Goal: Information Seeking & Learning: Learn about a topic

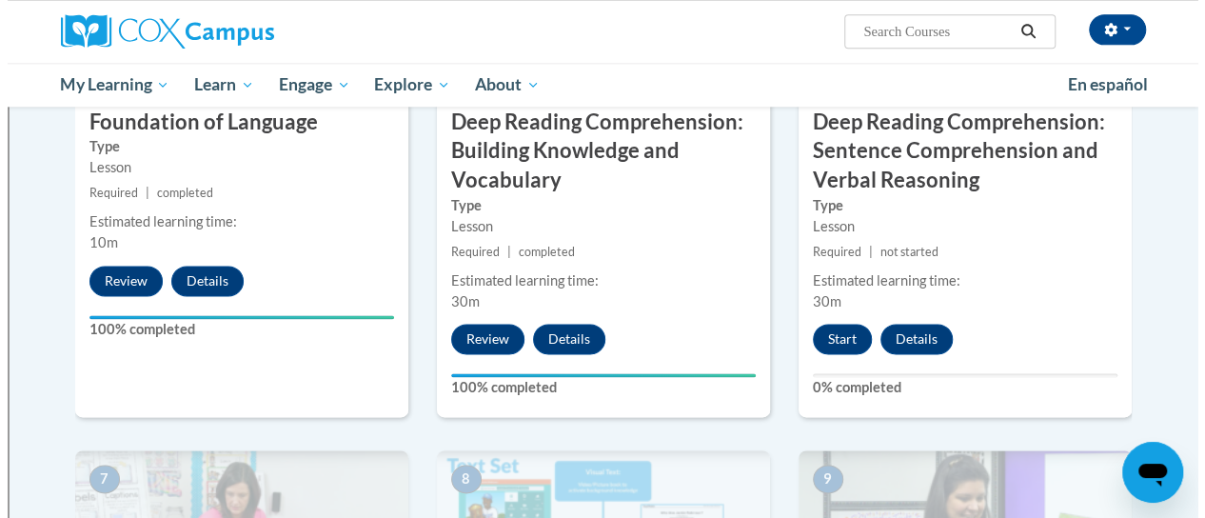
scroll to position [1098, 0]
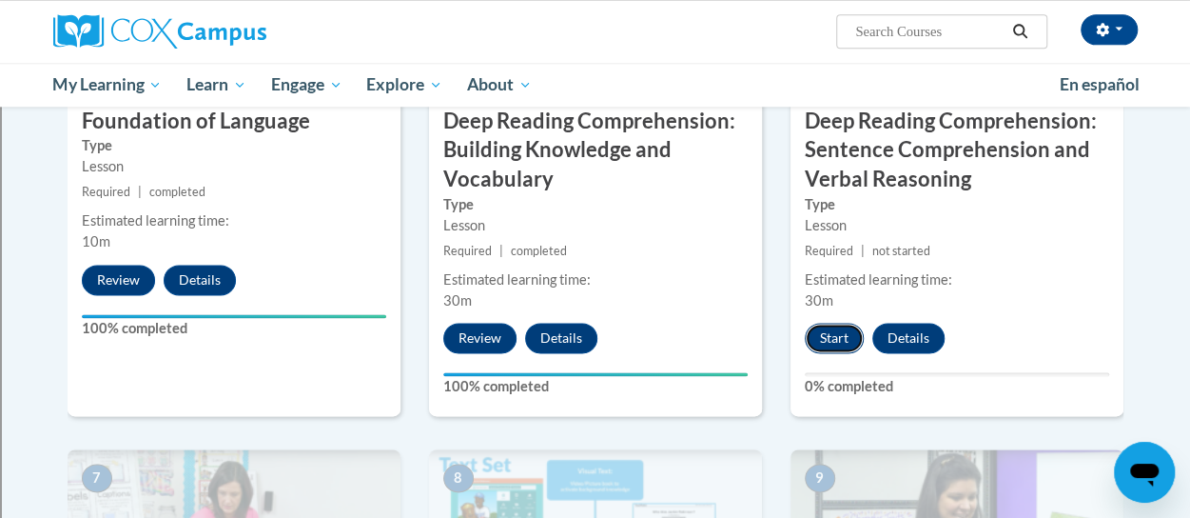
click at [811, 334] on button "Start" at bounding box center [834, 338] width 59 height 30
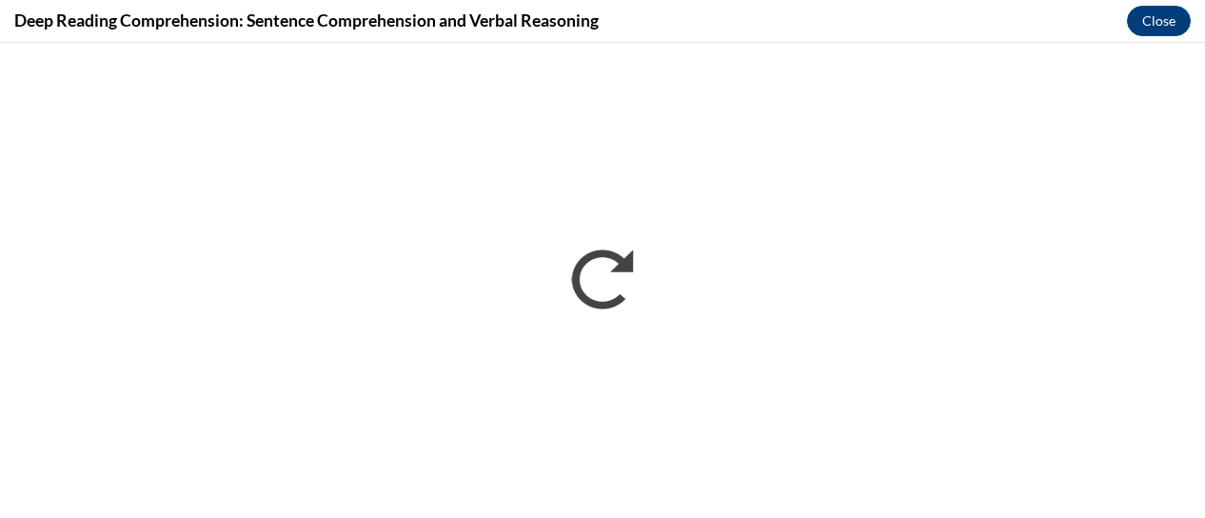
scroll to position [0, 0]
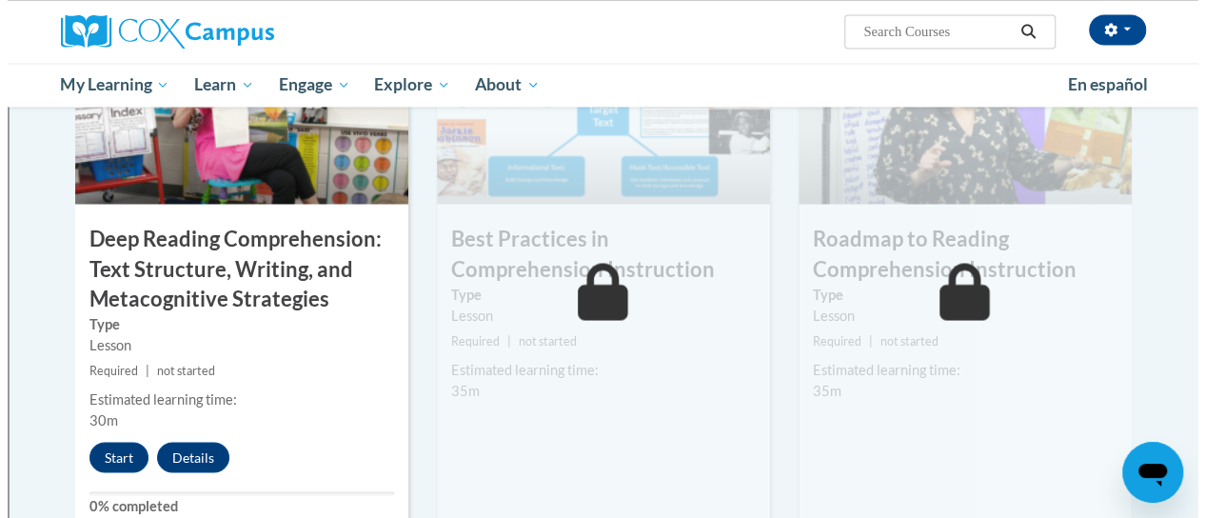
scroll to position [1535, 0]
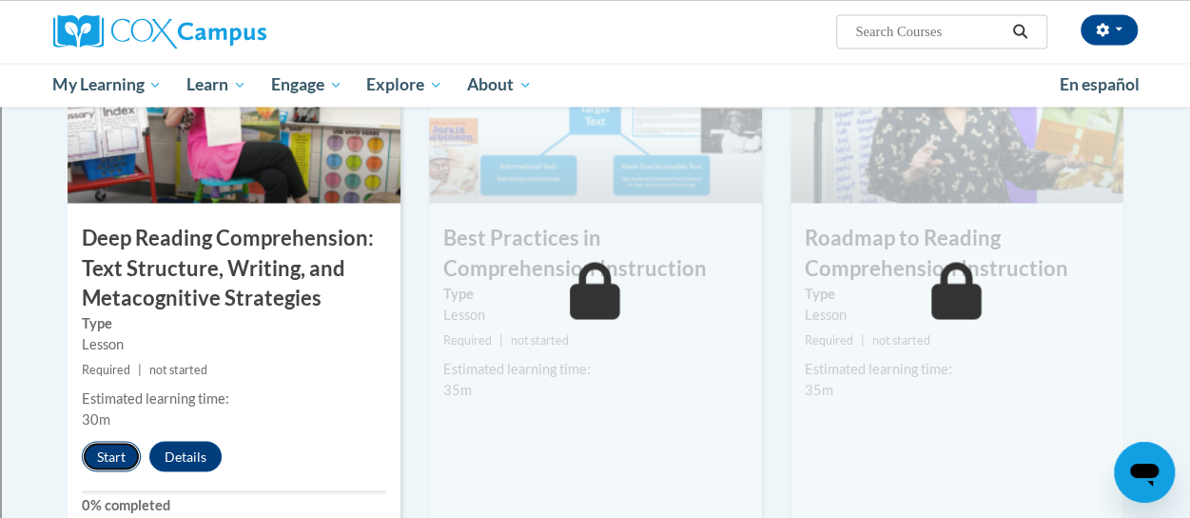
click at [110, 454] on button "Start" at bounding box center [111, 456] width 59 height 30
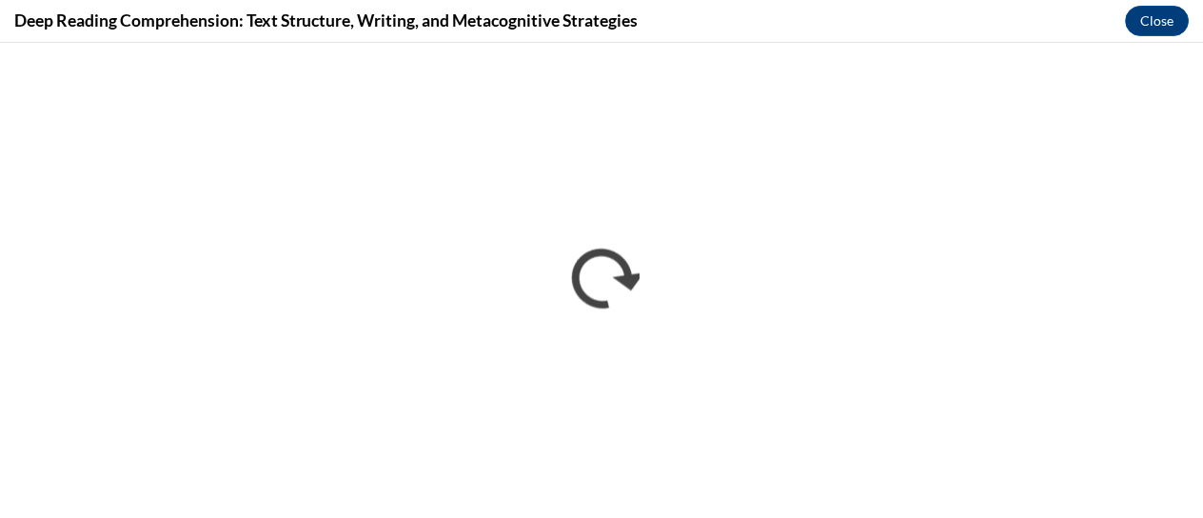
scroll to position [0, 0]
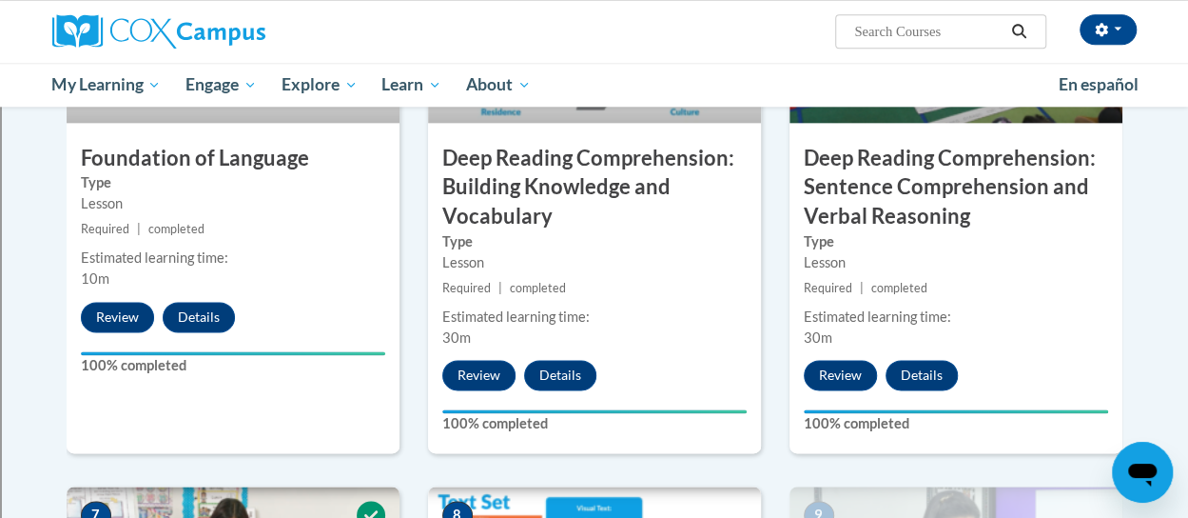
scroll to position [1062, 0]
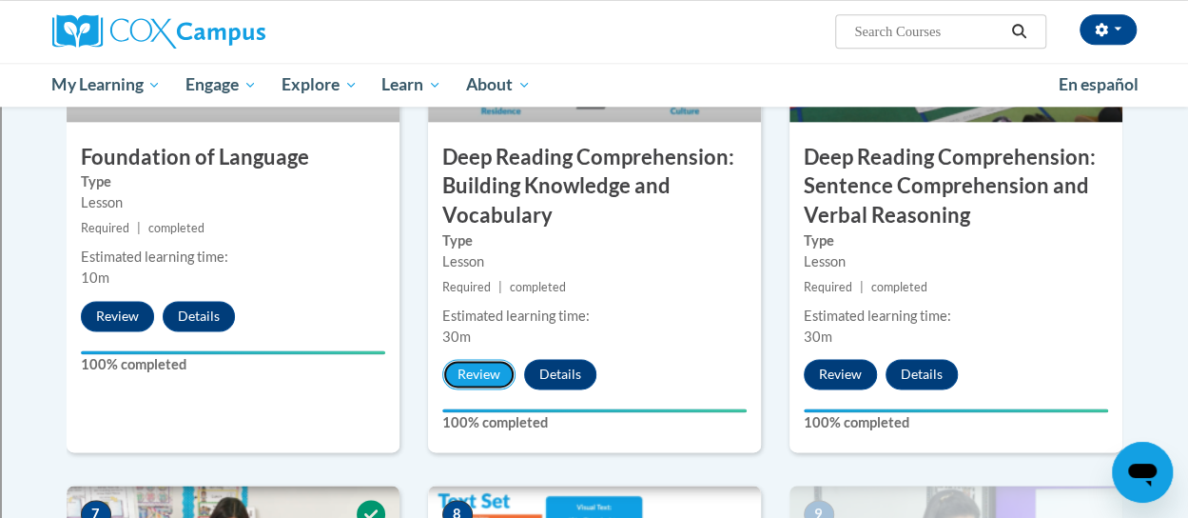
drag, startPoint x: 481, startPoint y: 372, endPoint x: 647, endPoint y: 402, distance: 168.3
click at [647, 402] on div "5 Deep Reading Comprehension: Building Knowledge and Vocabulary Type Lesson Req…" at bounding box center [594, 191] width 333 height 521
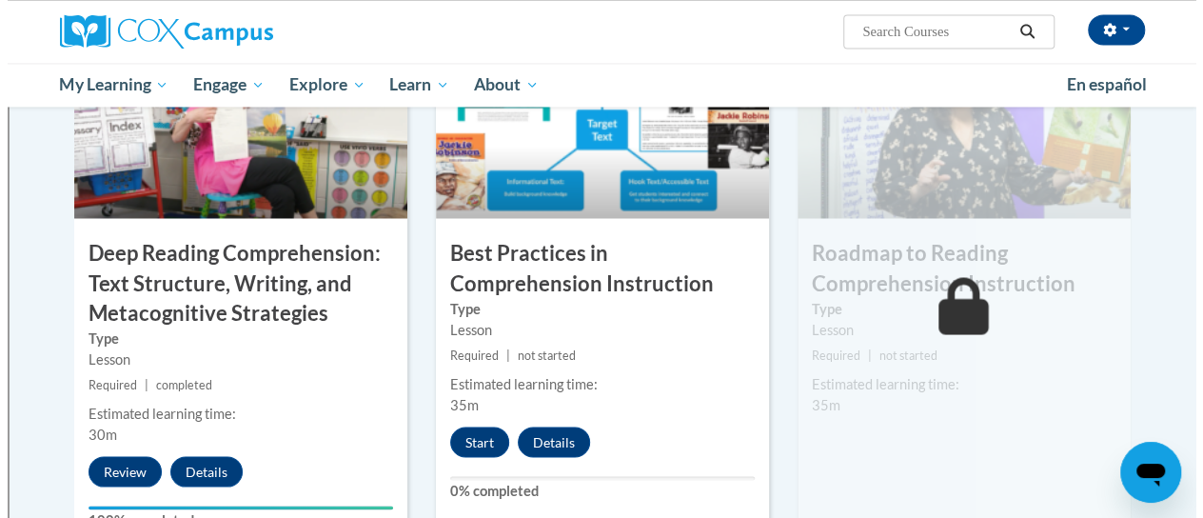
scroll to position [1520, 0]
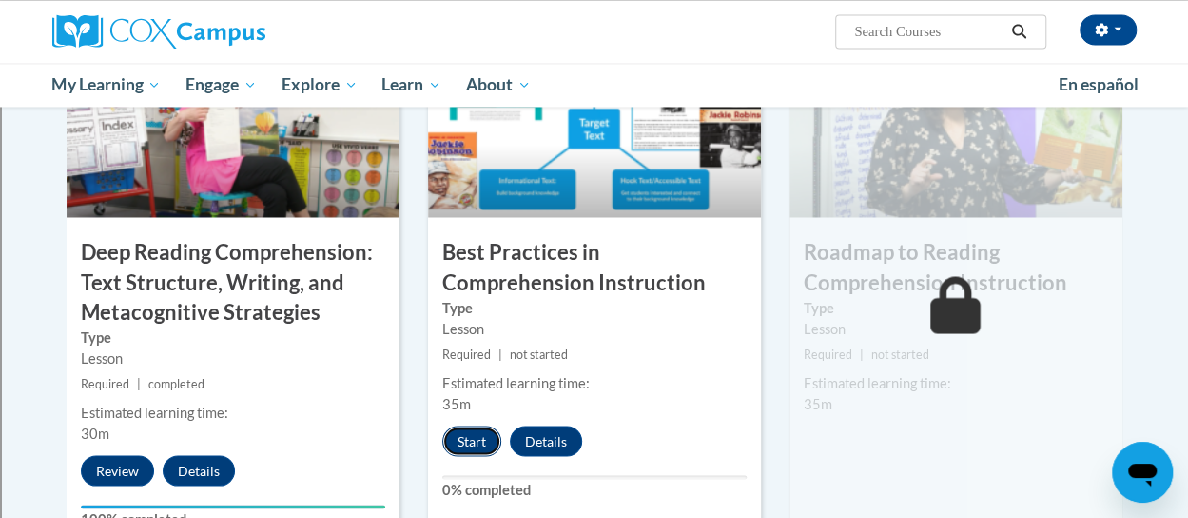
click at [452, 442] on button "Start" at bounding box center [471, 440] width 59 height 30
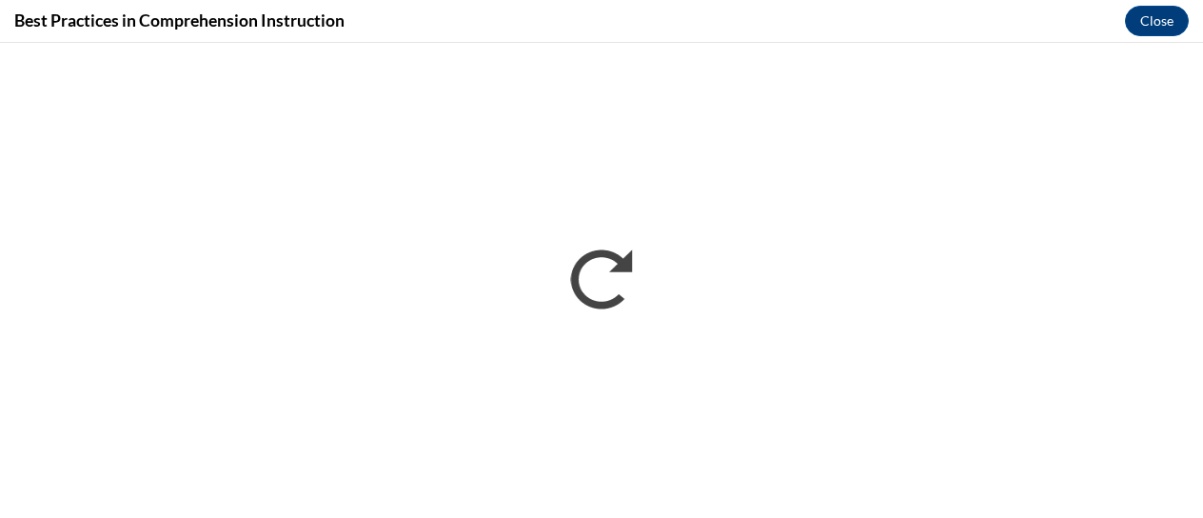
scroll to position [0, 0]
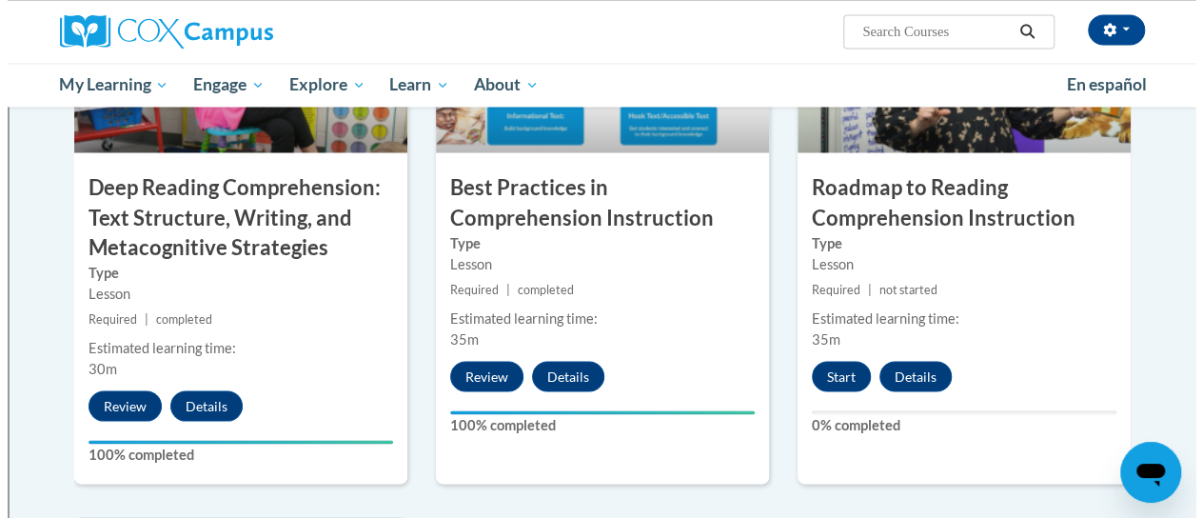
scroll to position [1587, 0]
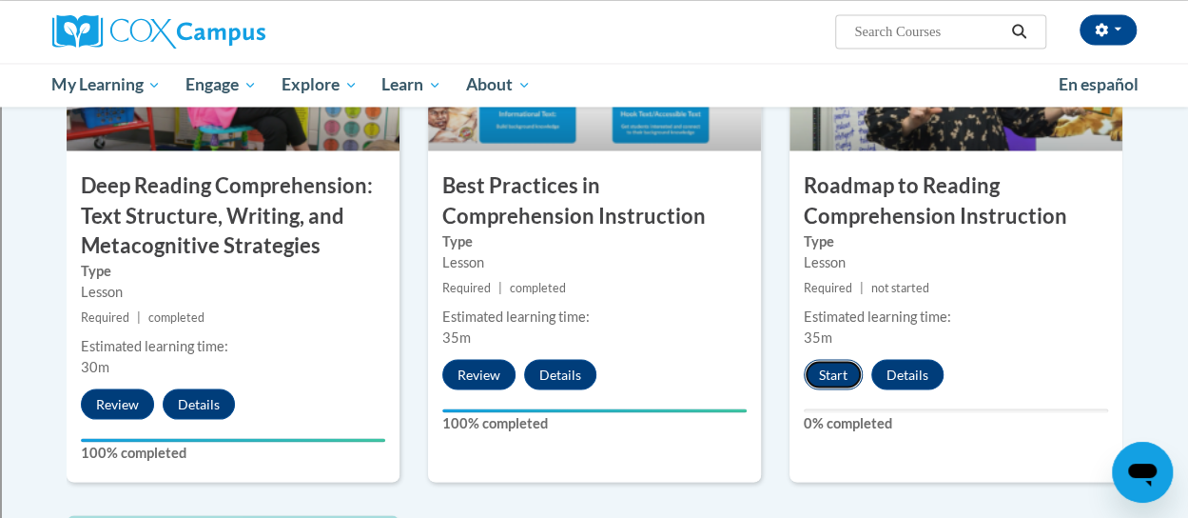
click at [843, 364] on button "Start" at bounding box center [833, 374] width 59 height 30
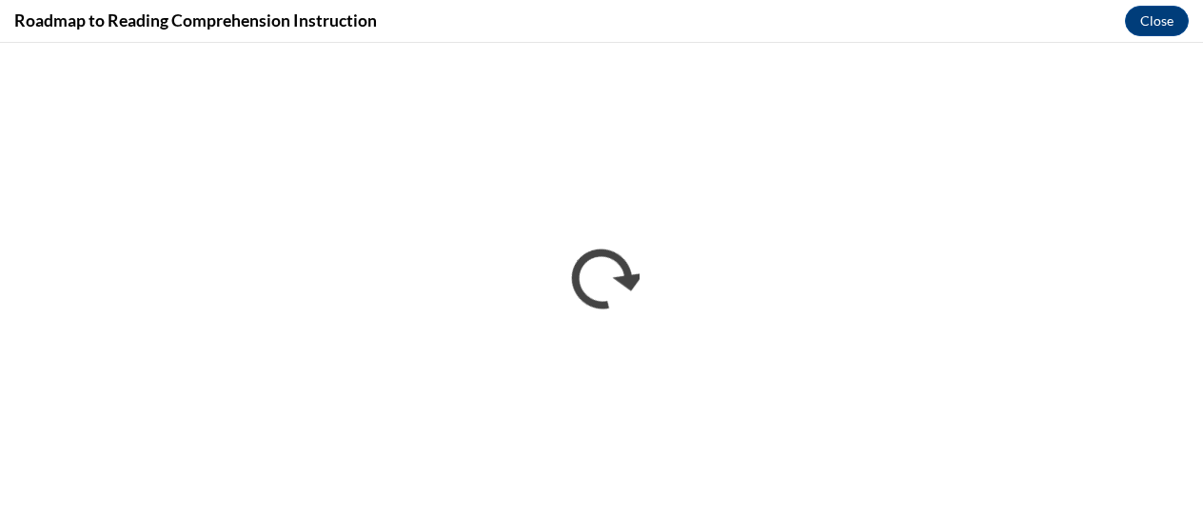
scroll to position [0, 0]
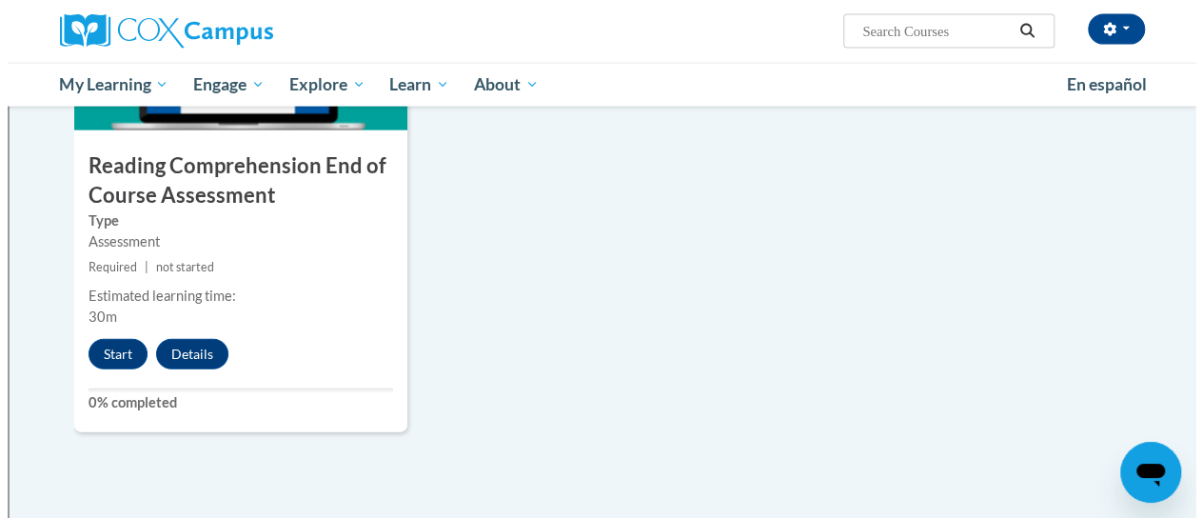
scroll to position [2147, 0]
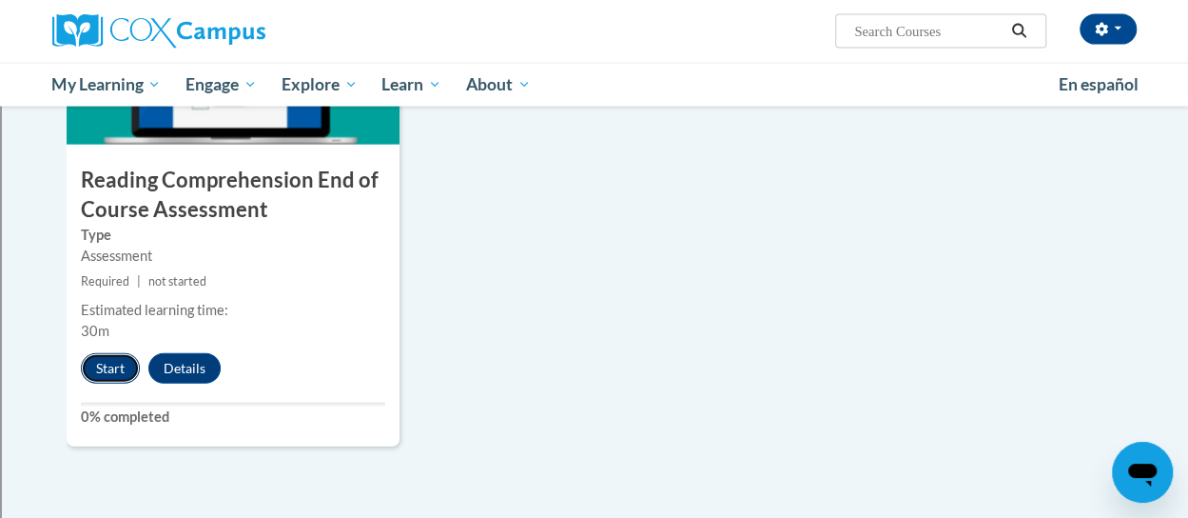
click at [110, 372] on button "Start" at bounding box center [110, 368] width 59 height 30
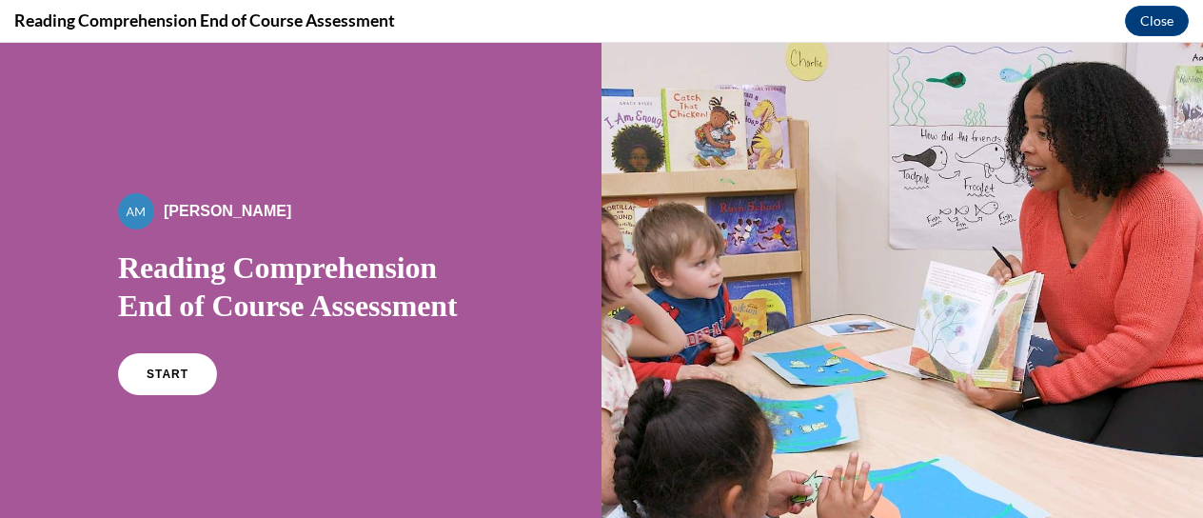
scroll to position [0, 0]
click at [167, 377] on span "START" at bounding box center [168, 374] width 44 height 14
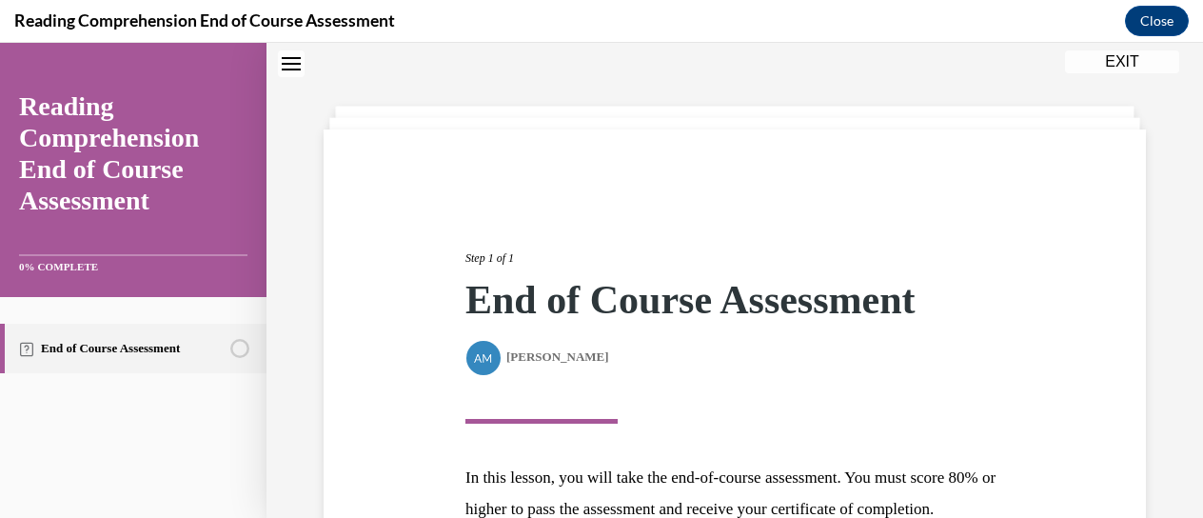
scroll to position [285, 0]
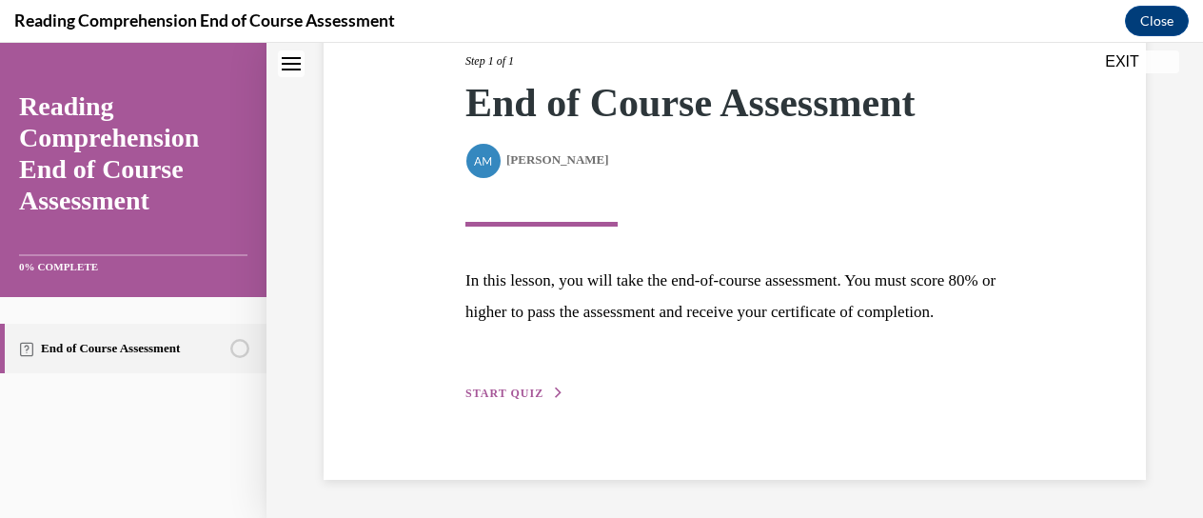
click at [485, 397] on span "START QUIZ" at bounding box center [504, 392] width 78 height 13
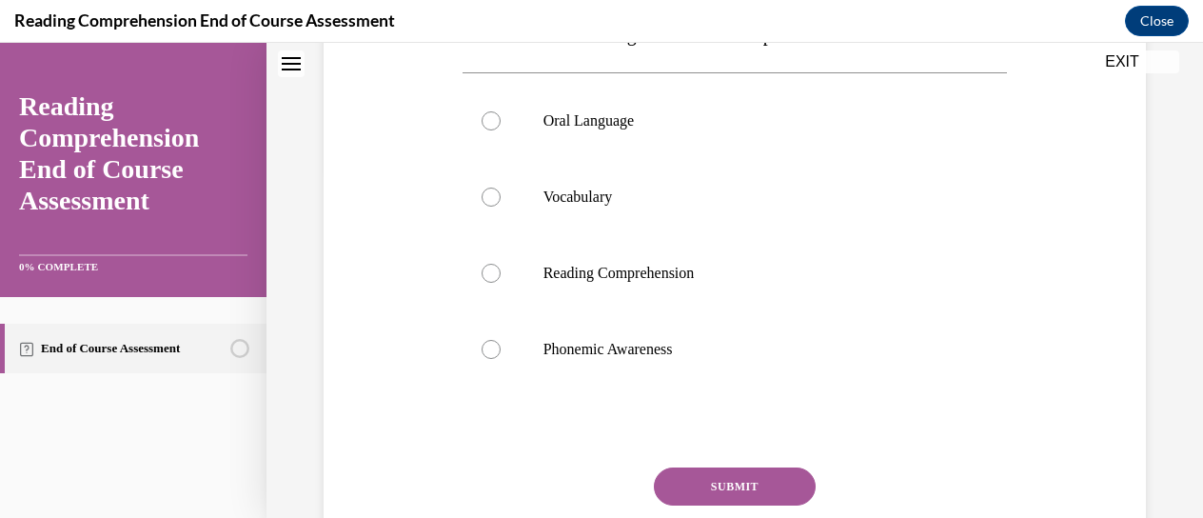
scroll to position [368, 0]
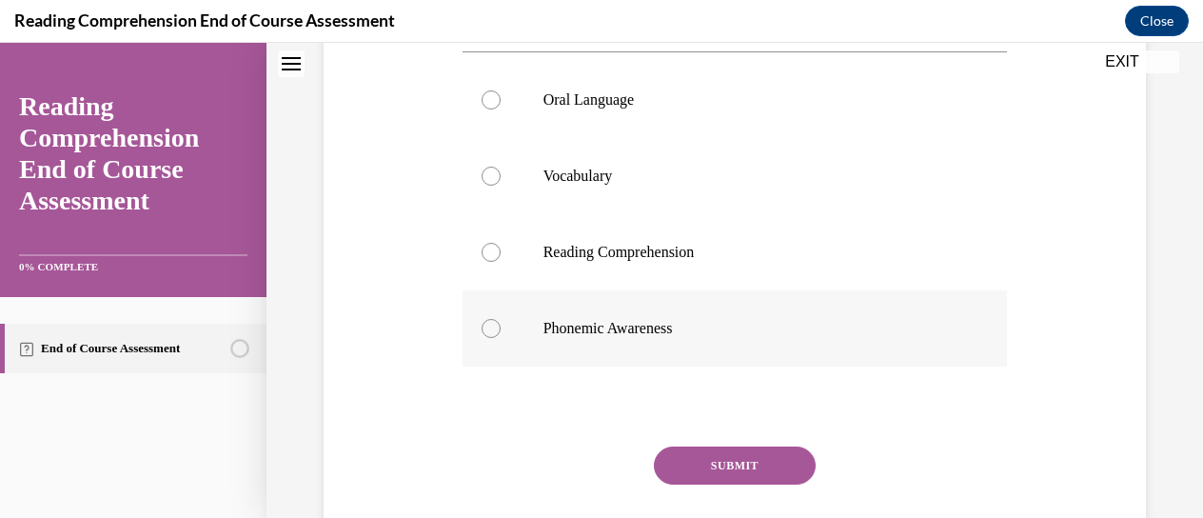
click at [485, 366] on label "Phonemic Awareness" at bounding box center [734, 328] width 545 height 76
click at [485, 338] on input "Phonemic Awareness" at bounding box center [490, 328] width 19 height 19
radio input "true"
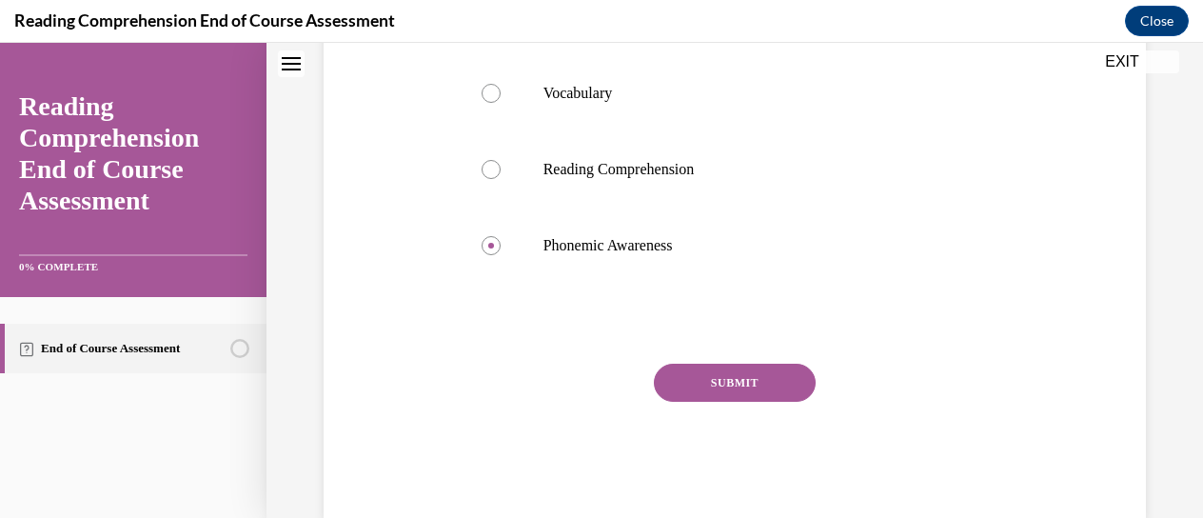
scroll to position [452, 0]
click at [682, 401] on button "SUBMIT" at bounding box center [735, 381] width 162 height 38
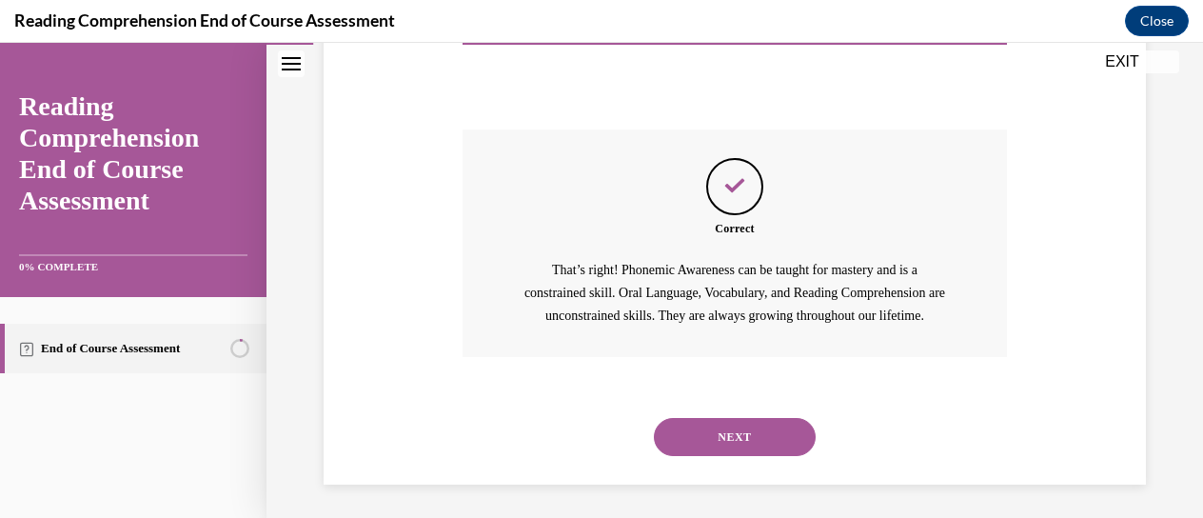
scroll to position [750, 0]
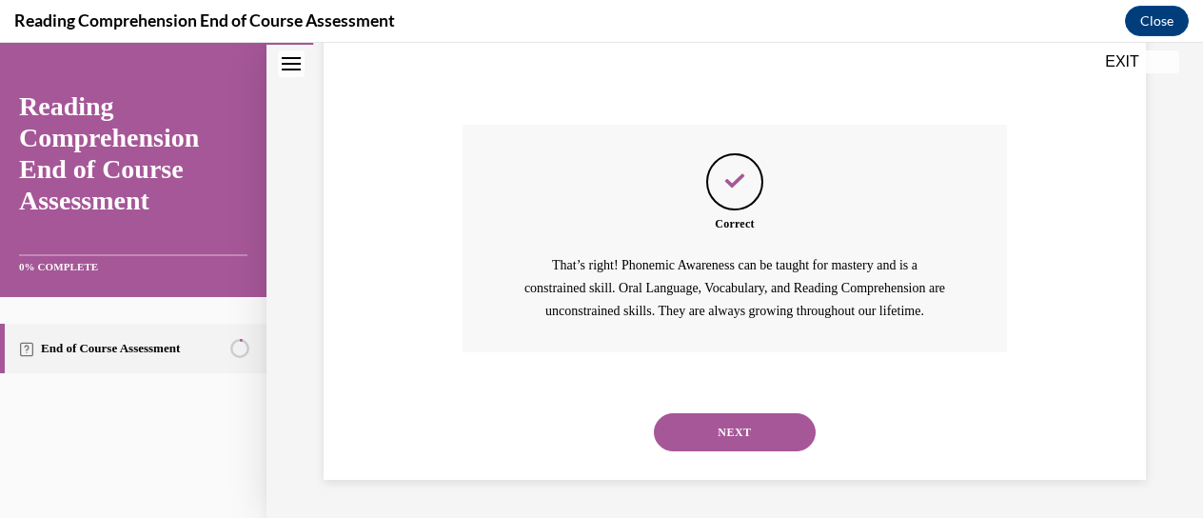
click at [729, 427] on button "NEXT" at bounding box center [735, 432] width 162 height 38
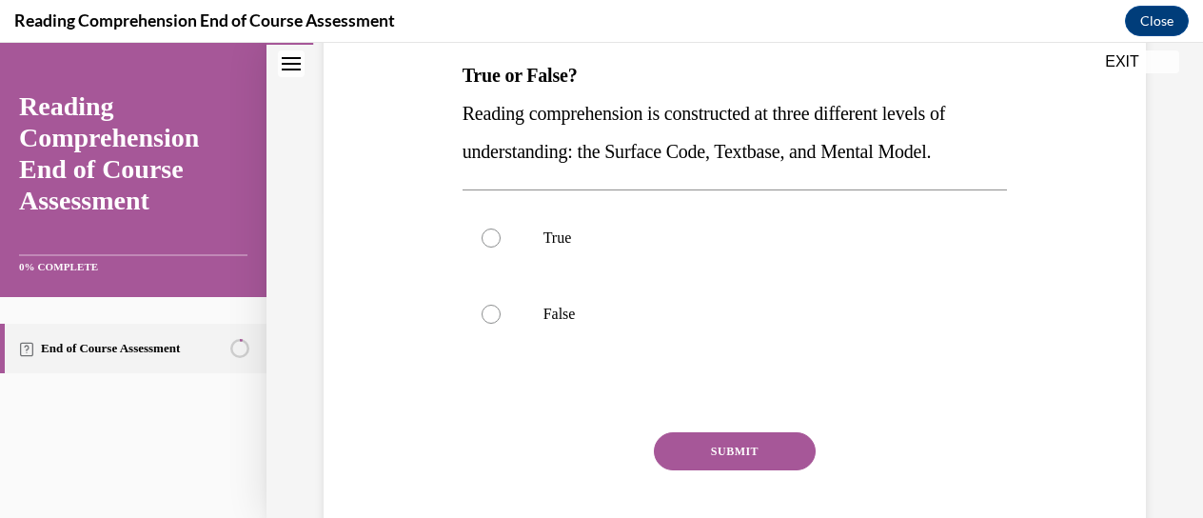
scroll to position [307, 0]
click at [474, 223] on label "True" at bounding box center [734, 237] width 545 height 76
click at [481, 227] on input "True" at bounding box center [490, 236] width 19 height 19
radio input "true"
drag, startPoint x: 474, startPoint y: 223, endPoint x: 710, endPoint y: 444, distance: 323.8
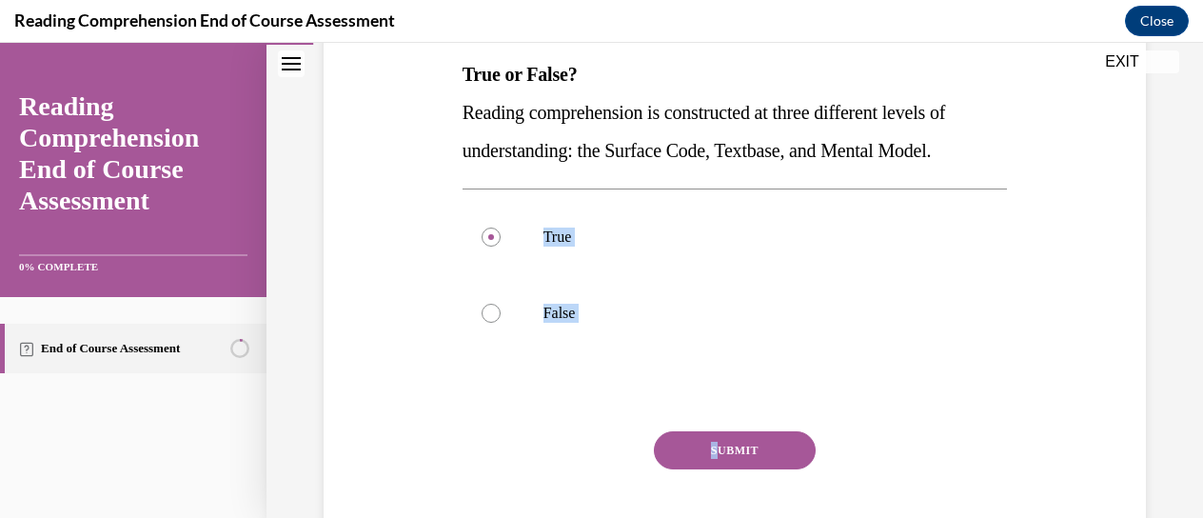
click at [710, 444] on div "Question 02/20 True or False? Reading comprehension is constructed at three dif…" at bounding box center [734, 272] width 545 height 630
click at [710, 444] on button "SUBMIT" at bounding box center [735, 450] width 162 height 38
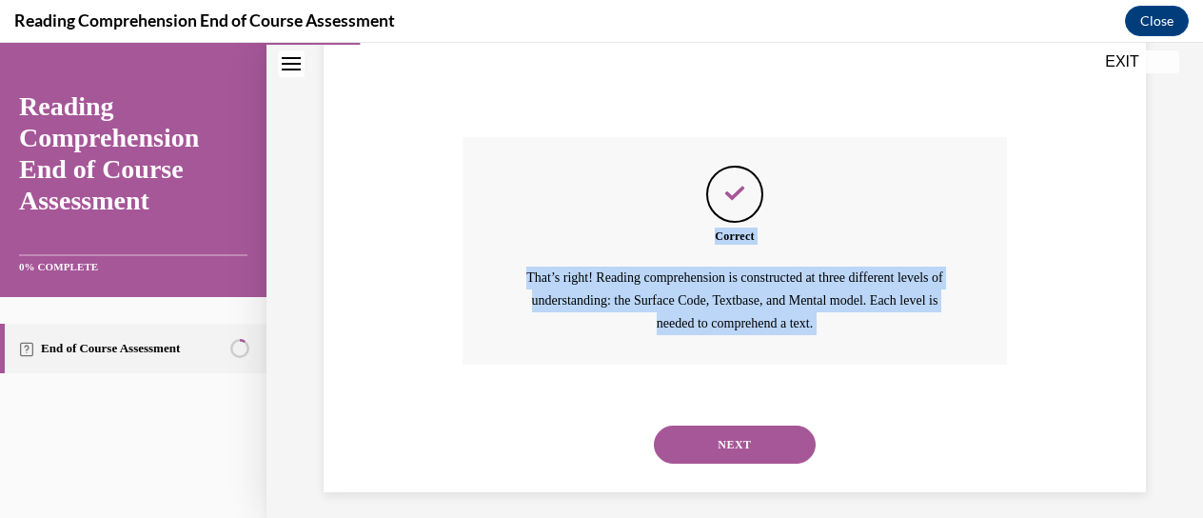
scroll to position [613, 0]
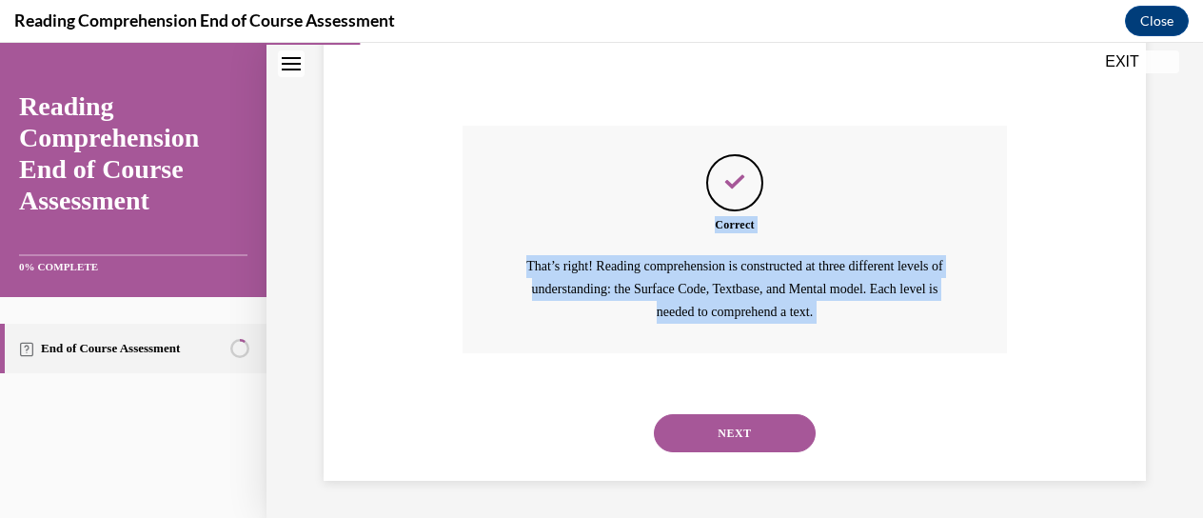
click at [708, 434] on button "NEXT" at bounding box center [735, 433] width 162 height 38
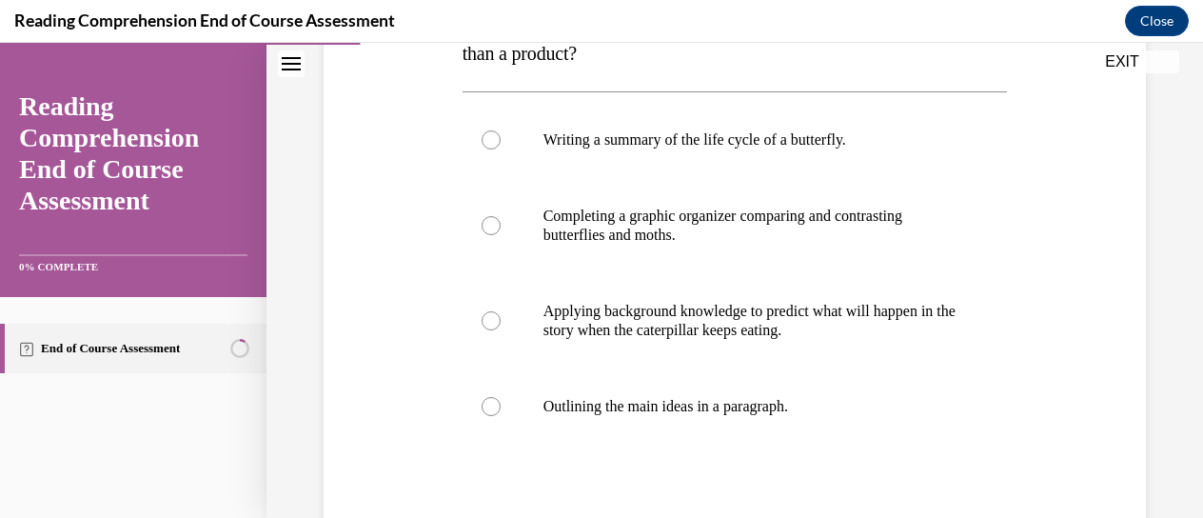
scroll to position [395, 0]
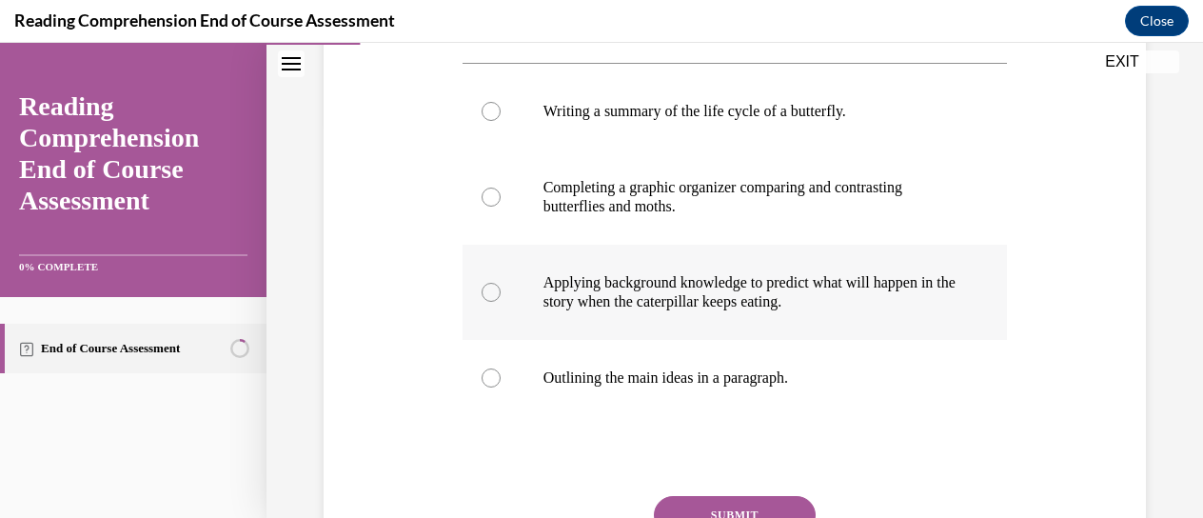
click at [615, 313] on label "Applying background knowledge to predict what will happen in the story when the…" at bounding box center [734, 292] width 545 height 95
click at [500, 302] on input "Applying background knowledge to predict what will happen in the story when the…" at bounding box center [490, 292] width 19 height 19
radio input "true"
click at [719, 500] on button "SUBMIT" at bounding box center [735, 515] width 162 height 38
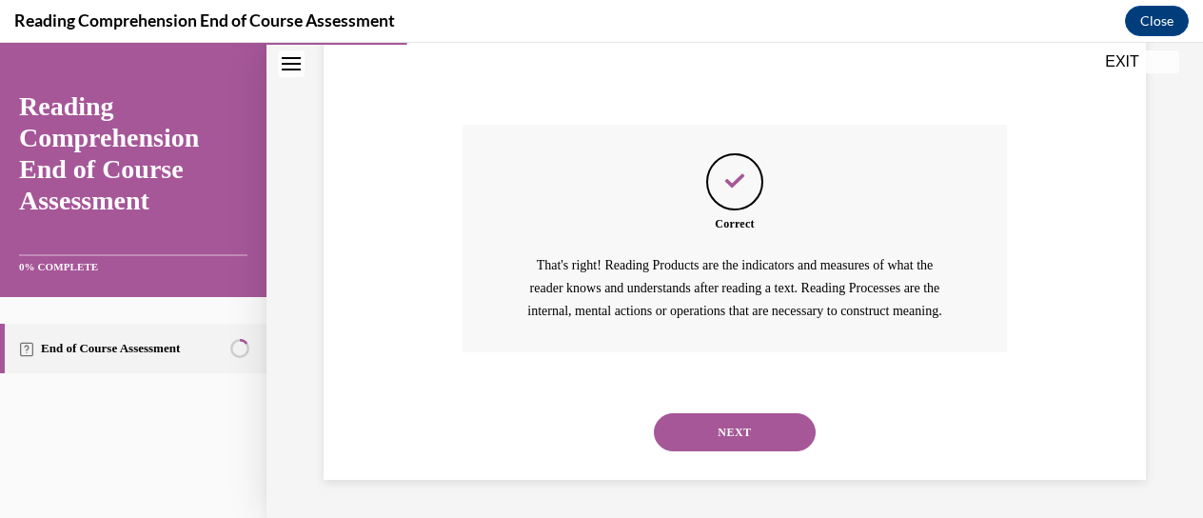
scroll to position [788, 0]
click at [707, 423] on button "NEXT" at bounding box center [735, 432] width 162 height 38
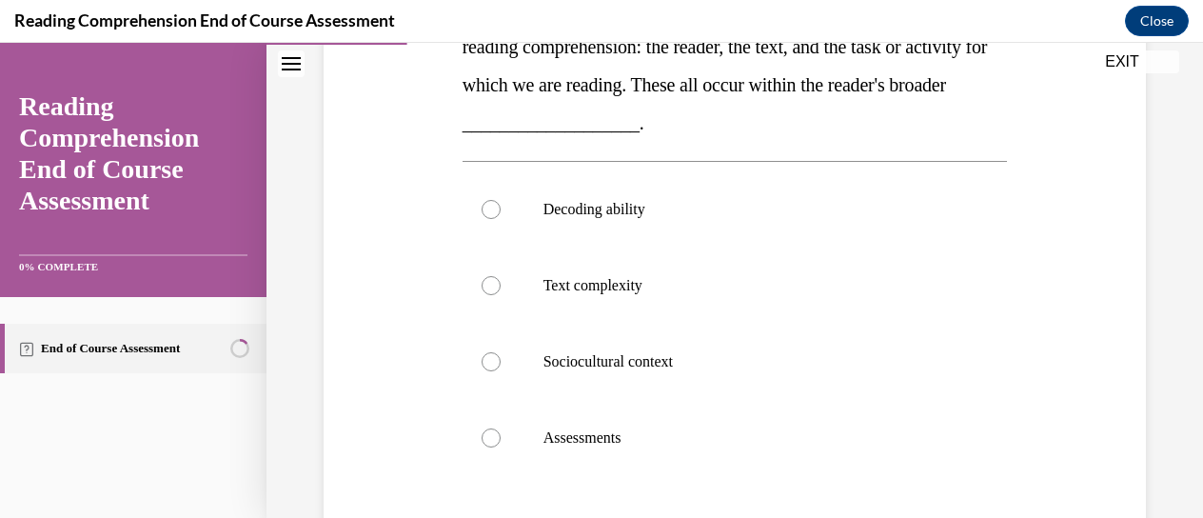
scroll to position [394, 0]
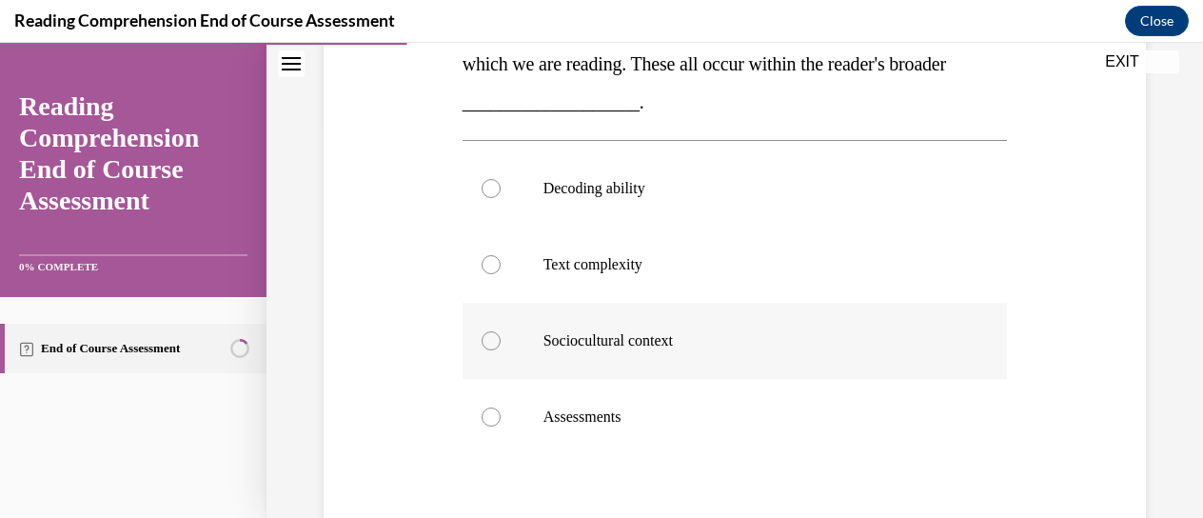
click at [474, 338] on label "Sociocultural context" at bounding box center [734, 341] width 545 height 76
click at [481, 338] on input "Sociocultural context" at bounding box center [490, 340] width 19 height 19
radio input "true"
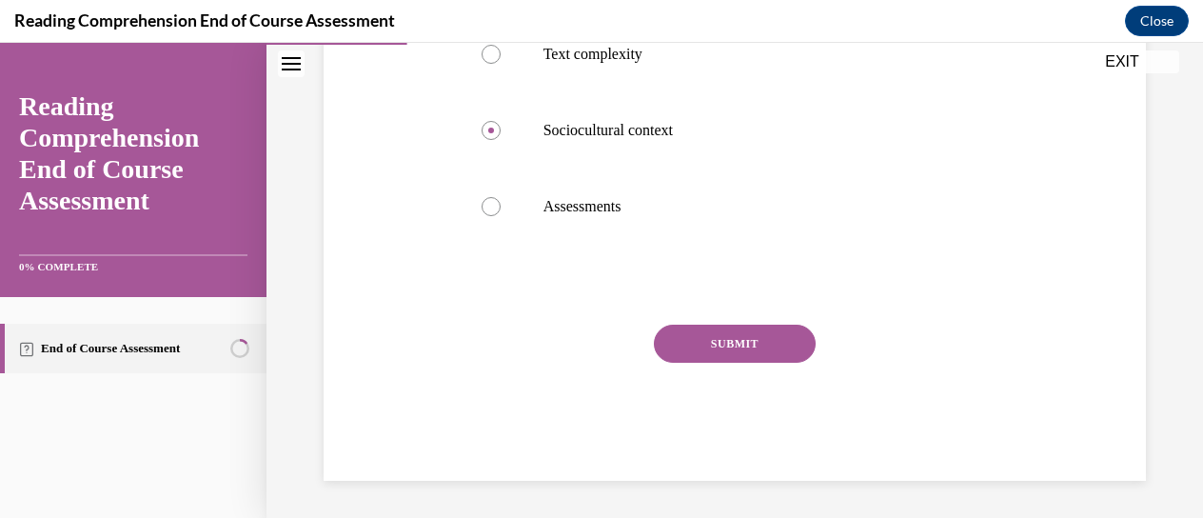
click at [705, 330] on button "SUBMIT" at bounding box center [735, 343] width 162 height 38
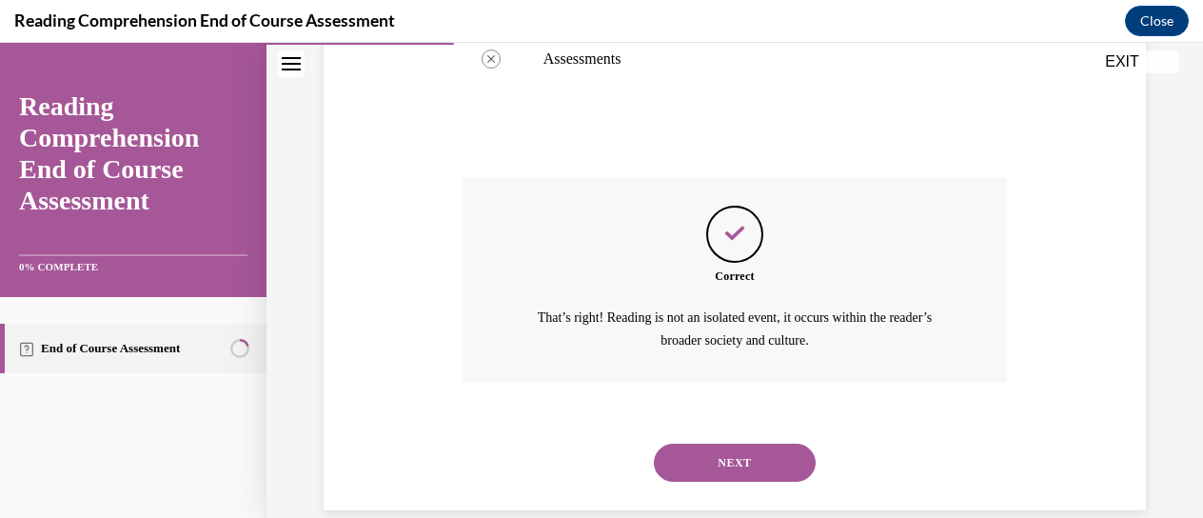
scroll to position [780, 0]
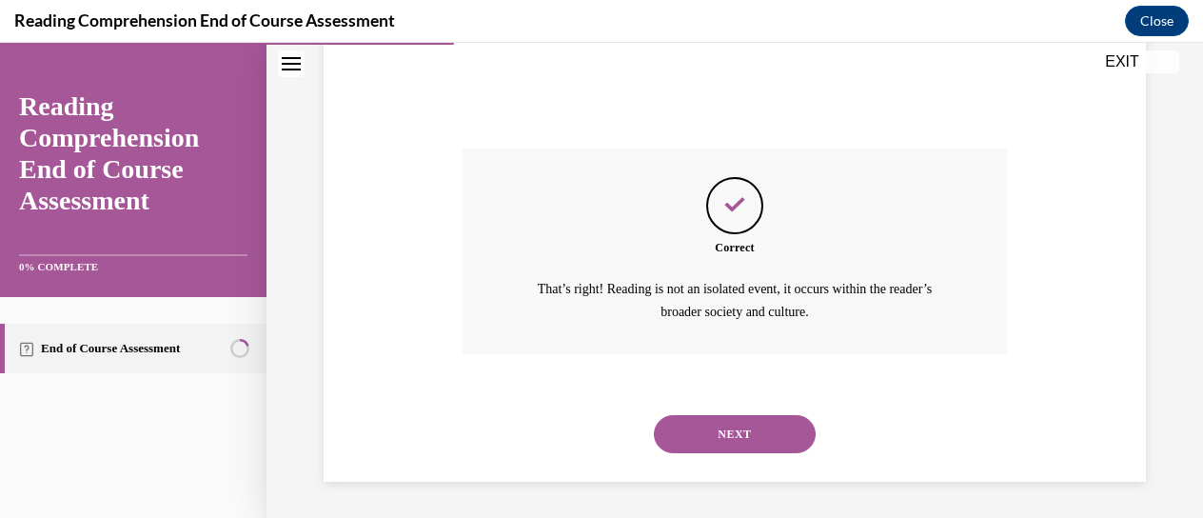
click at [721, 421] on button "NEXT" at bounding box center [735, 434] width 162 height 38
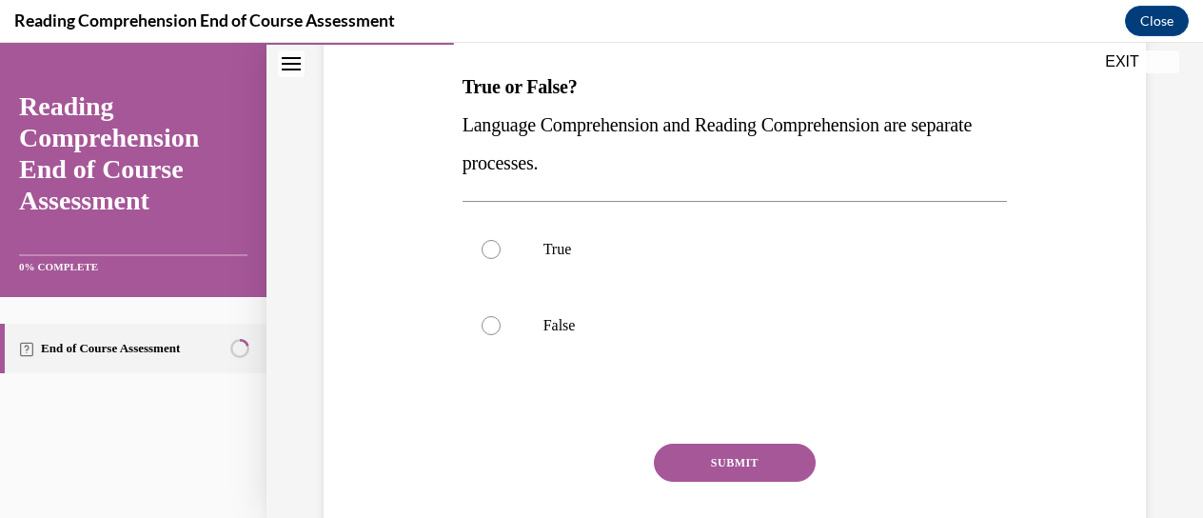
scroll to position [297, 0]
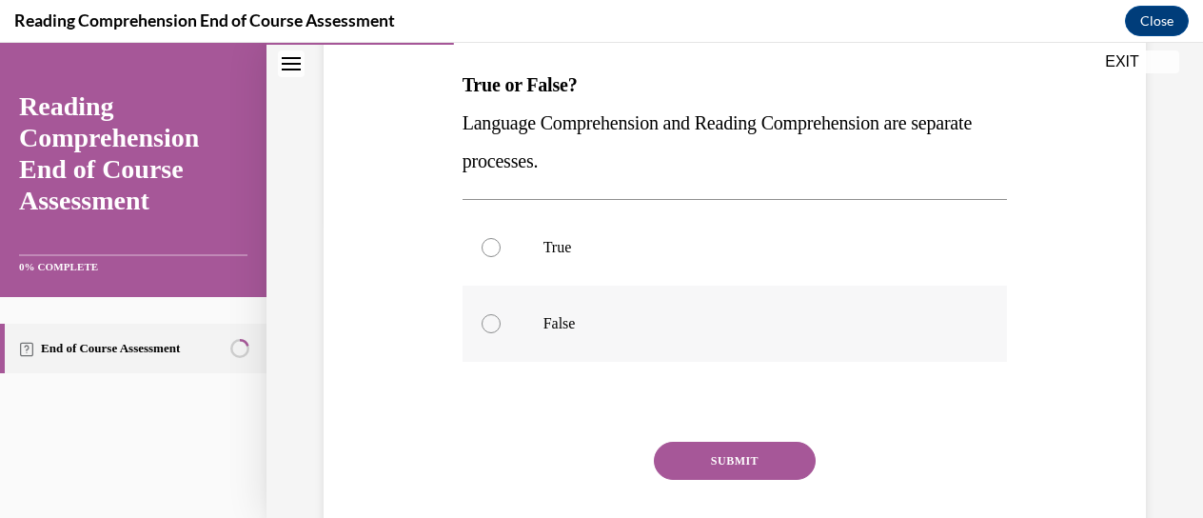
click at [541, 307] on label "False" at bounding box center [734, 323] width 545 height 76
click at [500, 314] on input "False" at bounding box center [490, 323] width 19 height 19
radio input "true"
click at [736, 458] on button "SUBMIT" at bounding box center [735, 460] width 162 height 38
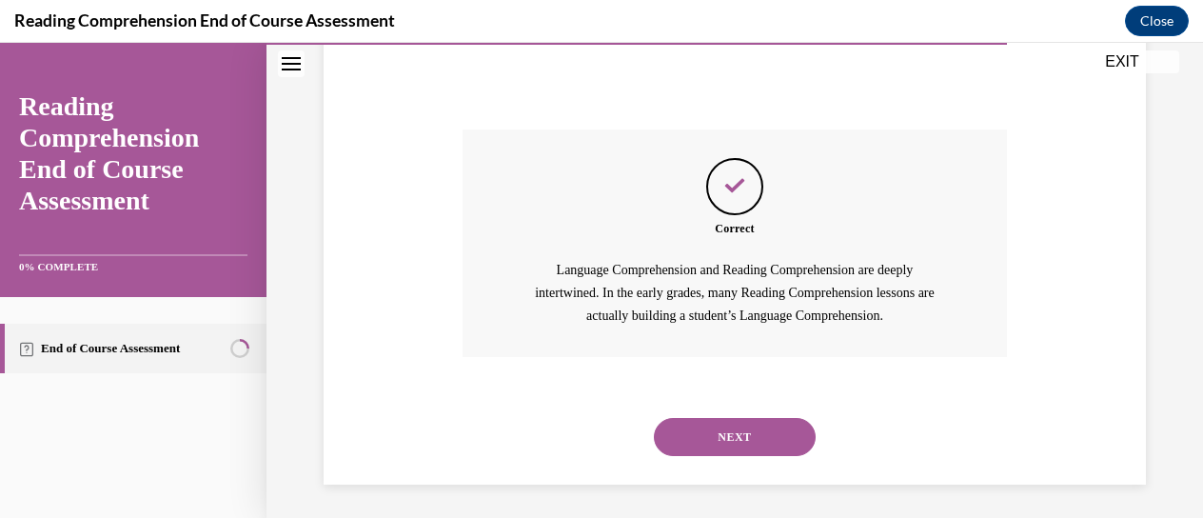
scroll to position [613, 0]
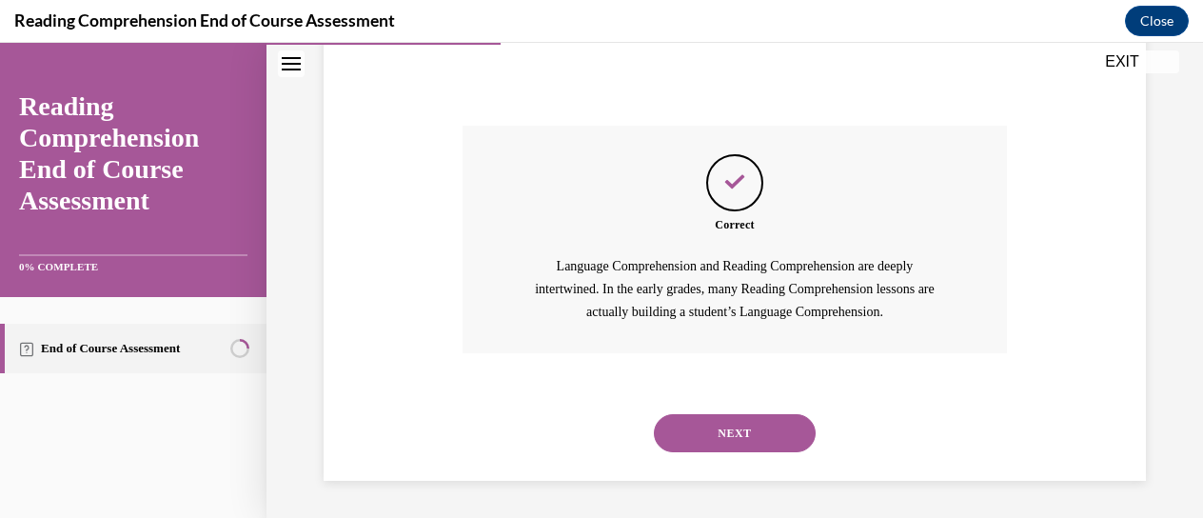
click at [717, 429] on button "NEXT" at bounding box center [735, 433] width 162 height 38
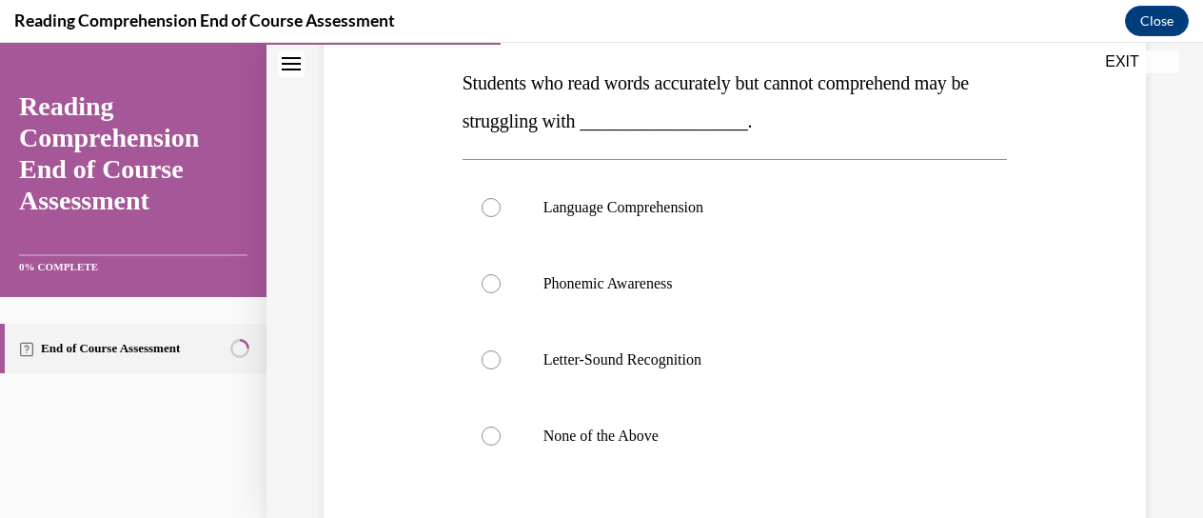
scroll to position [304, 0]
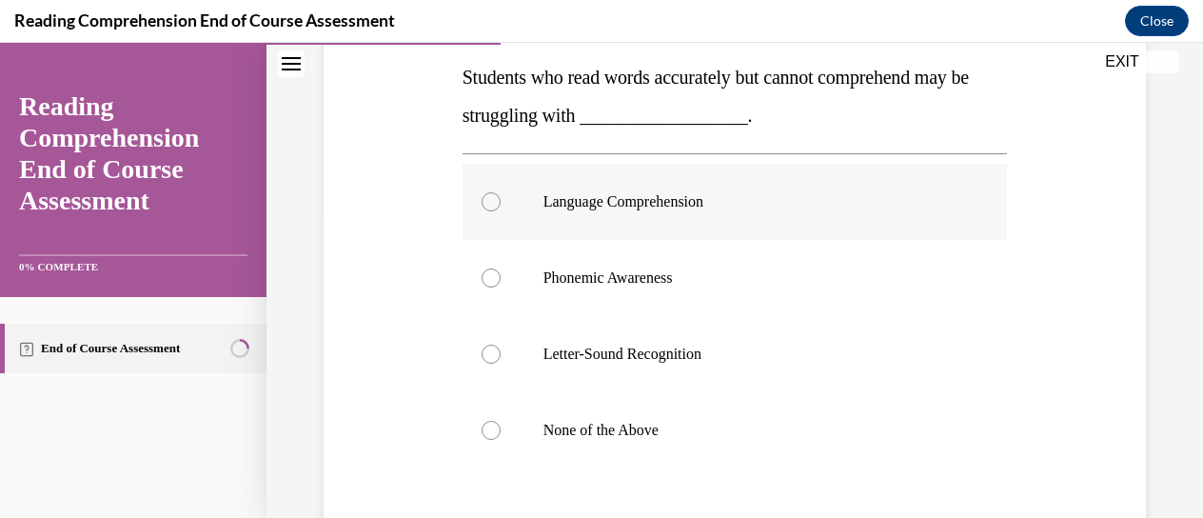
click at [607, 207] on p "Language Comprehension" at bounding box center [751, 201] width 417 height 19
click at [500, 207] on input "Language Comprehension" at bounding box center [490, 201] width 19 height 19
radio input "true"
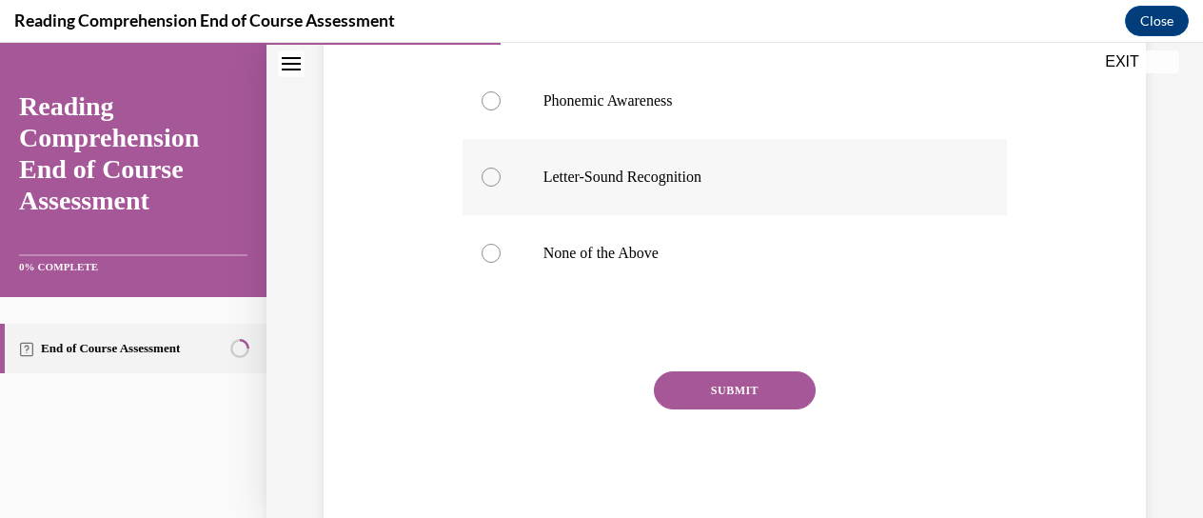
scroll to position [525, 0]
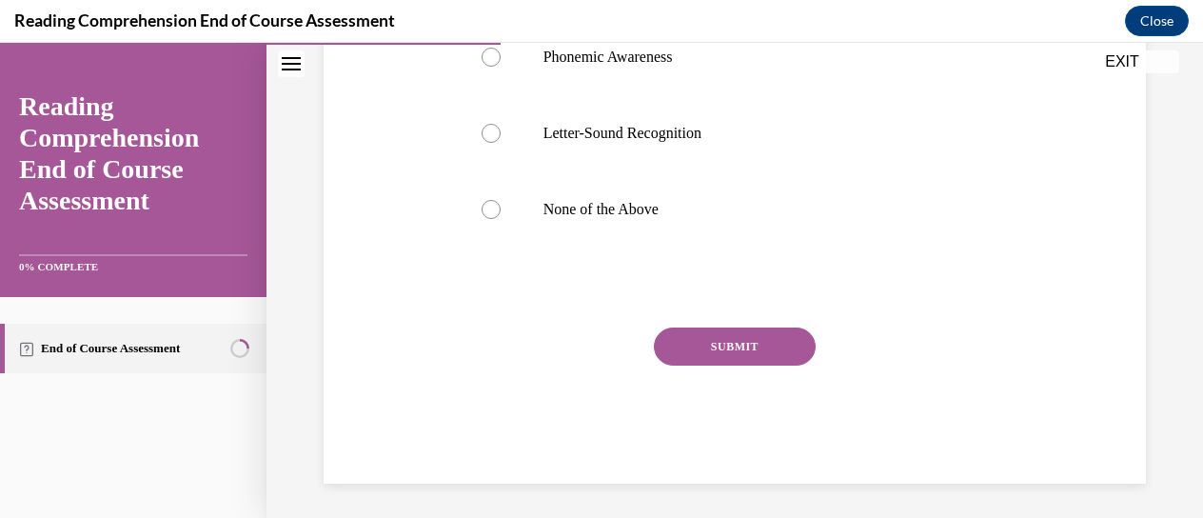
click at [733, 342] on button "SUBMIT" at bounding box center [735, 346] width 162 height 38
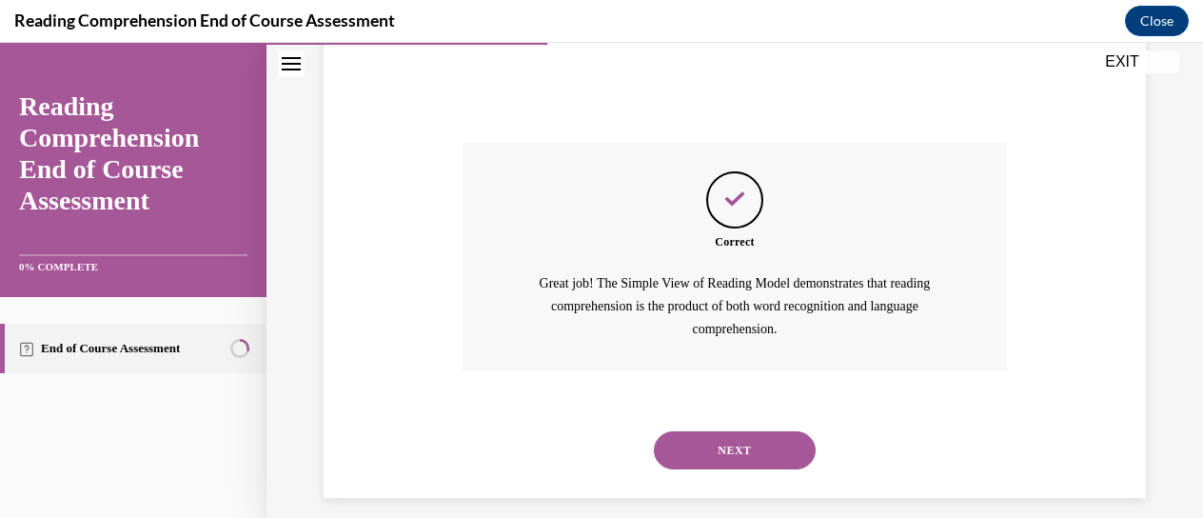
scroll to position [727, 0]
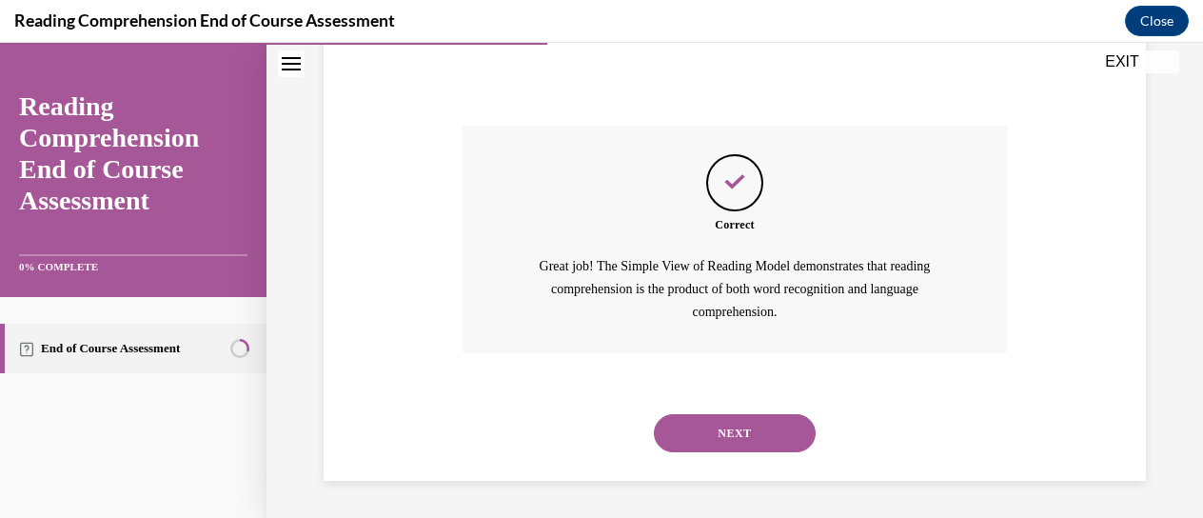
click at [724, 430] on button "NEXT" at bounding box center [735, 433] width 162 height 38
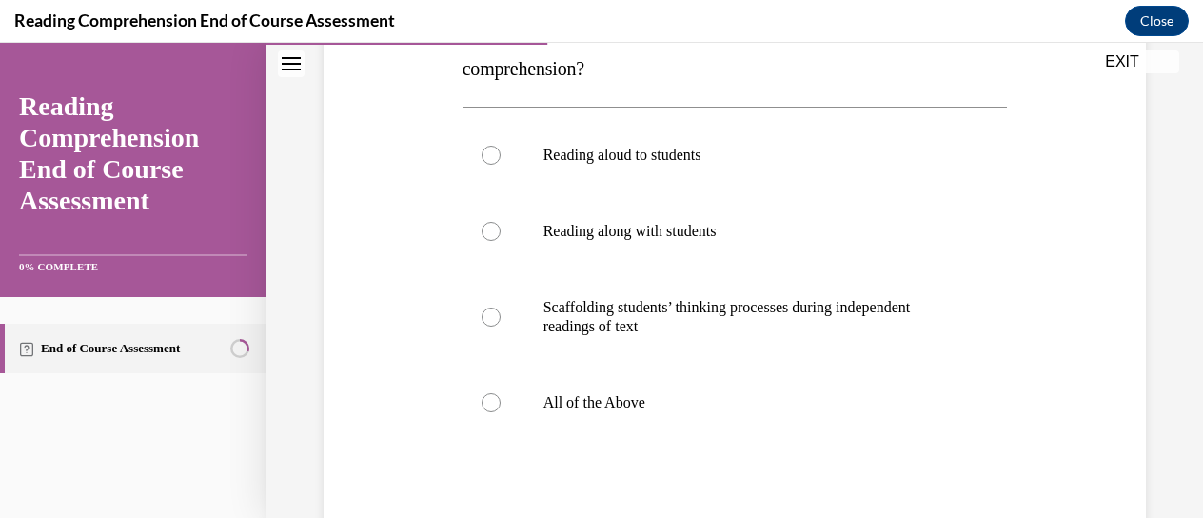
scroll to position [355, 0]
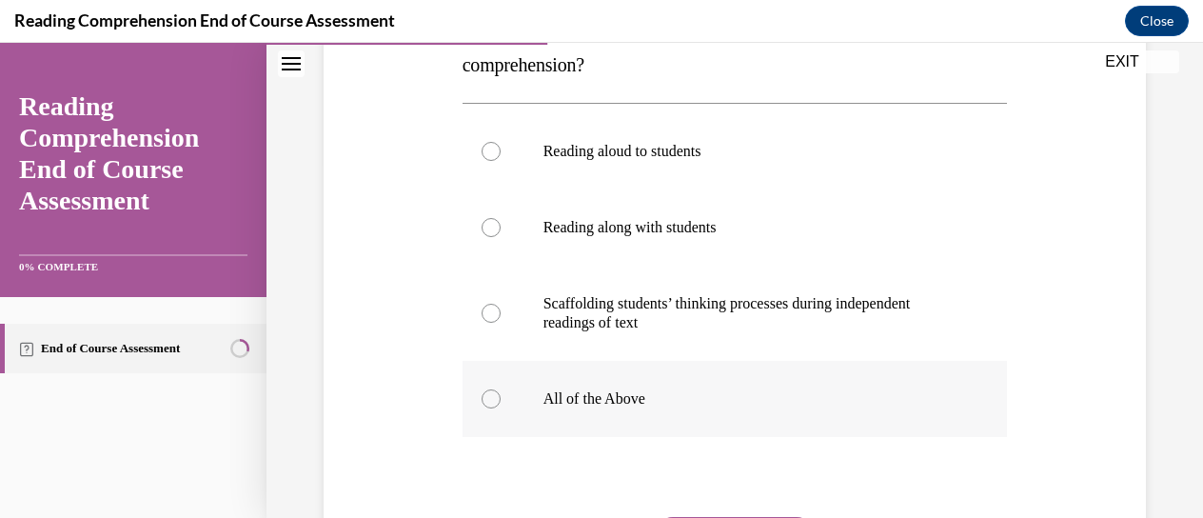
click at [668, 382] on label "All of the Above" at bounding box center [734, 399] width 545 height 76
click at [500, 389] on input "All of the Above" at bounding box center [490, 398] width 19 height 19
radio input "true"
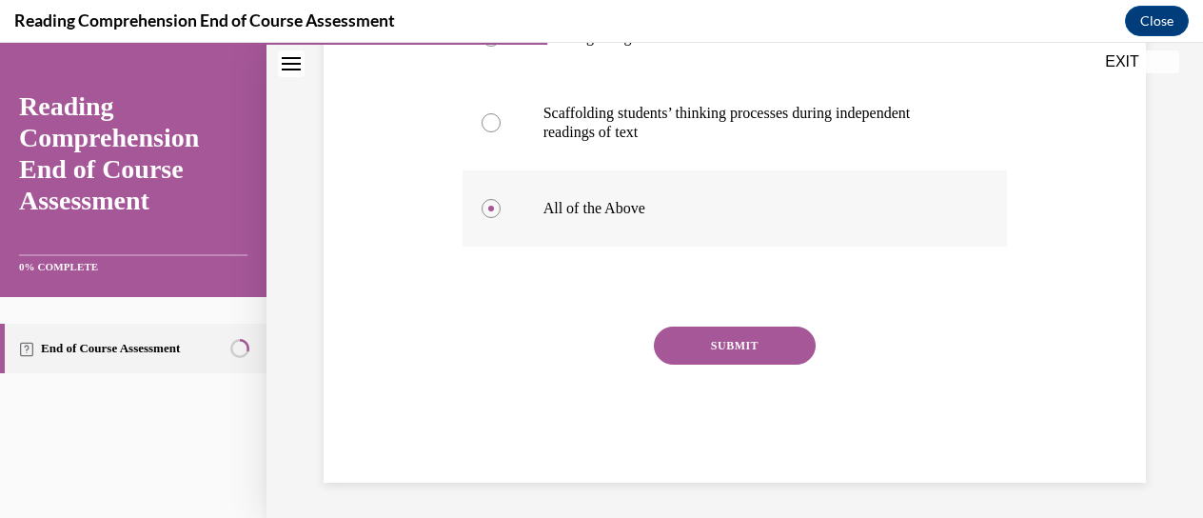
scroll to position [547, 0]
click at [704, 340] on button "SUBMIT" at bounding box center [735, 343] width 162 height 38
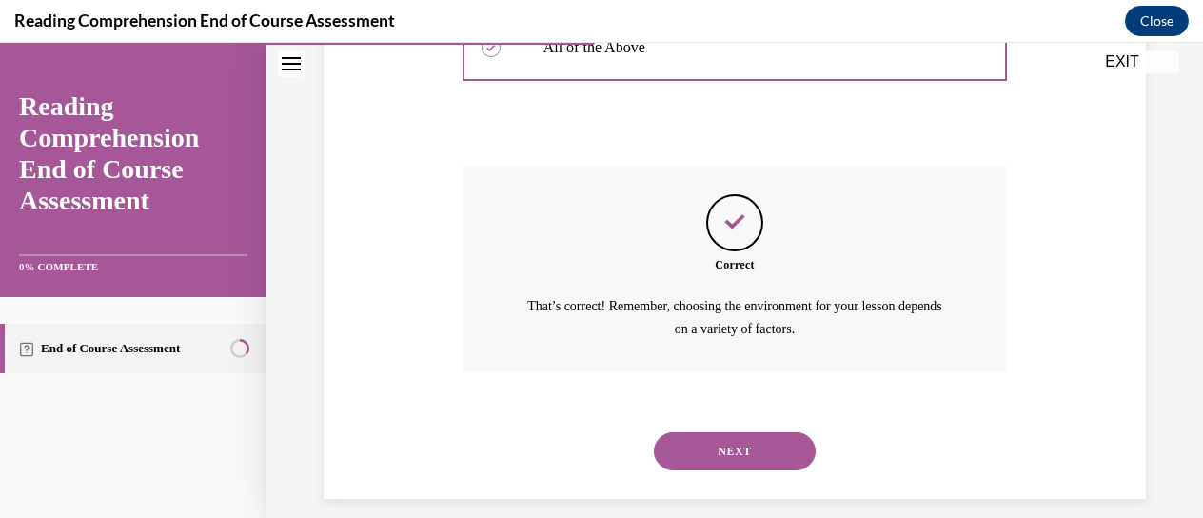
scroll to position [723, 0]
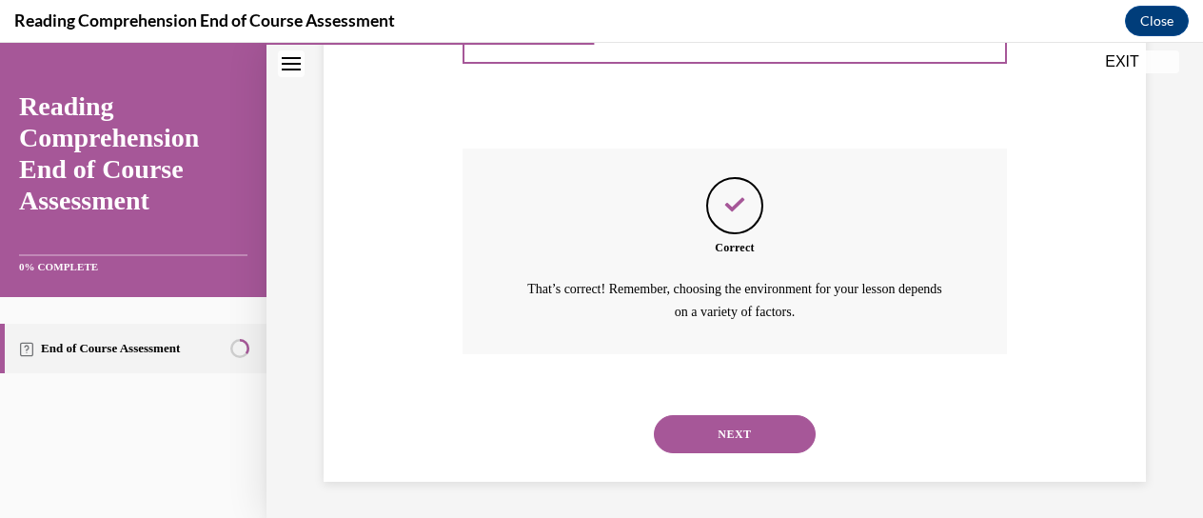
click at [721, 423] on button "NEXT" at bounding box center [735, 434] width 162 height 38
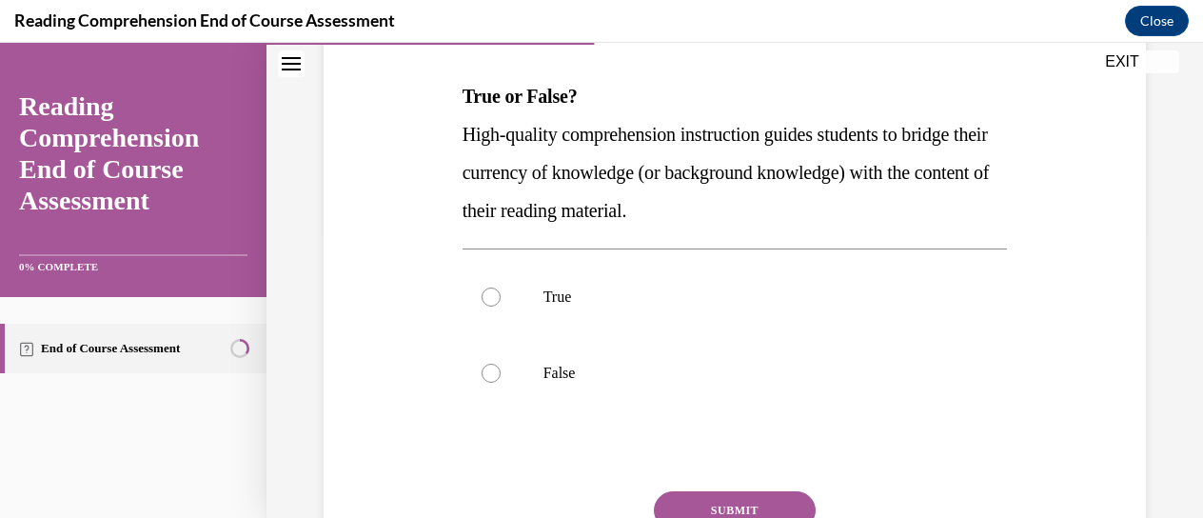
scroll to position [302, 0]
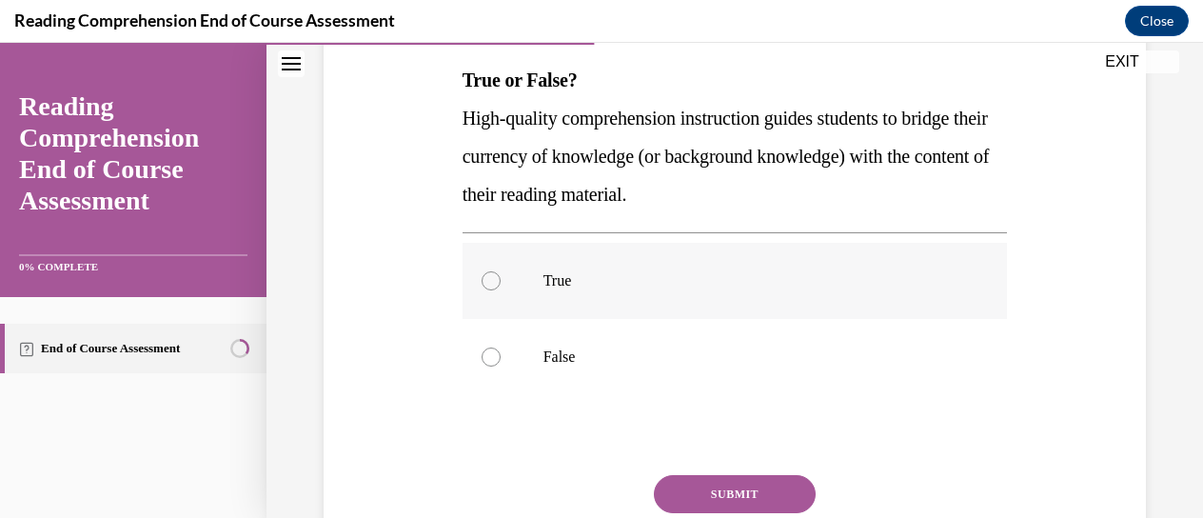
click at [635, 283] on p "True" at bounding box center [751, 280] width 417 height 19
click at [500, 283] on input "True" at bounding box center [490, 280] width 19 height 19
radio input "true"
click at [704, 494] on button "SUBMIT" at bounding box center [735, 494] width 162 height 38
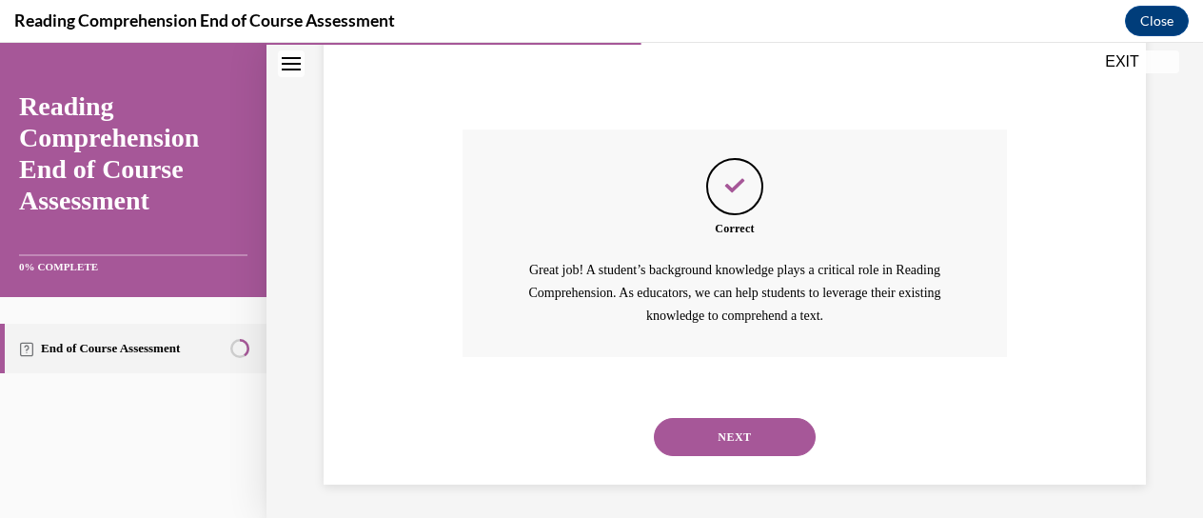
scroll to position [651, 0]
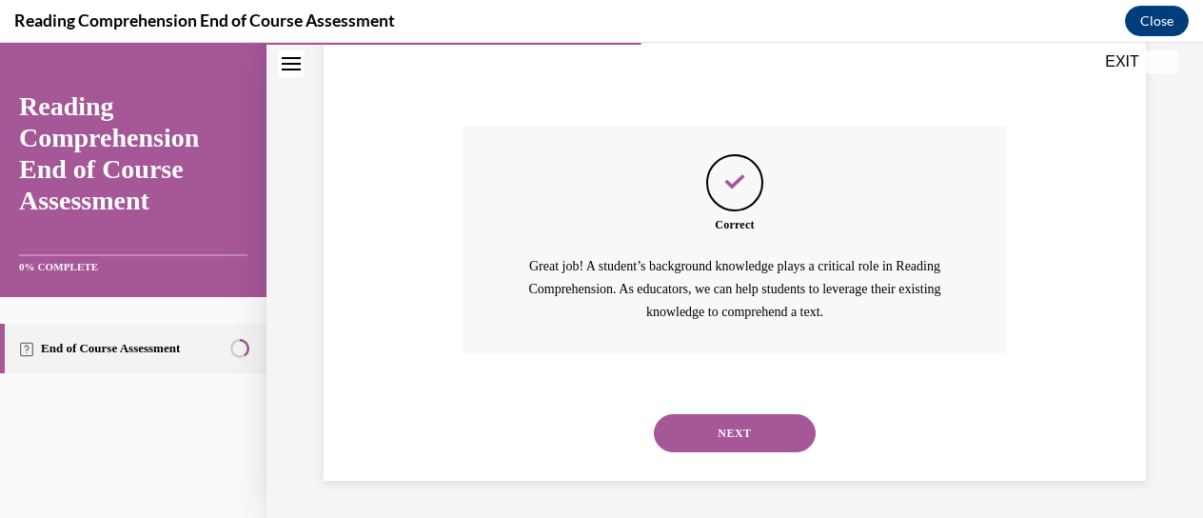
click at [691, 418] on button "NEXT" at bounding box center [735, 433] width 162 height 38
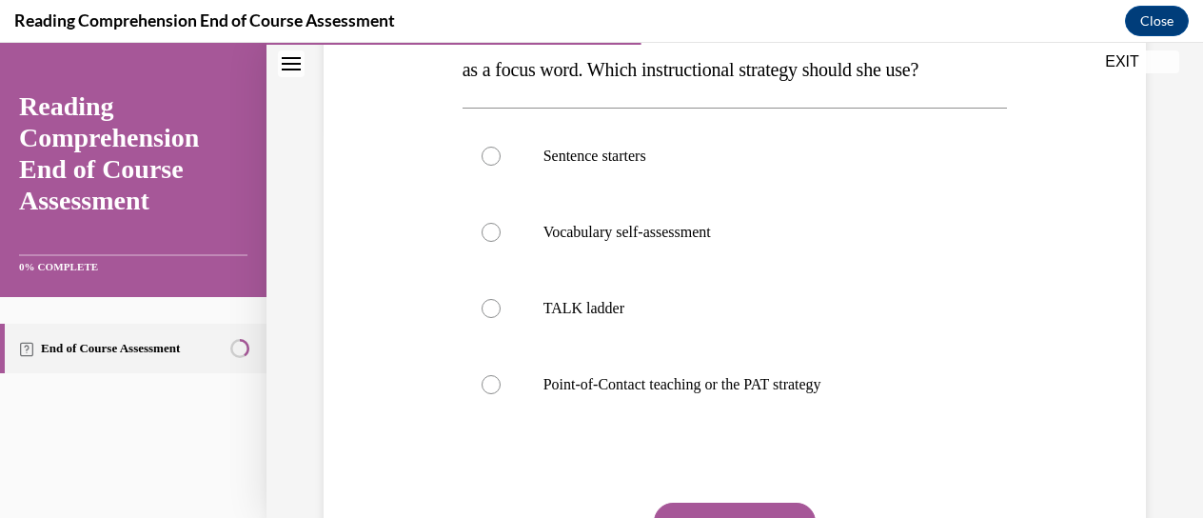
scroll to position [391, 0]
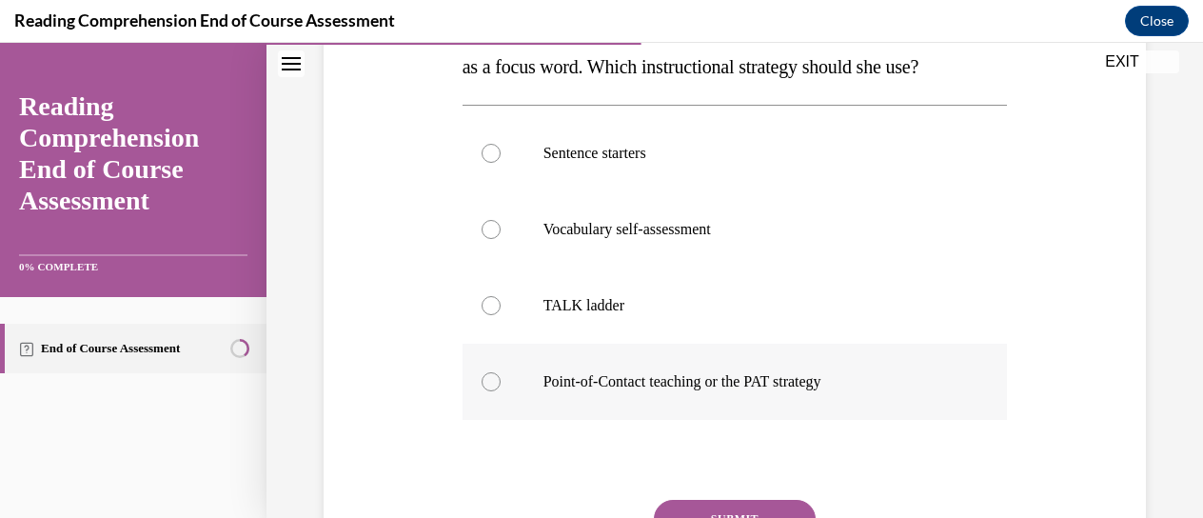
click at [664, 387] on p "Point-of-Contact teaching or the PAT strategy" at bounding box center [751, 381] width 417 height 19
click at [500, 387] on input "Point-of-Contact teaching or the PAT strategy" at bounding box center [490, 381] width 19 height 19
radio input "true"
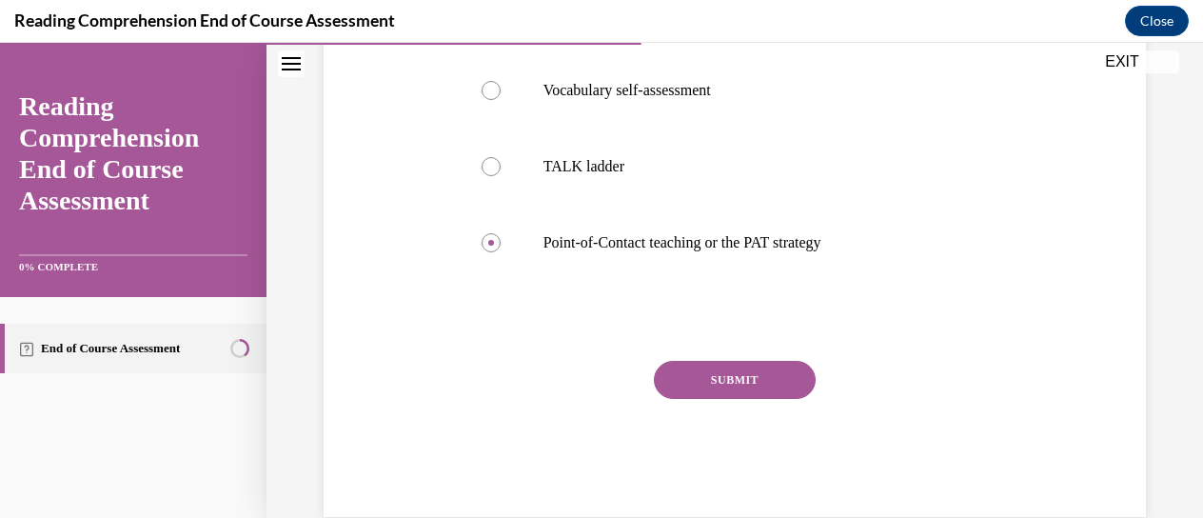
scroll to position [549, 0]
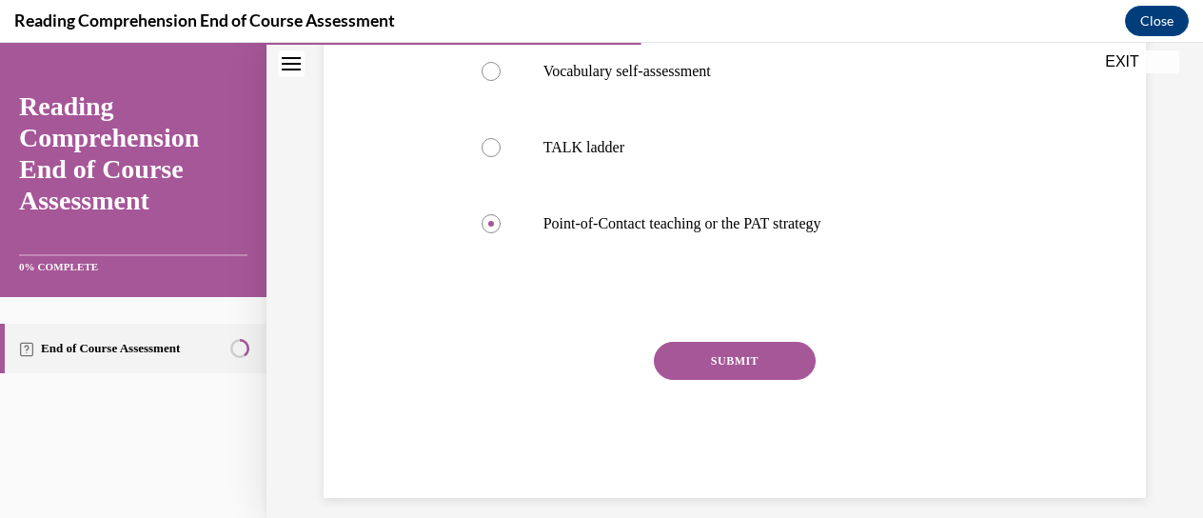
click at [695, 354] on button "SUBMIT" at bounding box center [735, 361] width 162 height 38
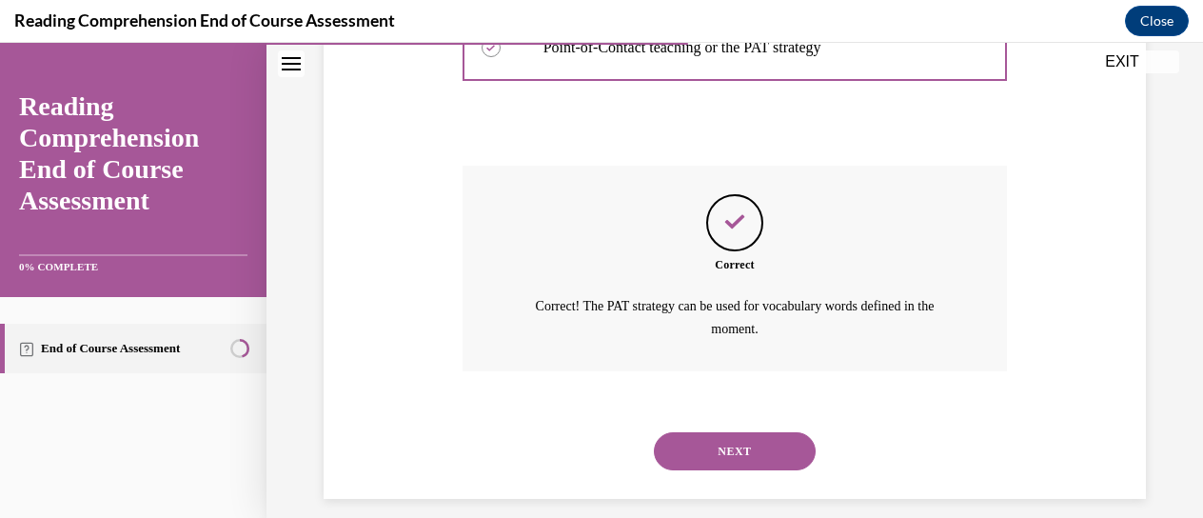
scroll to position [742, 0]
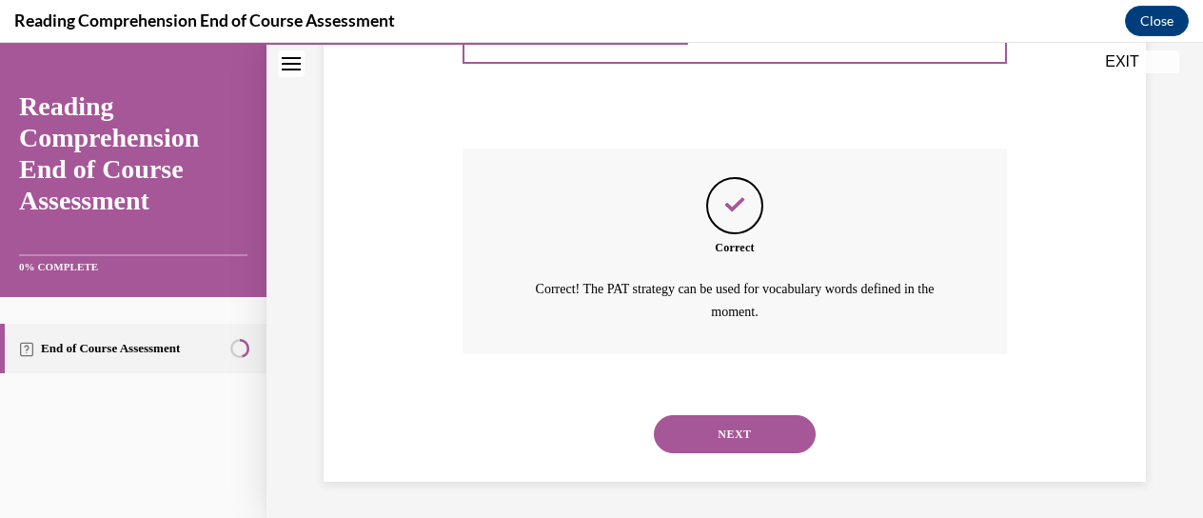
click at [734, 440] on button "NEXT" at bounding box center [735, 434] width 162 height 38
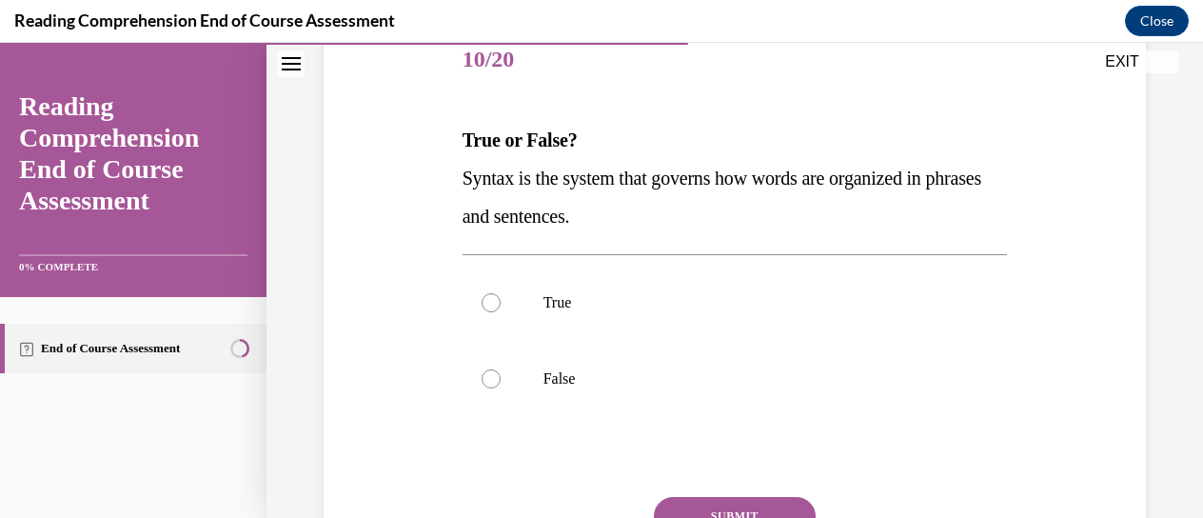
scroll to position [243, 0]
click at [562, 309] on p "True" at bounding box center [751, 301] width 417 height 19
click at [500, 309] on input "True" at bounding box center [490, 301] width 19 height 19
radio input "true"
click at [715, 502] on button "SUBMIT" at bounding box center [735, 515] width 162 height 38
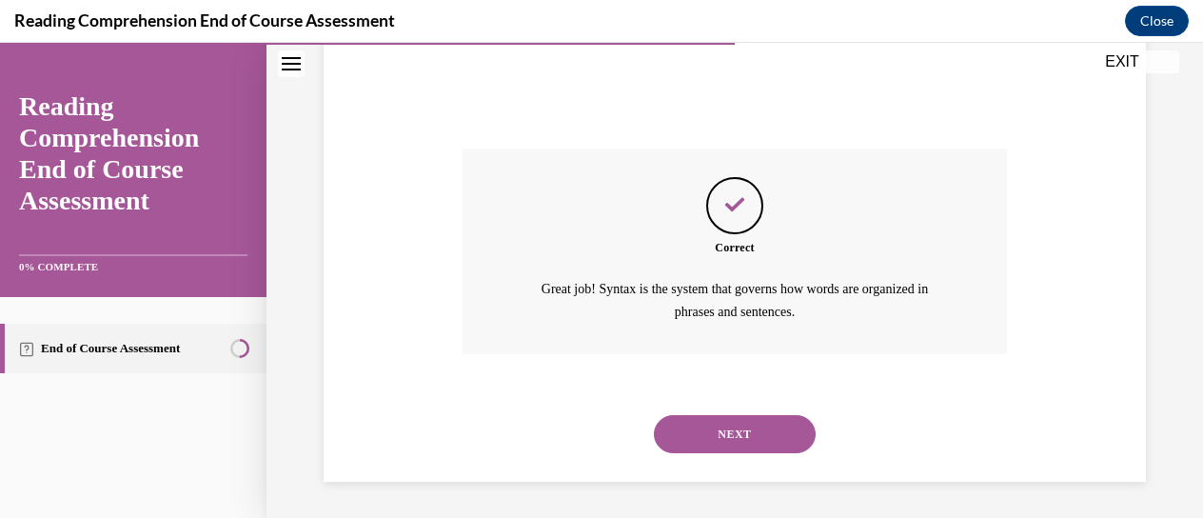
scroll to position [590, 0]
click at [696, 421] on button "NEXT" at bounding box center [735, 434] width 162 height 38
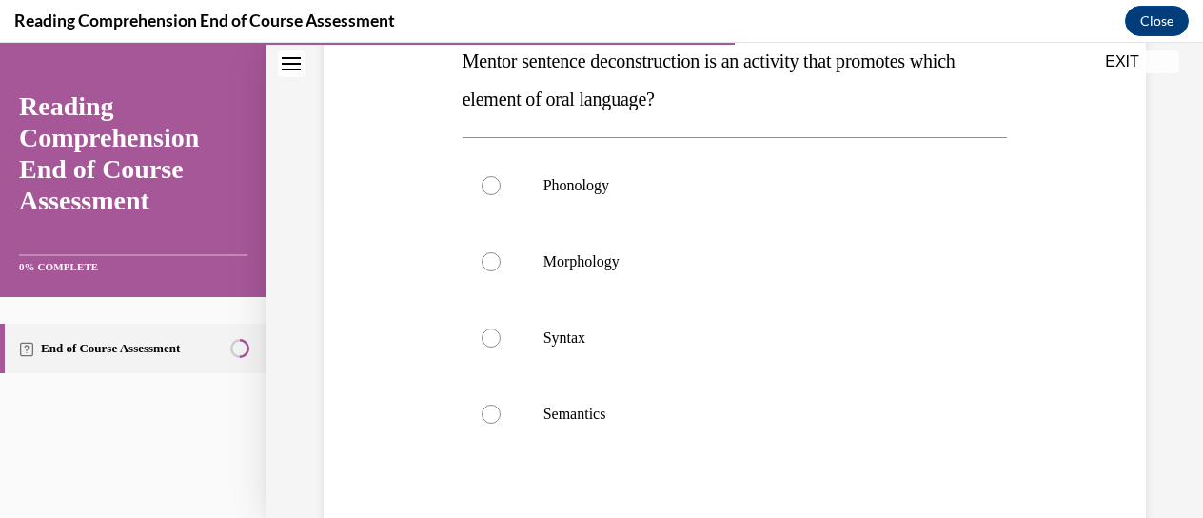
scroll to position [320, 0]
click at [645, 323] on label "Syntax" at bounding box center [734, 339] width 545 height 76
click at [500, 329] on input "Syntax" at bounding box center [490, 338] width 19 height 19
radio input "true"
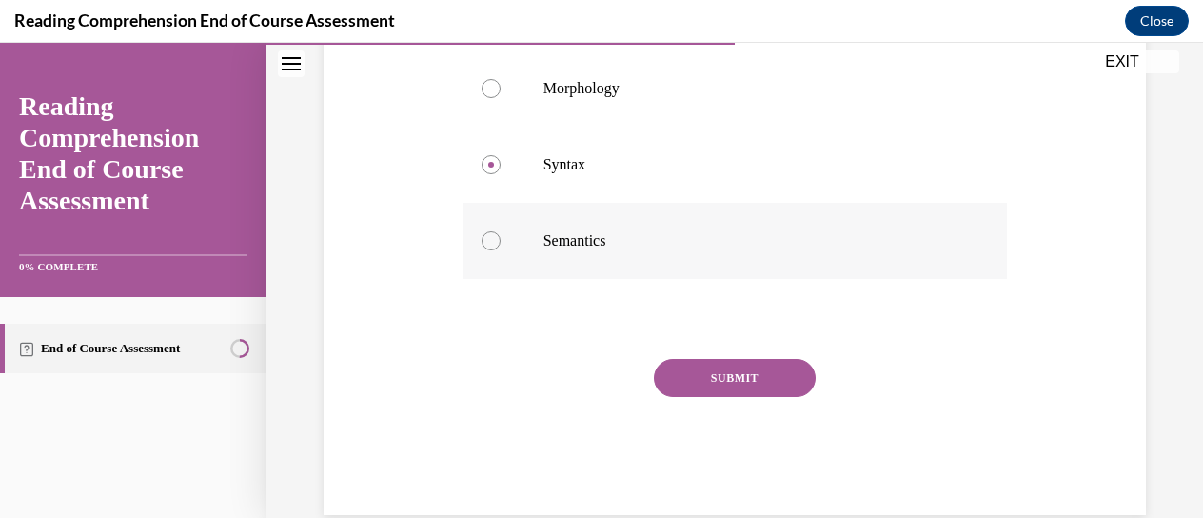
scroll to position [528, 0]
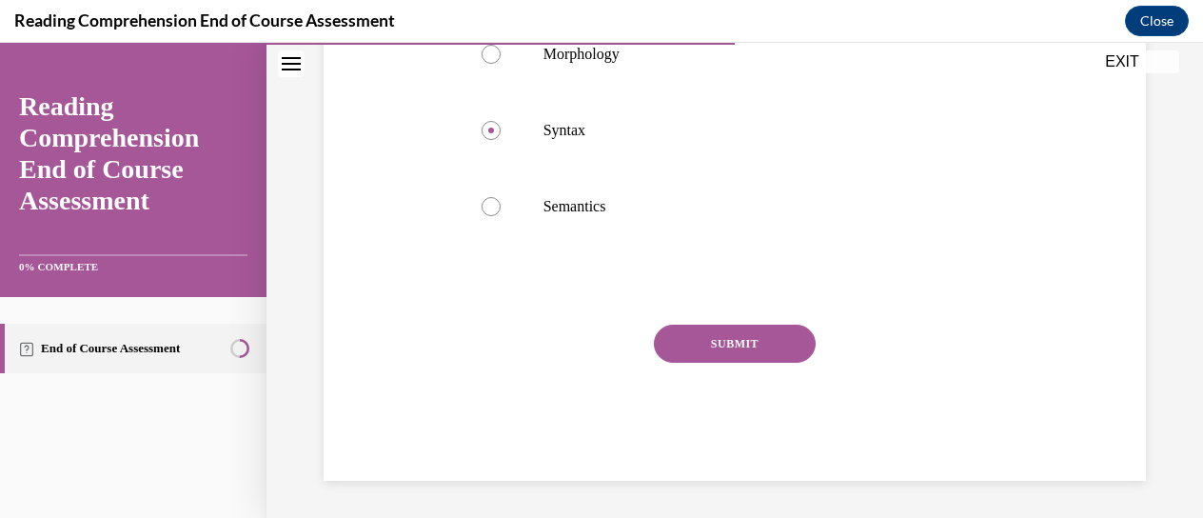
click at [704, 332] on button "SUBMIT" at bounding box center [735, 343] width 162 height 38
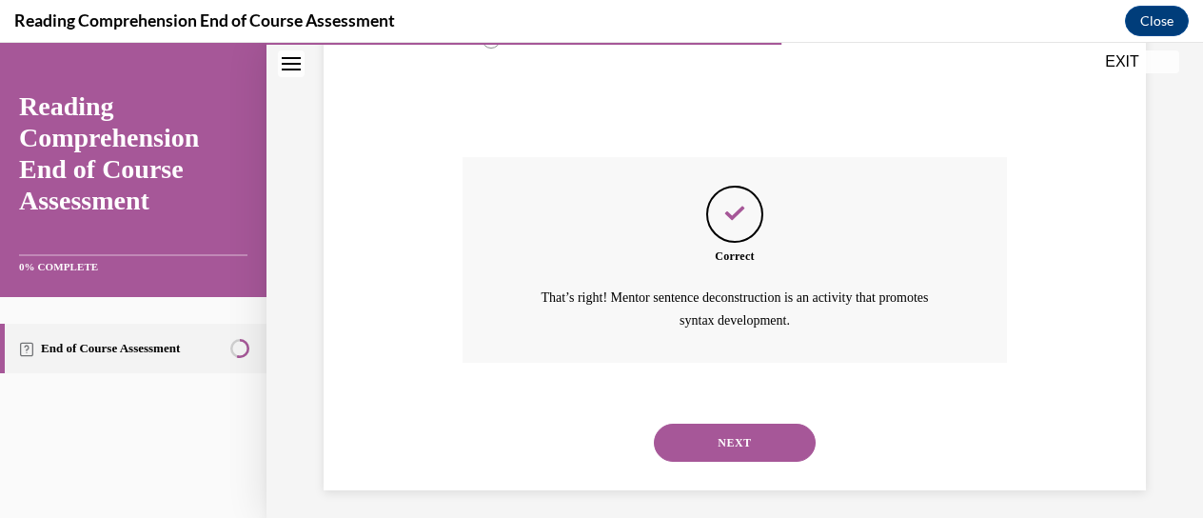
scroll to position [704, 0]
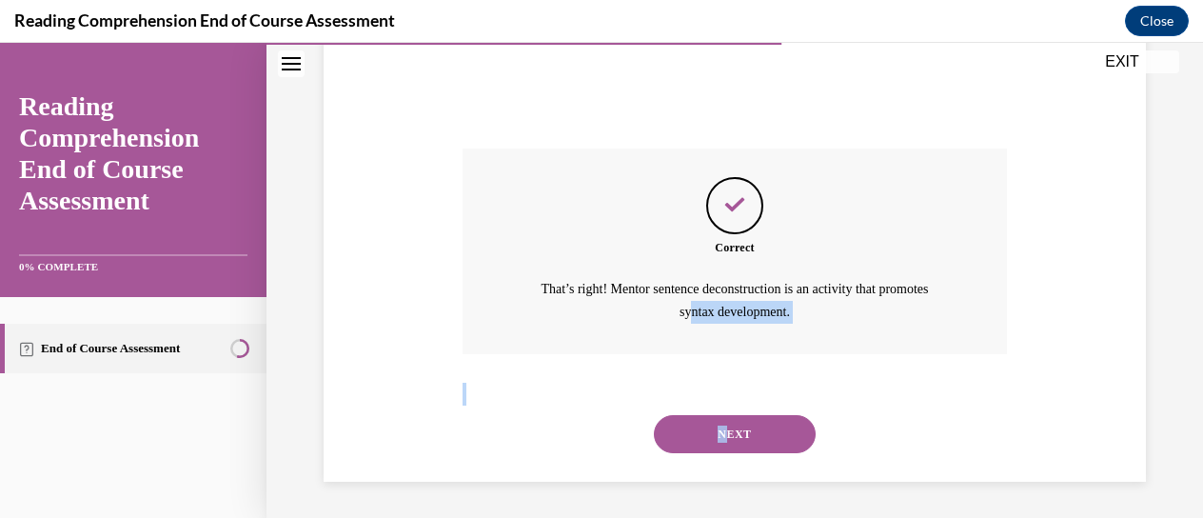
drag, startPoint x: 704, startPoint y: 332, endPoint x: 720, endPoint y: 422, distance: 91.8
click at [720, 422] on div "Question 11/20 Mentor sentence deconstruction is an activity that promotes whic…" at bounding box center [734, 20] width 545 height 921
click at [720, 422] on button "NEXT" at bounding box center [735, 434] width 162 height 38
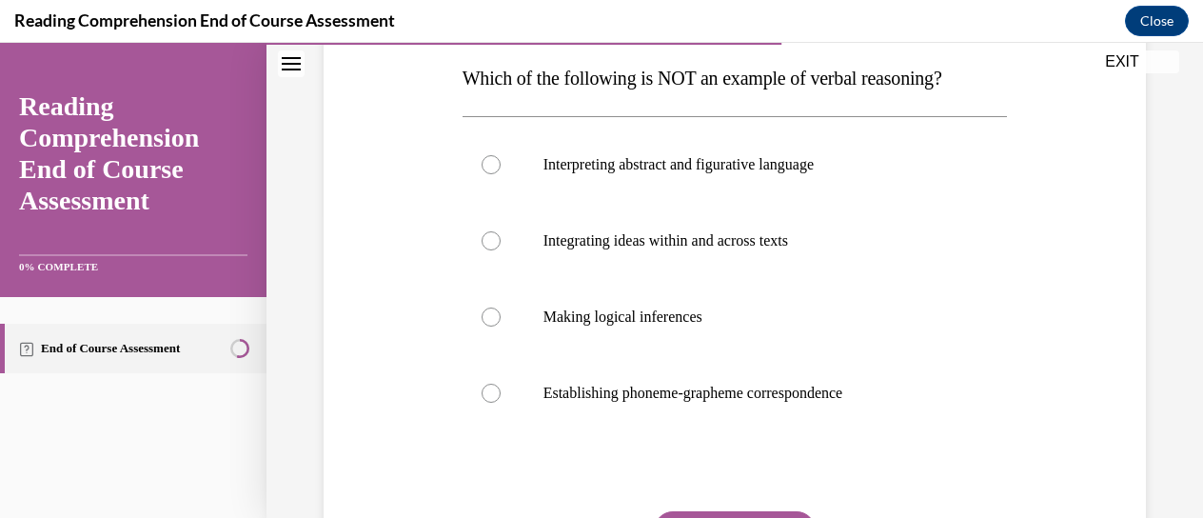
scroll to position [304, 0]
click at [720, 422] on label "Establishing phoneme-grapheme correspondence" at bounding box center [734, 392] width 545 height 76
click at [500, 402] on input "Establishing phoneme-grapheme correspondence" at bounding box center [490, 391] width 19 height 19
radio input "true"
click at [677, 401] on label "Establishing phoneme-grapheme correspondence" at bounding box center [734, 392] width 545 height 76
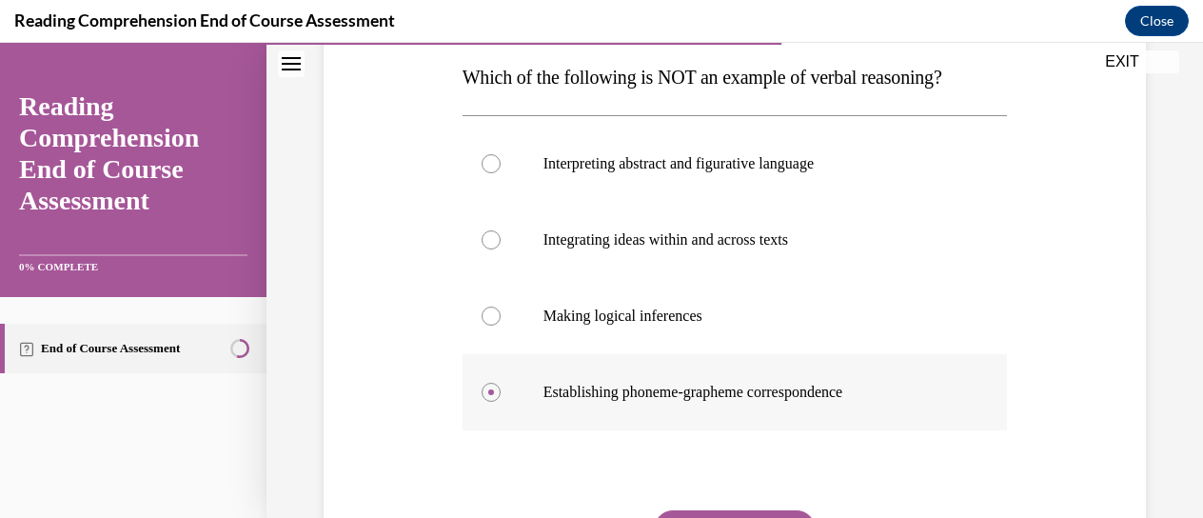
click at [500, 401] on input "Establishing phoneme-grapheme correspondence" at bounding box center [490, 391] width 19 height 19
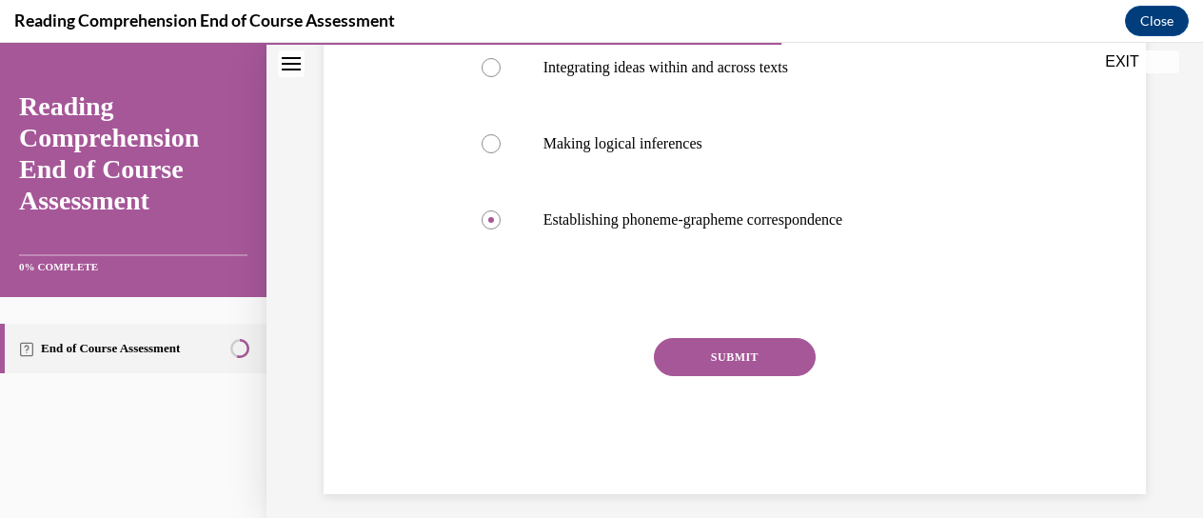
scroll to position [490, 0]
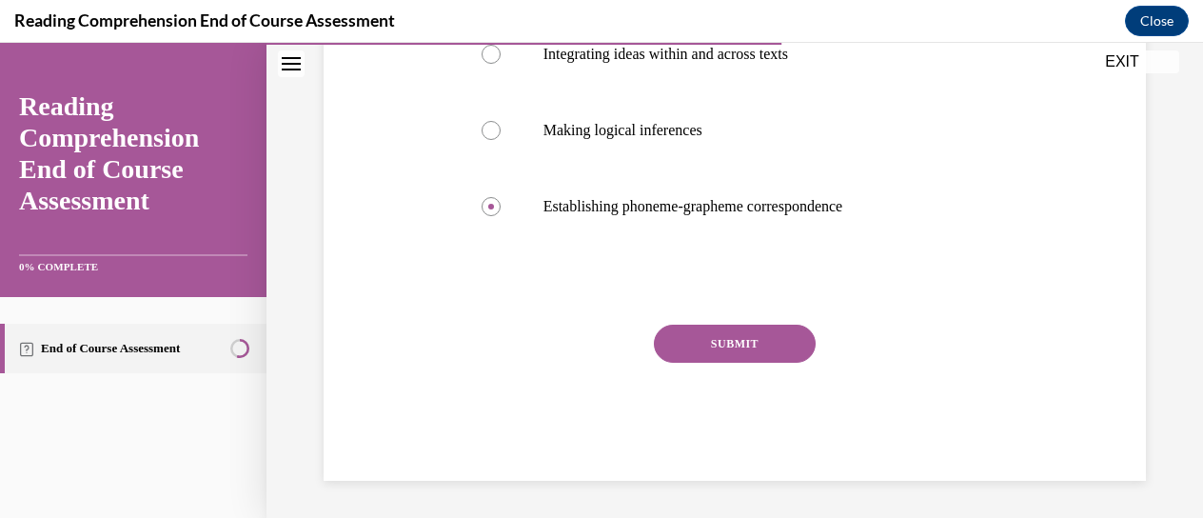
click at [749, 342] on button "SUBMIT" at bounding box center [735, 343] width 162 height 38
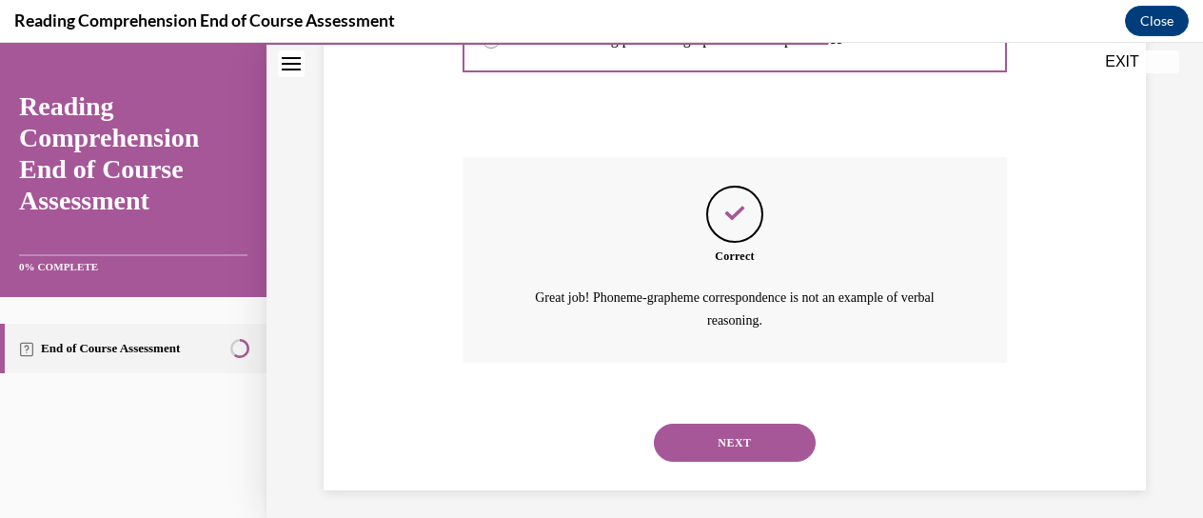
click at [749, 342] on div "Correct Great job! Phoneme-grapheme correspondence is not an example of verbal …" at bounding box center [734, 260] width 545 height 206
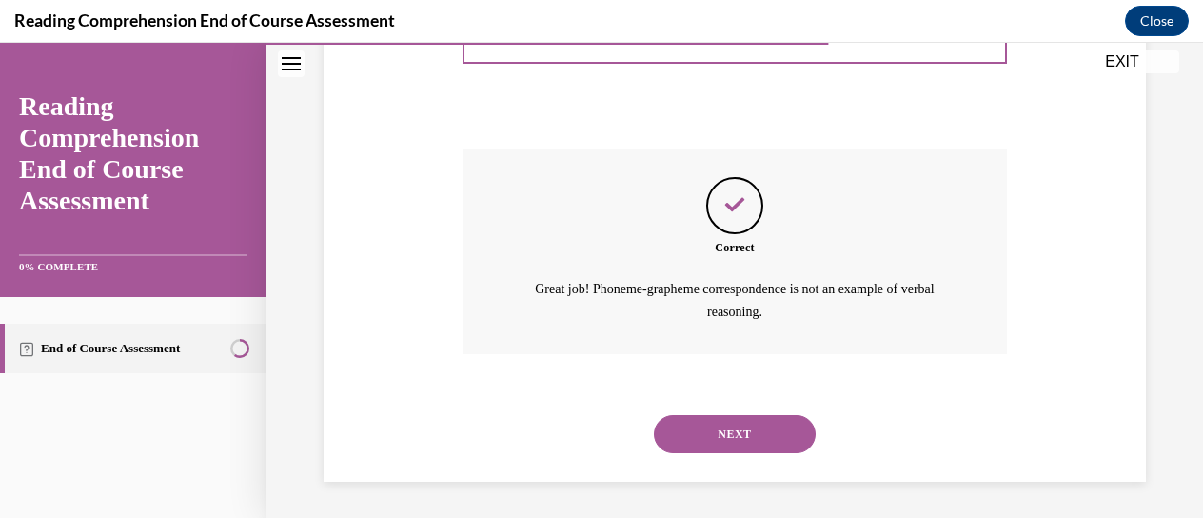
click at [733, 430] on button "NEXT" at bounding box center [735, 434] width 162 height 38
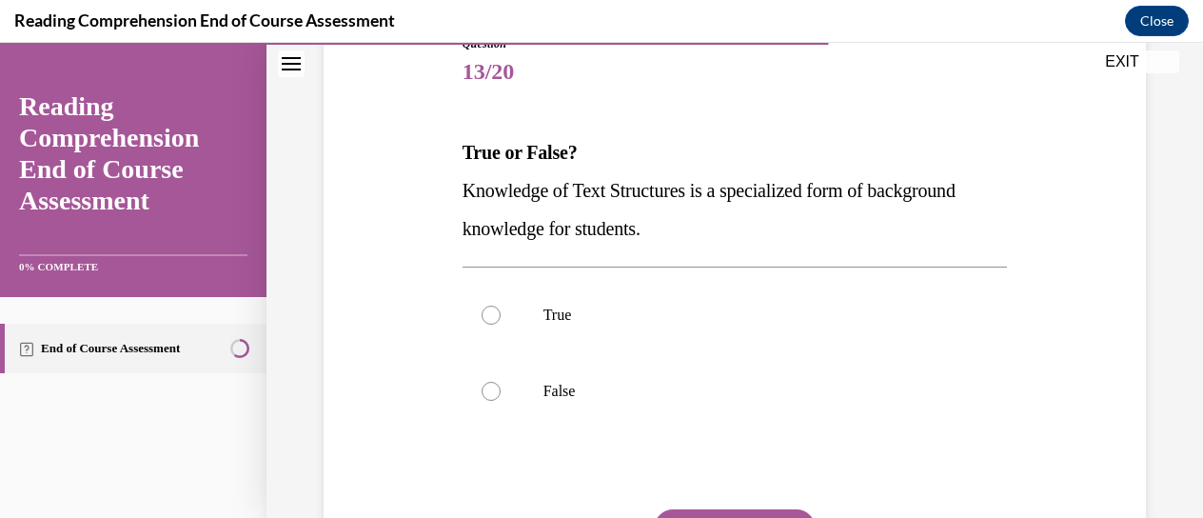
scroll to position [231, 0]
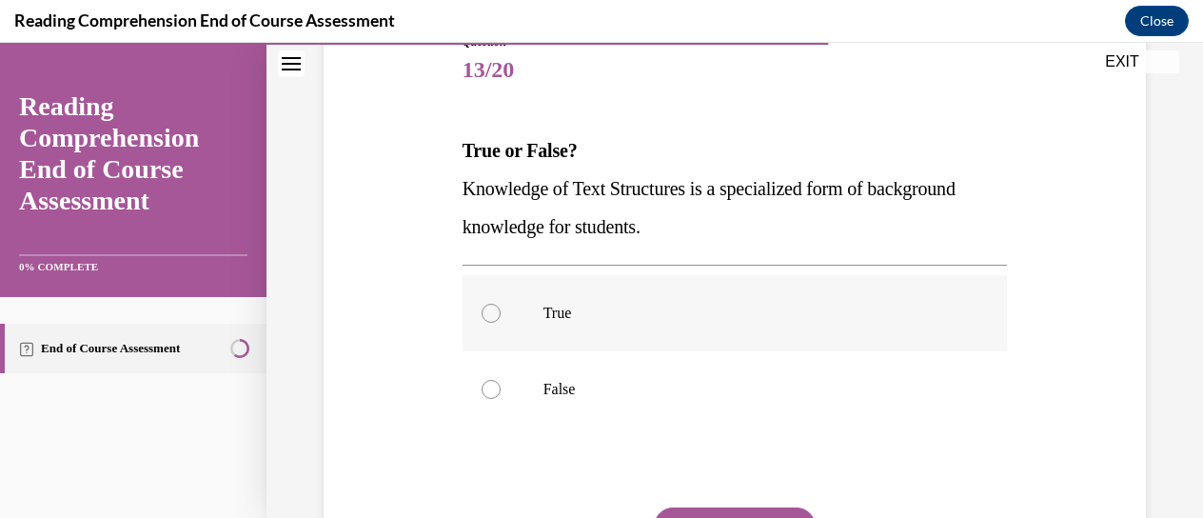
click at [500, 314] on label "True" at bounding box center [734, 313] width 545 height 76
click at [500, 314] on input "True" at bounding box center [490, 313] width 19 height 19
radio input "true"
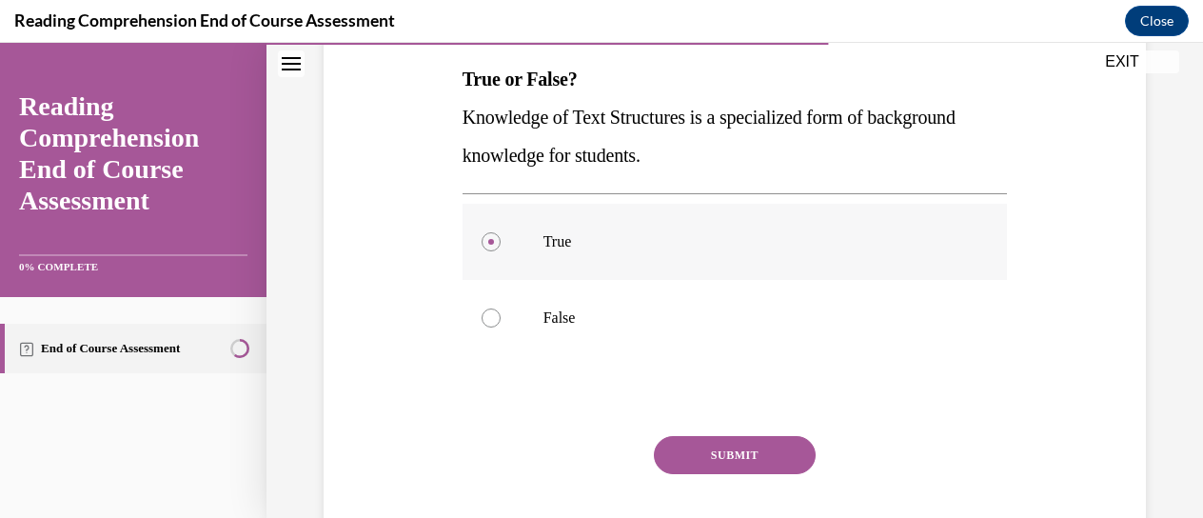
scroll to position [414, 0]
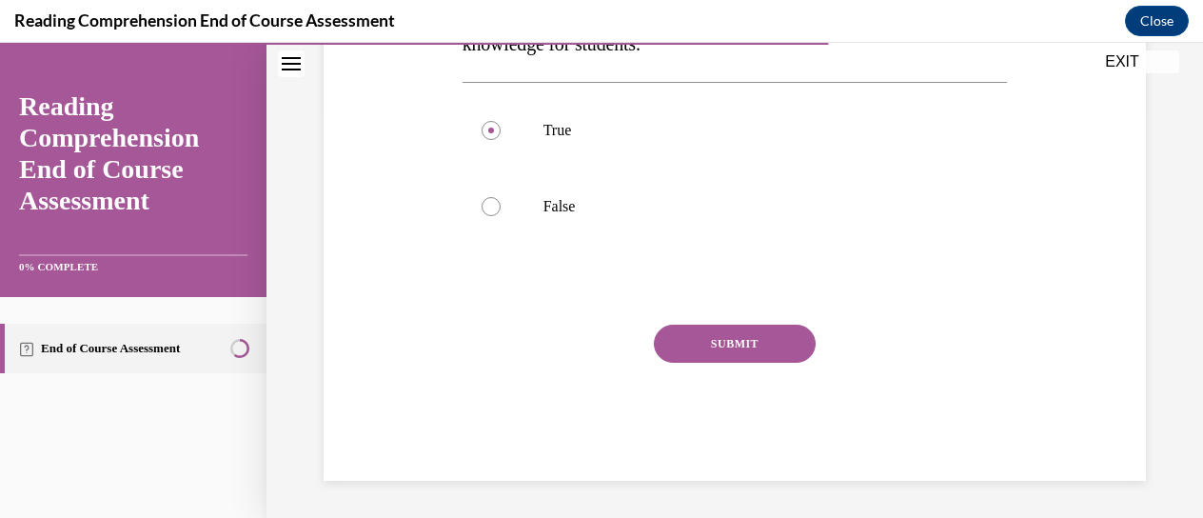
click at [698, 330] on button "SUBMIT" at bounding box center [735, 343] width 162 height 38
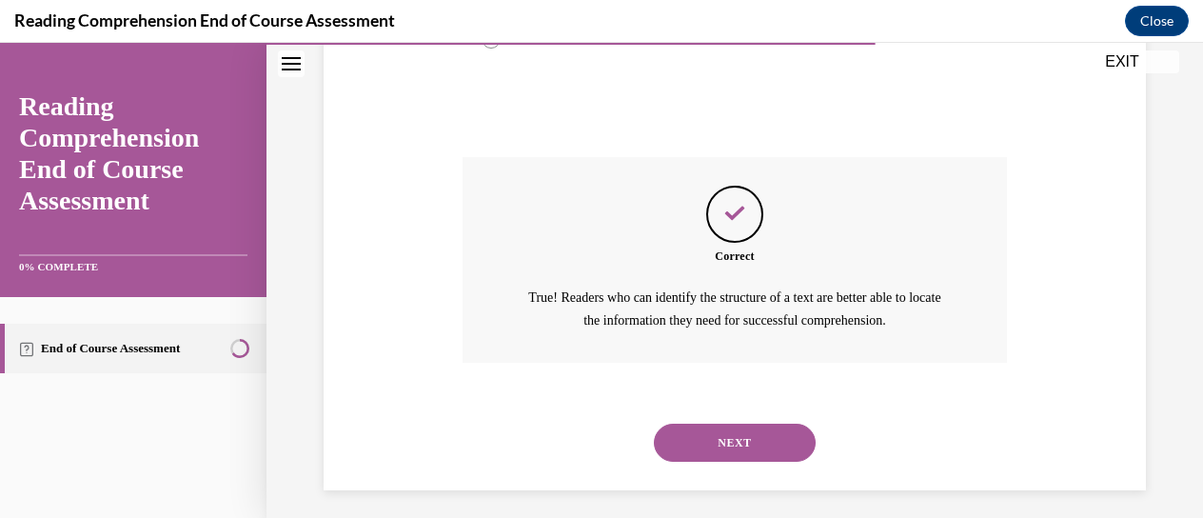
scroll to position [590, 0]
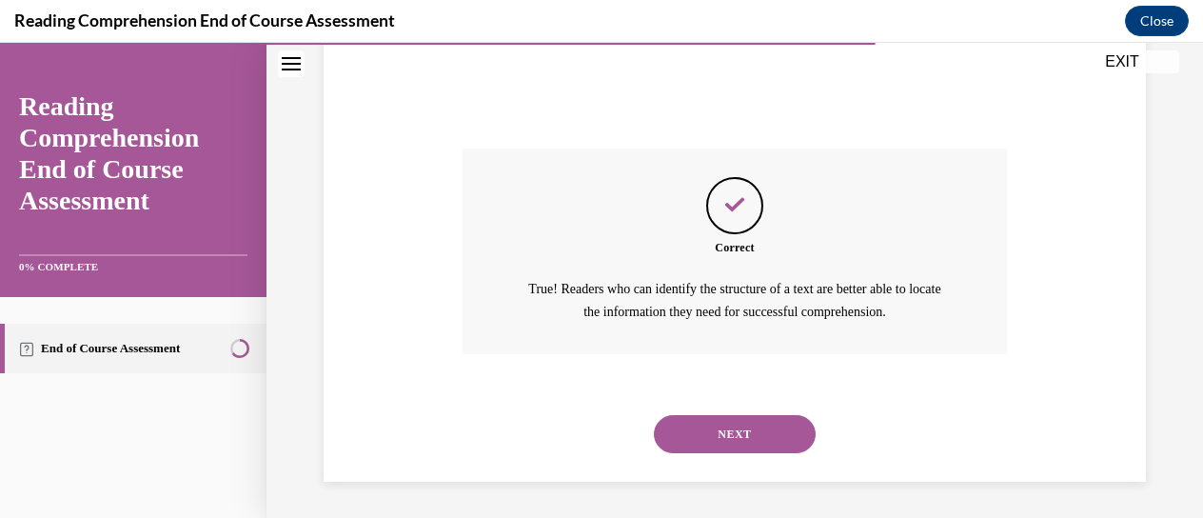
click at [685, 429] on button "NEXT" at bounding box center [735, 434] width 162 height 38
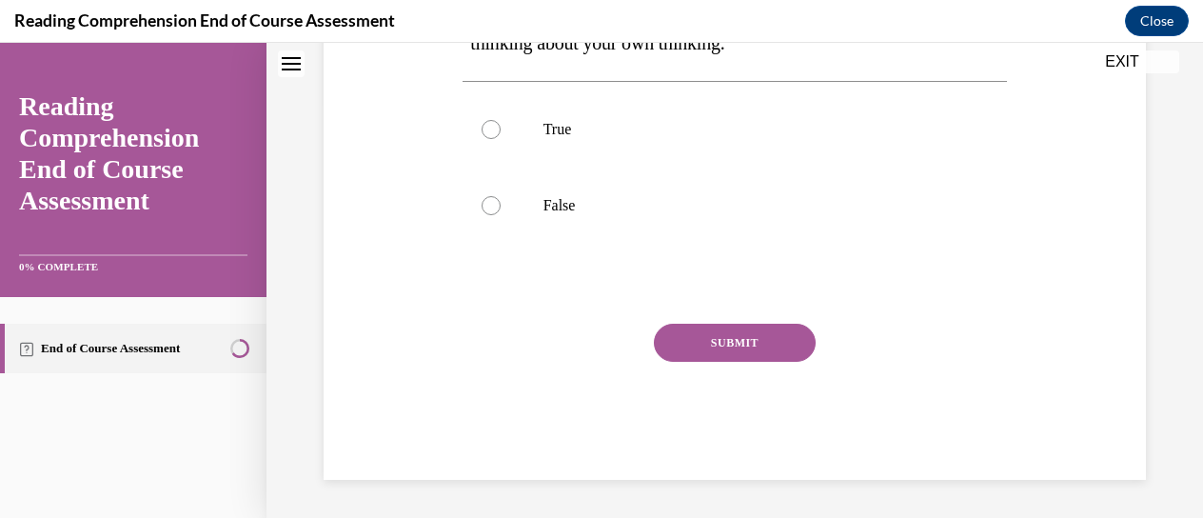
scroll to position [1, 0]
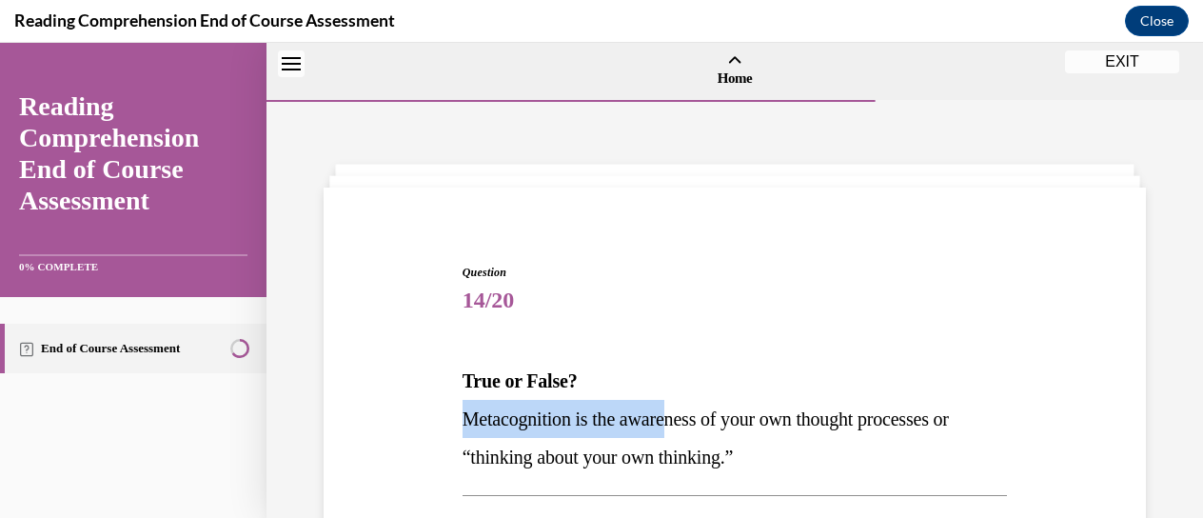
drag, startPoint x: 685, startPoint y: 429, endPoint x: 664, endPoint y: 264, distance: 166.9
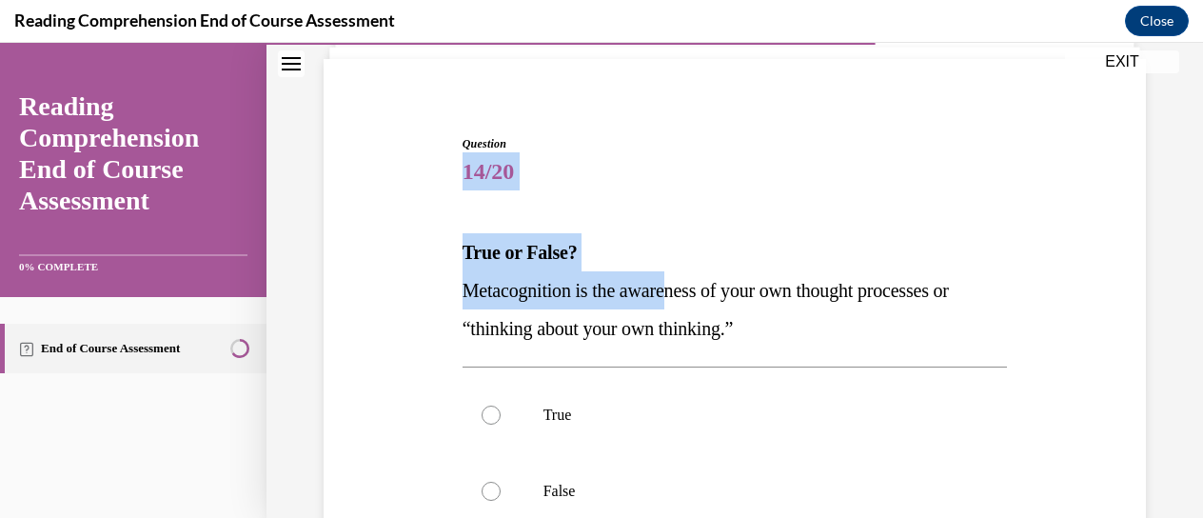
scroll to position [141, 0]
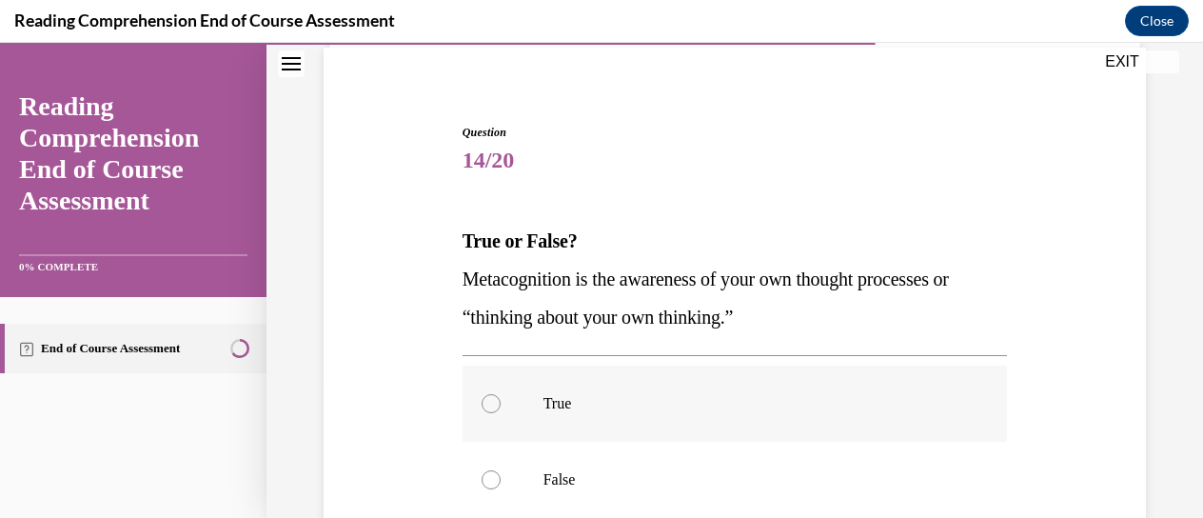
click at [552, 414] on label "True" at bounding box center [734, 403] width 545 height 76
click at [500, 413] on input "True" at bounding box center [490, 403] width 19 height 19
radio input "true"
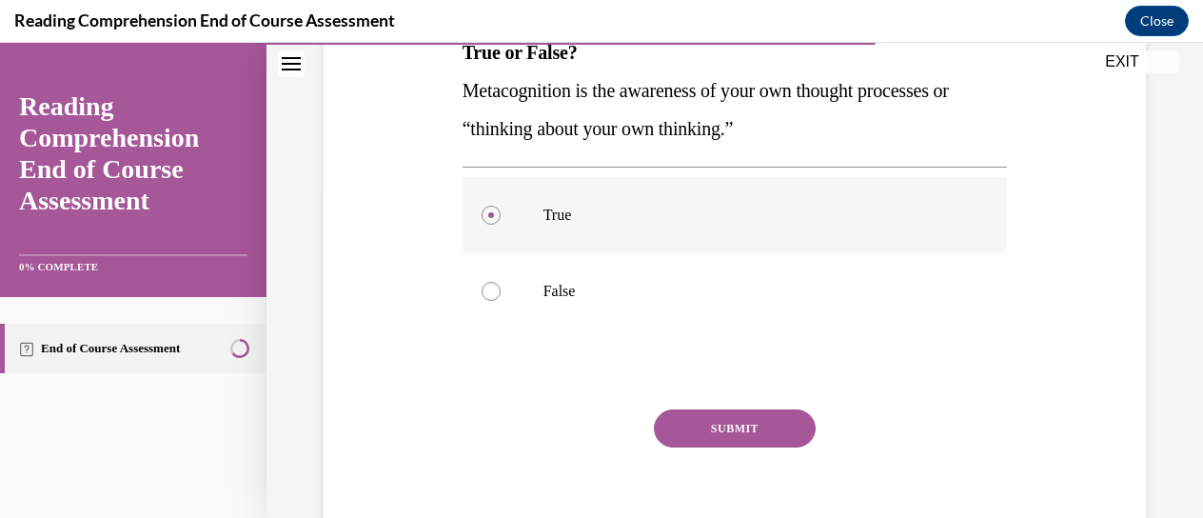
scroll to position [414, 0]
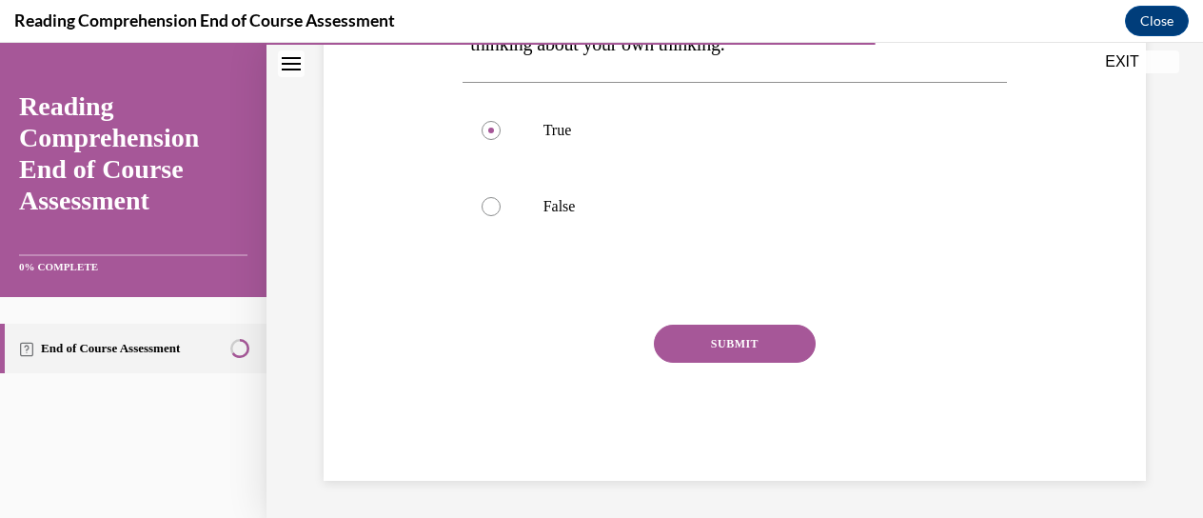
click at [734, 328] on button "SUBMIT" at bounding box center [735, 343] width 162 height 38
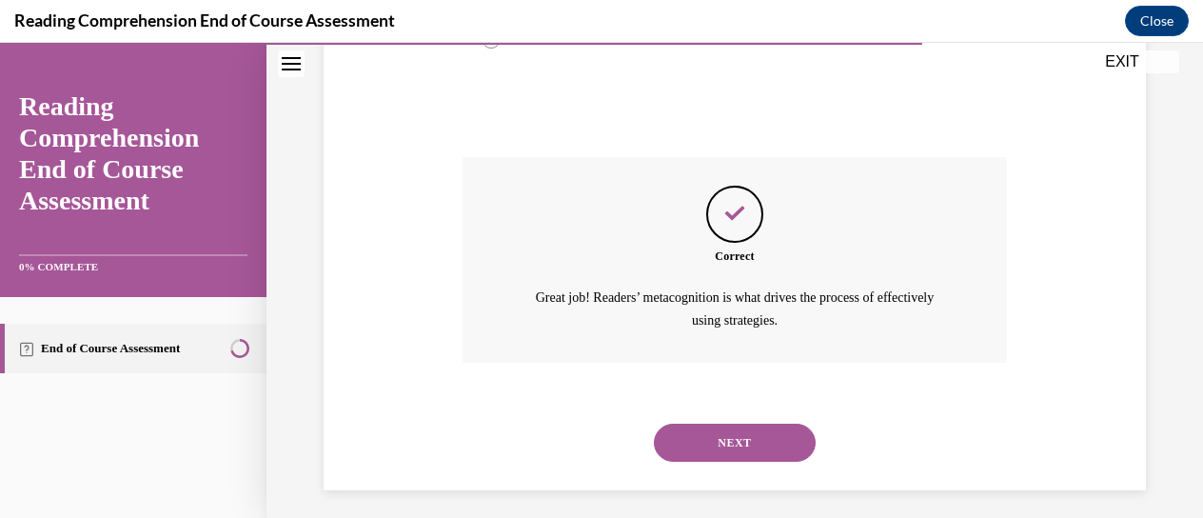
scroll to position [590, 0]
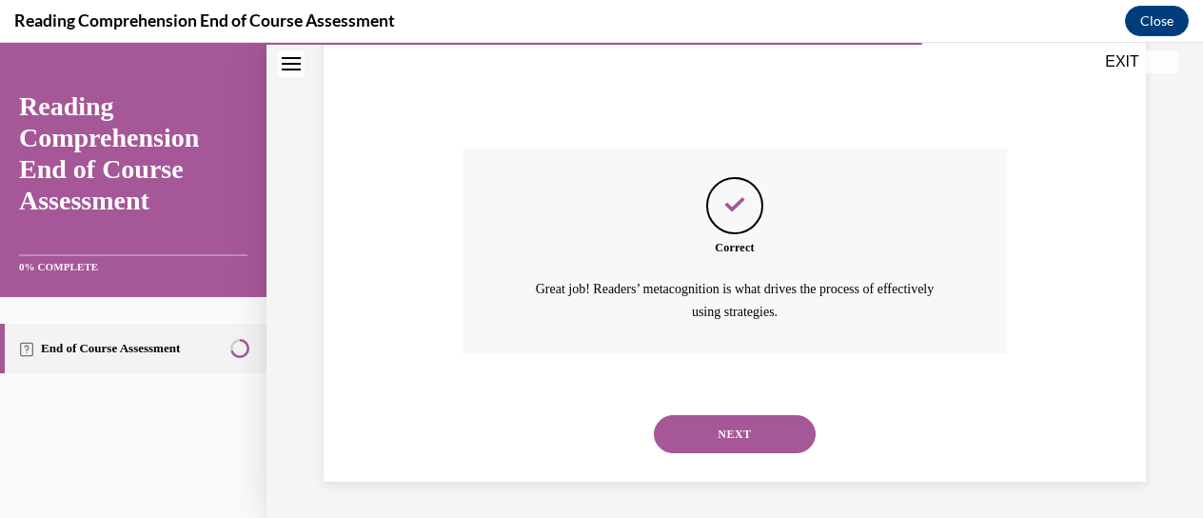
click at [719, 427] on button "NEXT" at bounding box center [735, 434] width 162 height 38
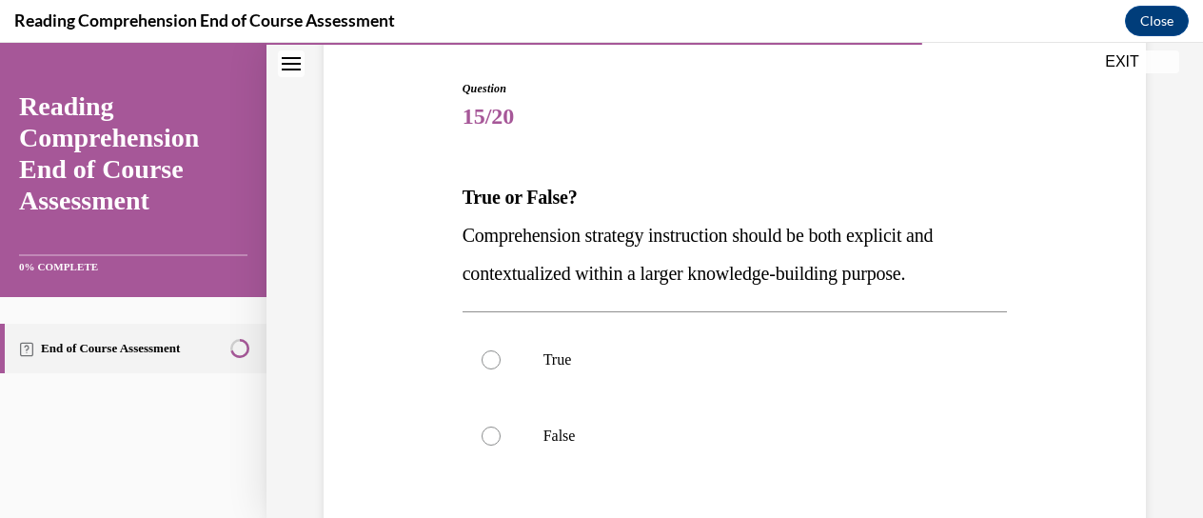
scroll to position [186, 0]
click at [641, 376] on label "True" at bounding box center [734, 359] width 545 height 76
click at [500, 368] on input "True" at bounding box center [490, 358] width 19 height 19
radio input "true"
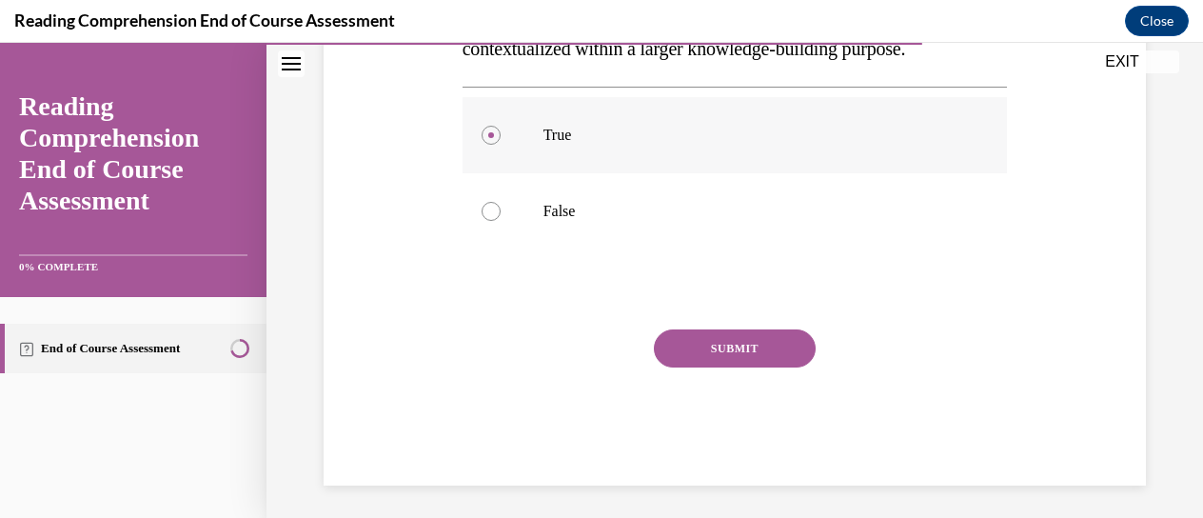
scroll to position [414, 0]
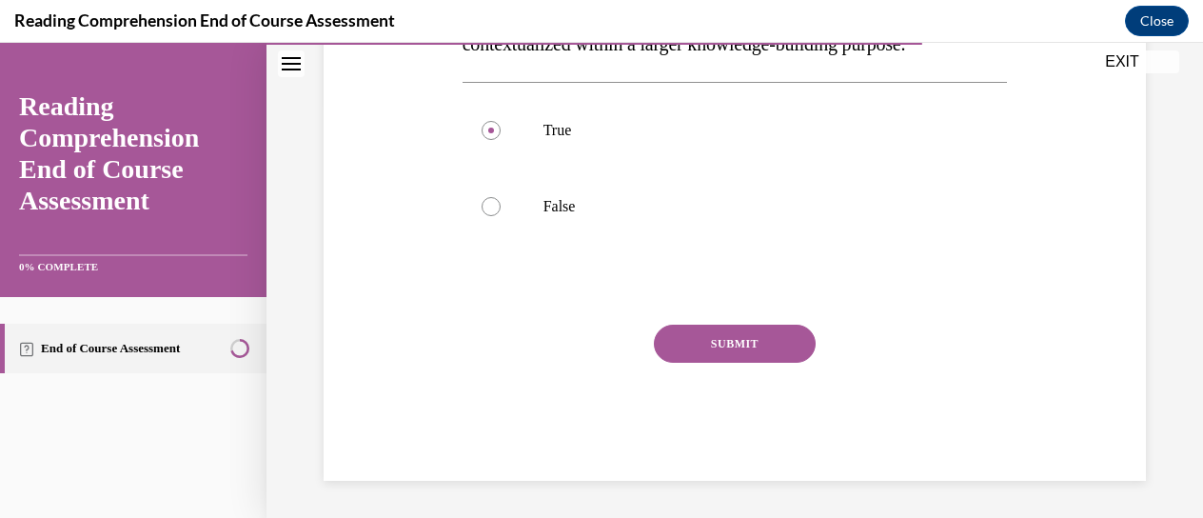
click at [748, 348] on button "SUBMIT" at bounding box center [735, 343] width 162 height 38
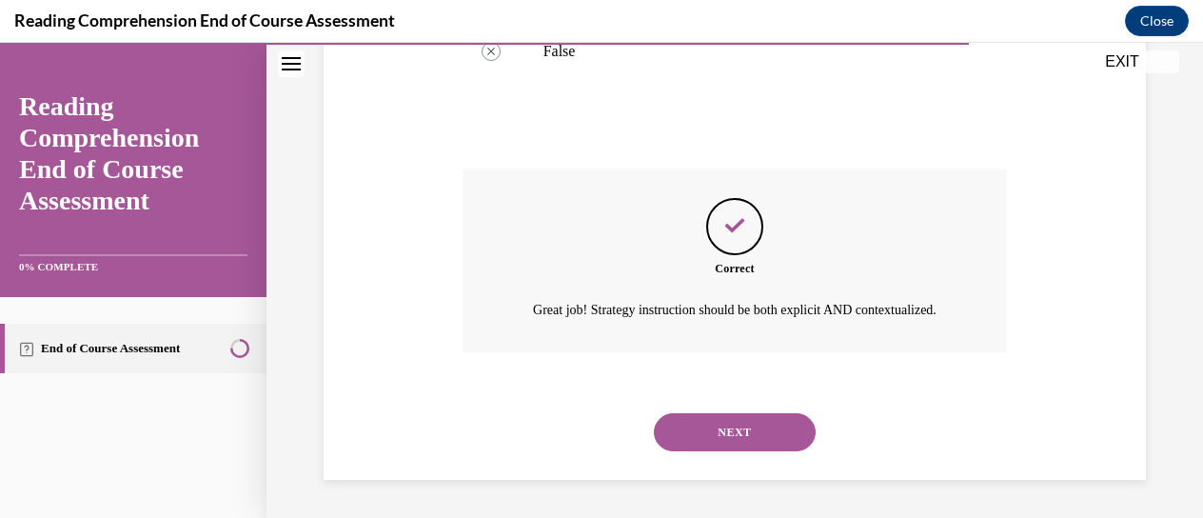
scroll to position [590, 0]
click at [726, 424] on button "NEXT" at bounding box center [735, 432] width 162 height 38
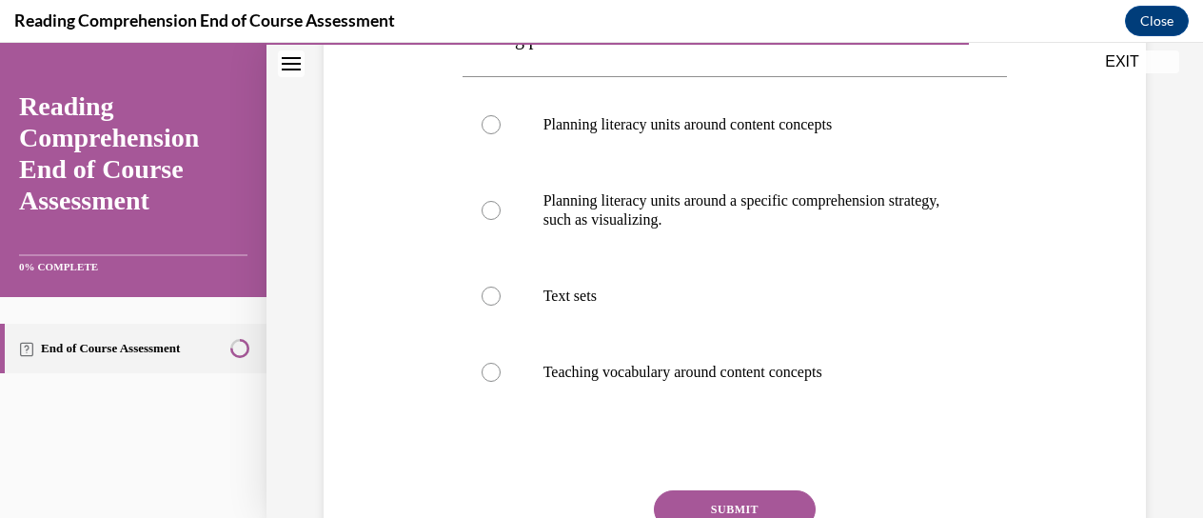
scroll to position [383, 0]
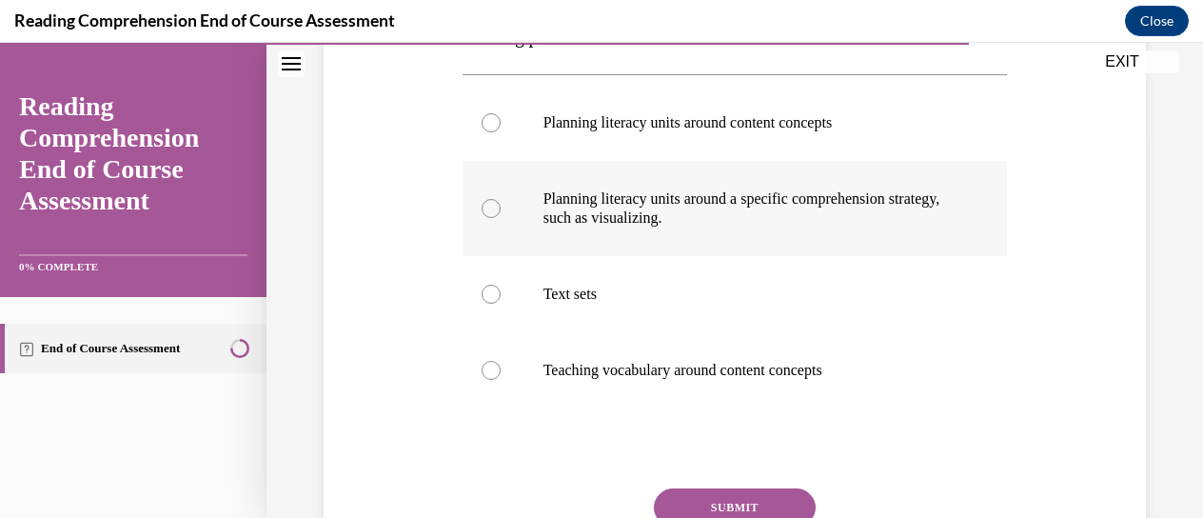
click at [569, 229] on label "Planning literacy units around a specific comprehension strategy, such as visua…" at bounding box center [734, 208] width 545 height 95
click at [500, 218] on input "Planning literacy units around a specific comprehension strategy, such as visua…" at bounding box center [490, 208] width 19 height 19
radio input "true"
click at [675, 499] on button "SUBMIT" at bounding box center [735, 507] width 162 height 38
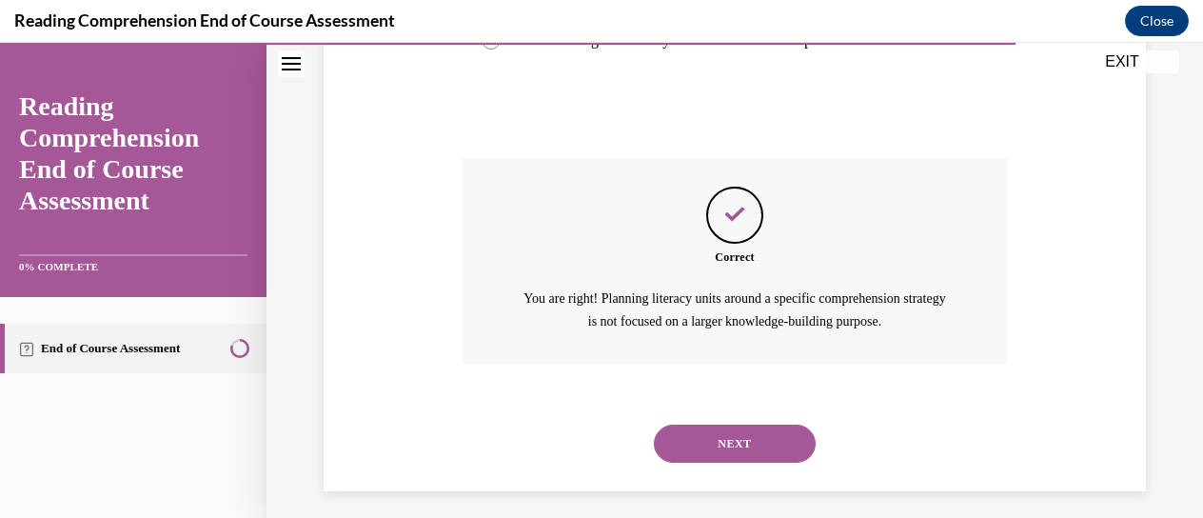
scroll to position [723, 0]
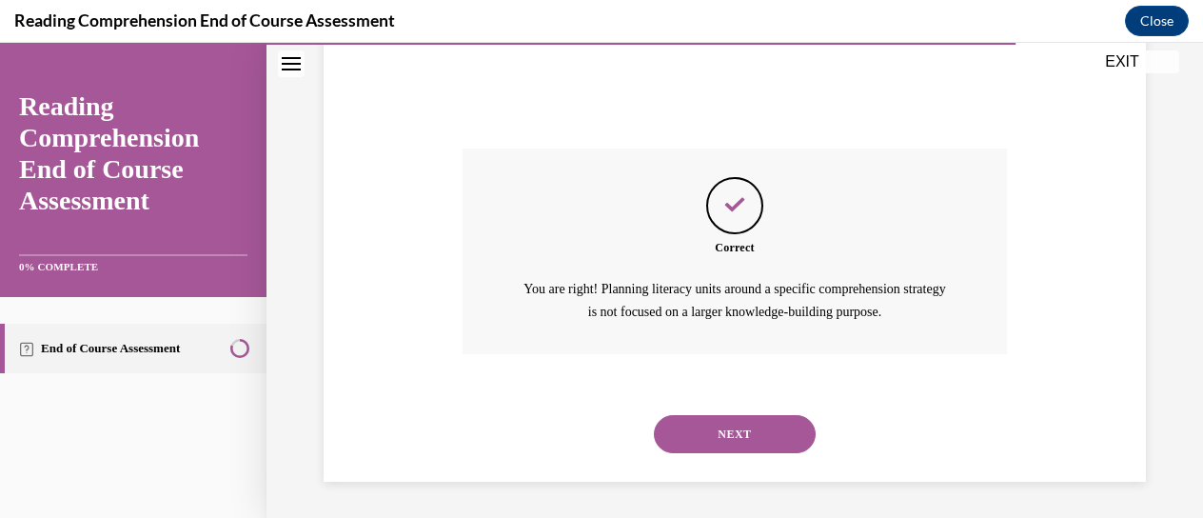
click at [689, 441] on button "NEXT" at bounding box center [735, 434] width 162 height 38
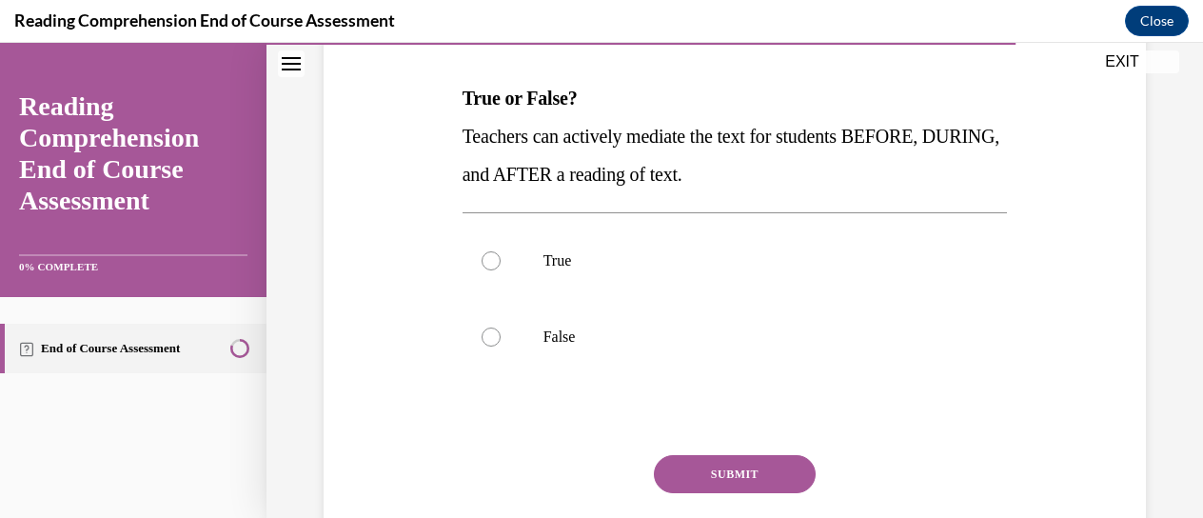
scroll to position [286, 0]
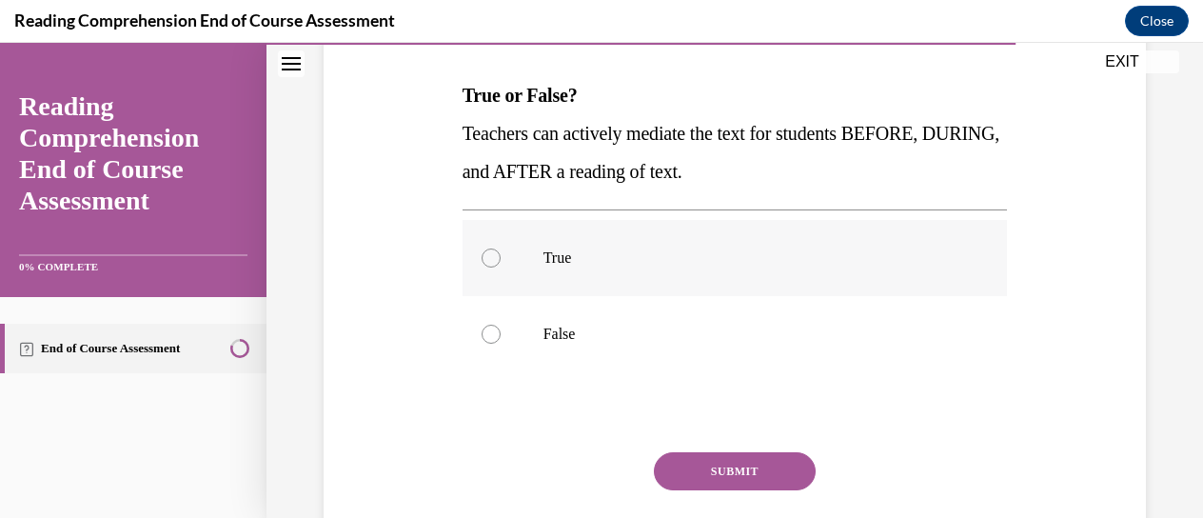
click at [531, 243] on label "True" at bounding box center [734, 258] width 545 height 76
click at [500, 248] on input "True" at bounding box center [490, 257] width 19 height 19
radio input "true"
click at [695, 477] on button "SUBMIT" at bounding box center [735, 471] width 162 height 38
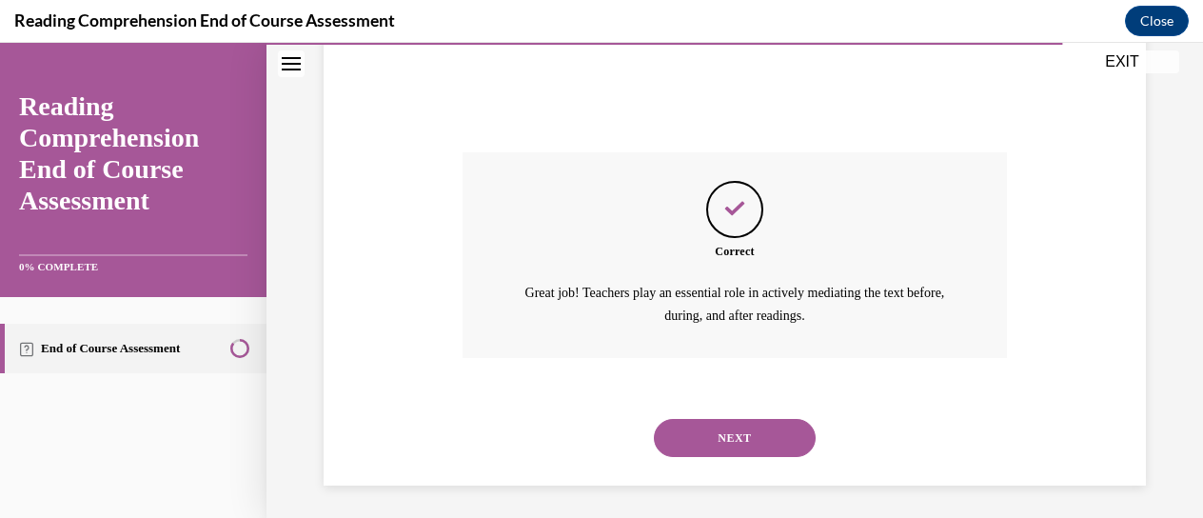
scroll to position [590, 0]
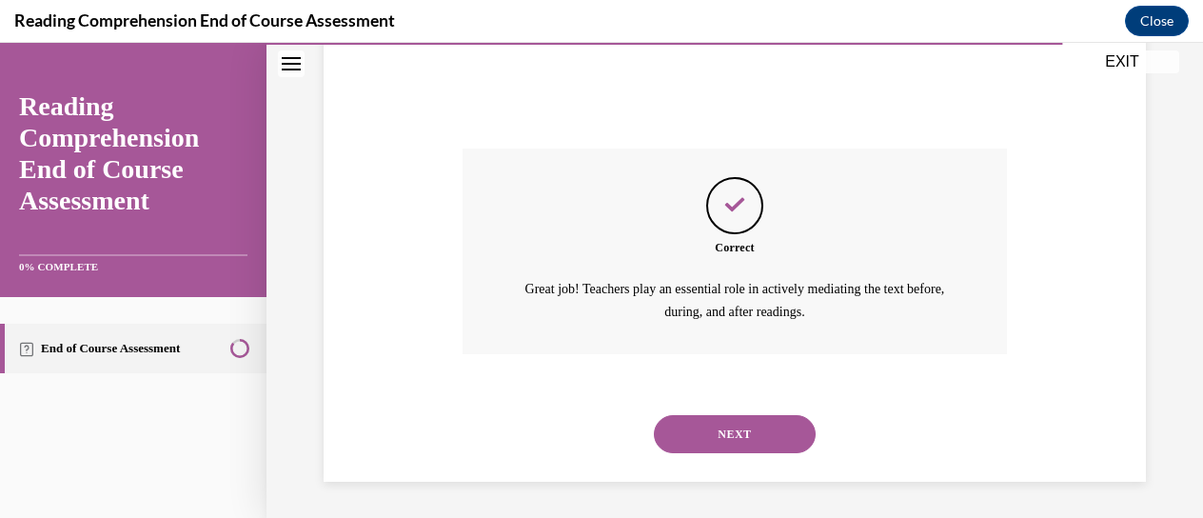
click at [690, 432] on button "NEXT" at bounding box center [735, 434] width 162 height 38
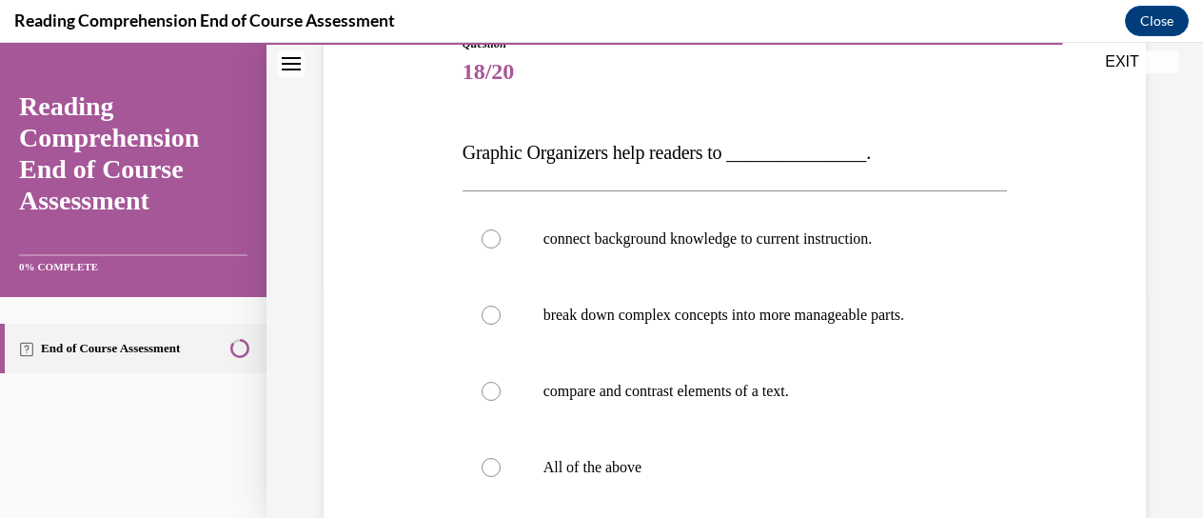
scroll to position [230, 0]
click at [690, 432] on label "All of the above" at bounding box center [734, 466] width 545 height 76
click at [500, 457] on input "All of the above" at bounding box center [490, 466] width 19 height 19
radio input "true"
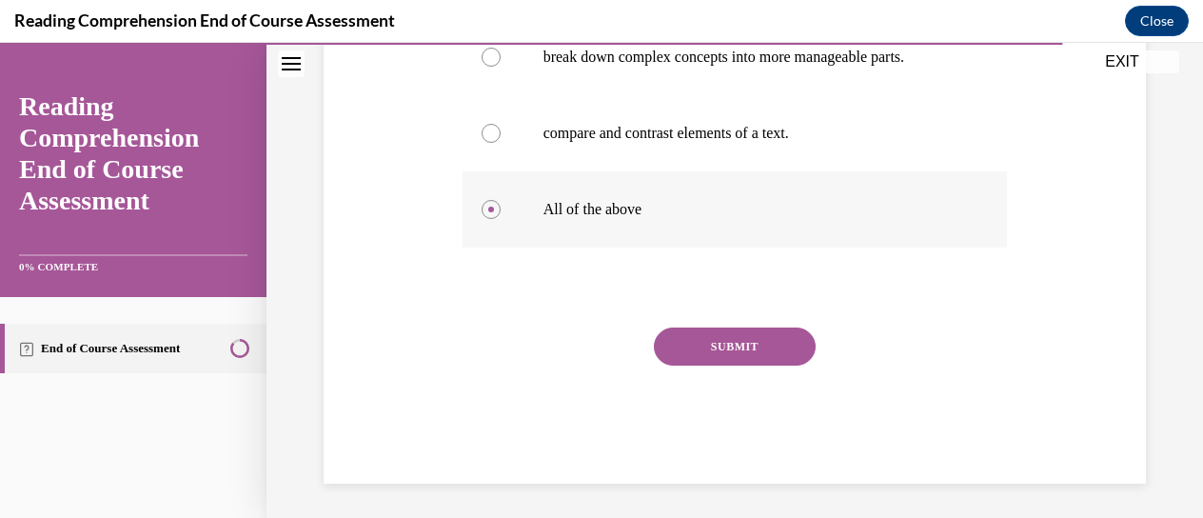
scroll to position [490, 0]
click at [708, 349] on button "SUBMIT" at bounding box center [735, 343] width 162 height 38
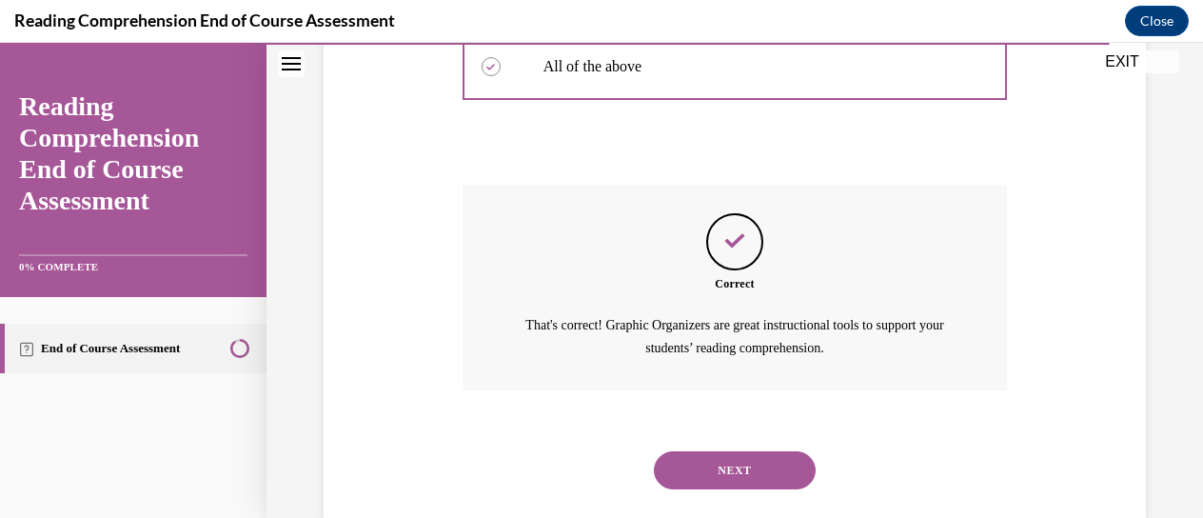
scroll to position [666, 0]
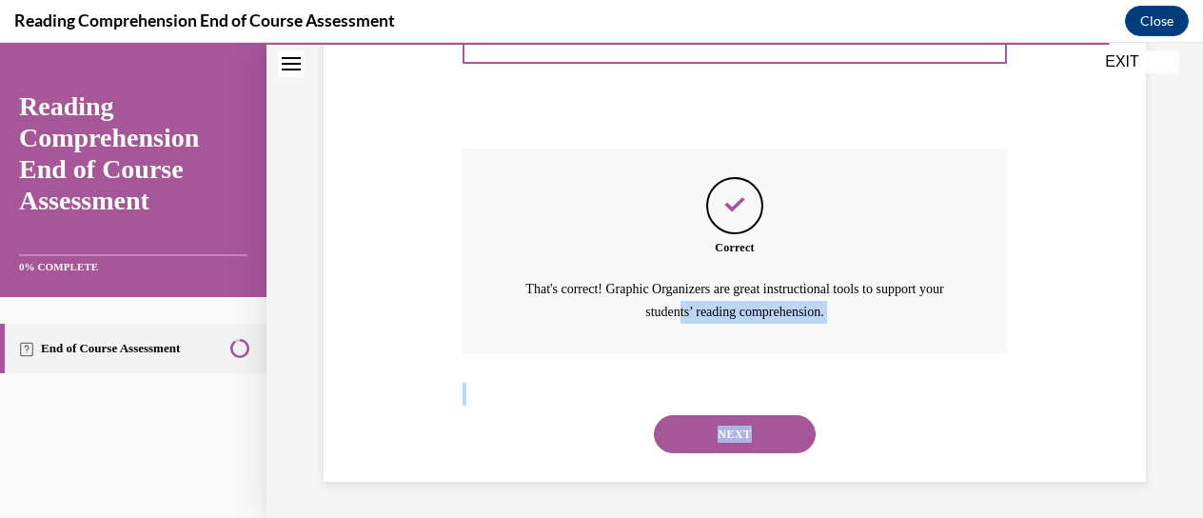
drag, startPoint x: 708, startPoint y: 349, endPoint x: 724, endPoint y: 480, distance: 132.3
click at [718, 439] on button "NEXT" at bounding box center [735, 434] width 162 height 38
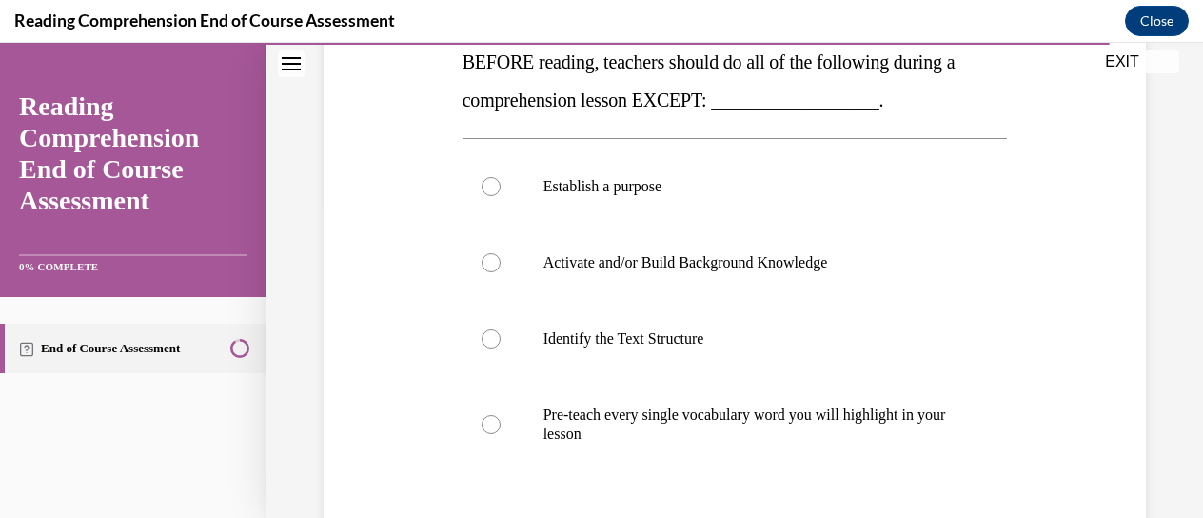
scroll to position [321, 0]
click at [718, 439] on p "Pre-teach every single vocabulary word you will highlight in your lesson" at bounding box center [751, 423] width 417 height 38
click at [500, 433] on input "Pre-teach every single vocabulary word you will highlight in your lesson" at bounding box center [490, 423] width 19 height 19
radio input "true"
click at [718, 439] on p "Pre-teach every single vocabulary word you will highlight in your lesson" at bounding box center [751, 423] width 417 height 38
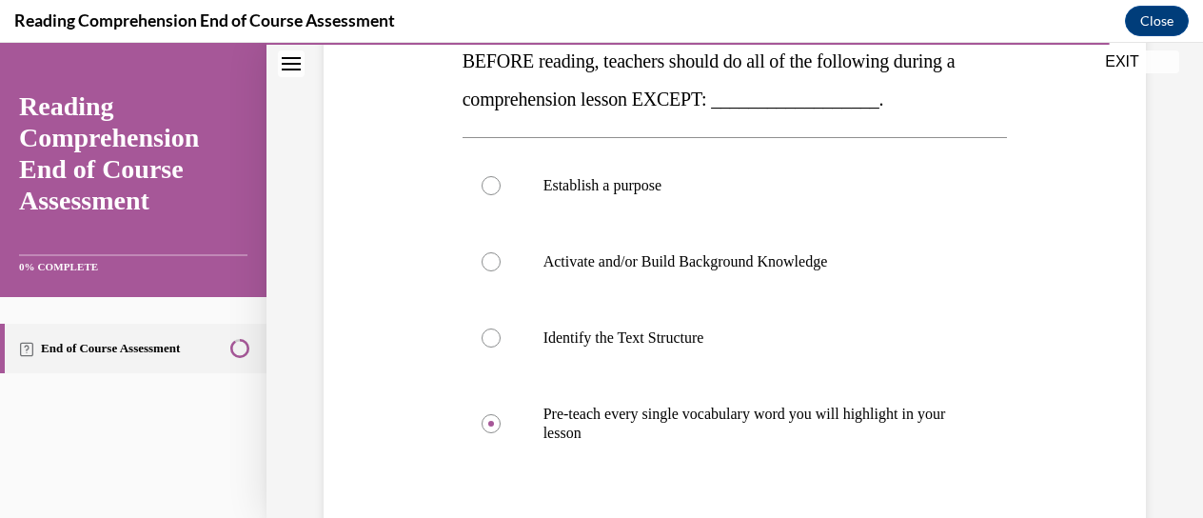
click at [500, 433] on input "Pre-teach every single vocabulary word you will highlight in your lesson" at bounding box center [490, 423] width 19 height 19
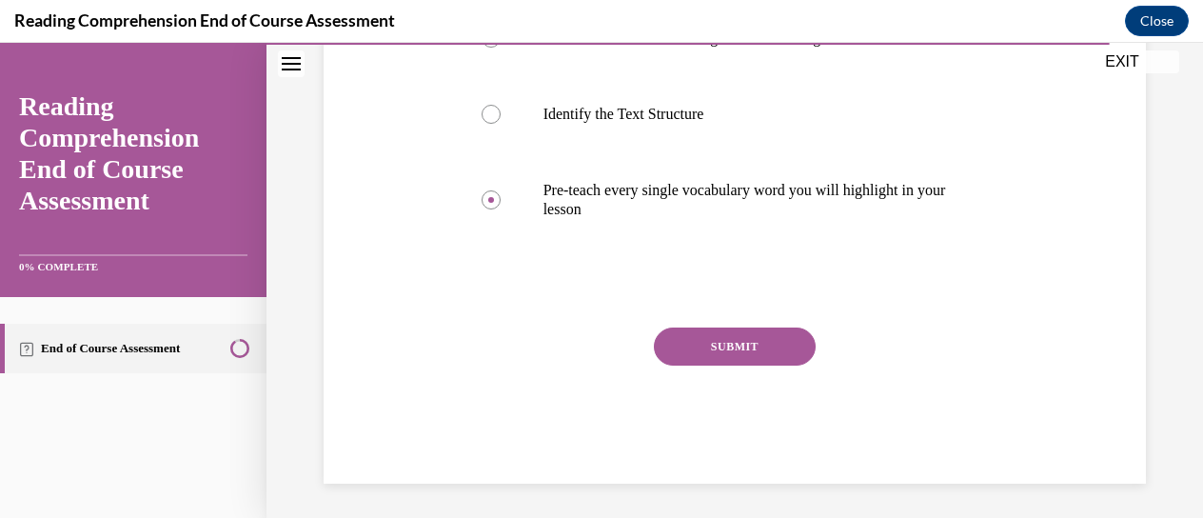
scroll to position [547, 0]
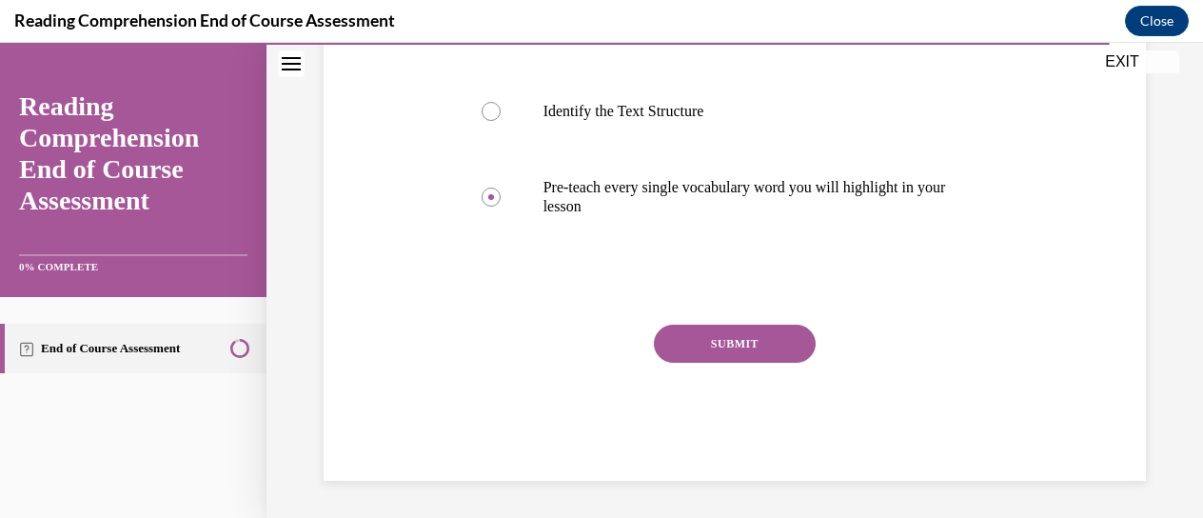
click at [720, 343] on button "SUBMIT" at bounding box center [735, 343] width 162 height 38
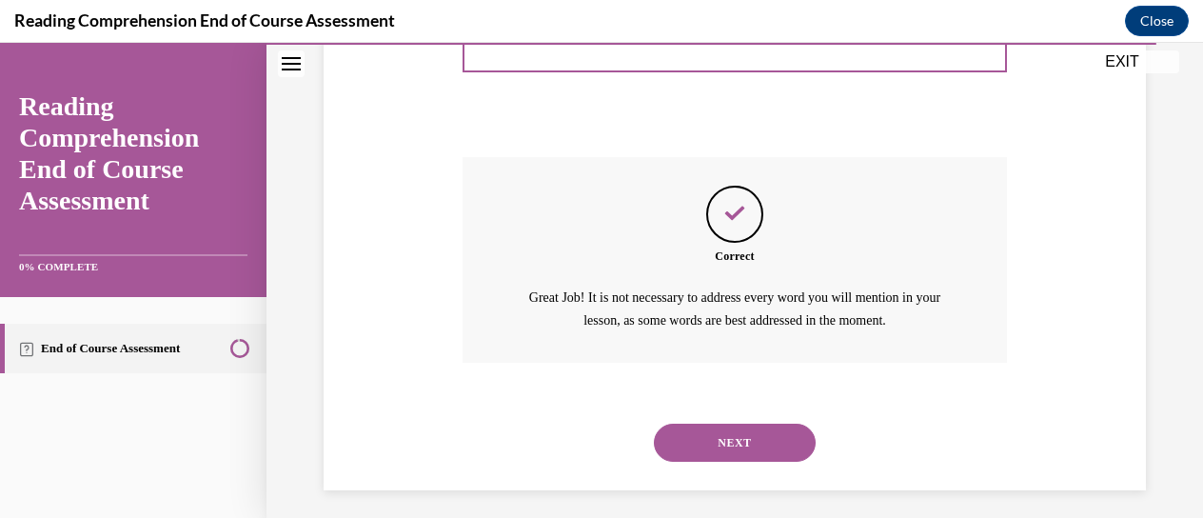
scroll to position [723, 0]
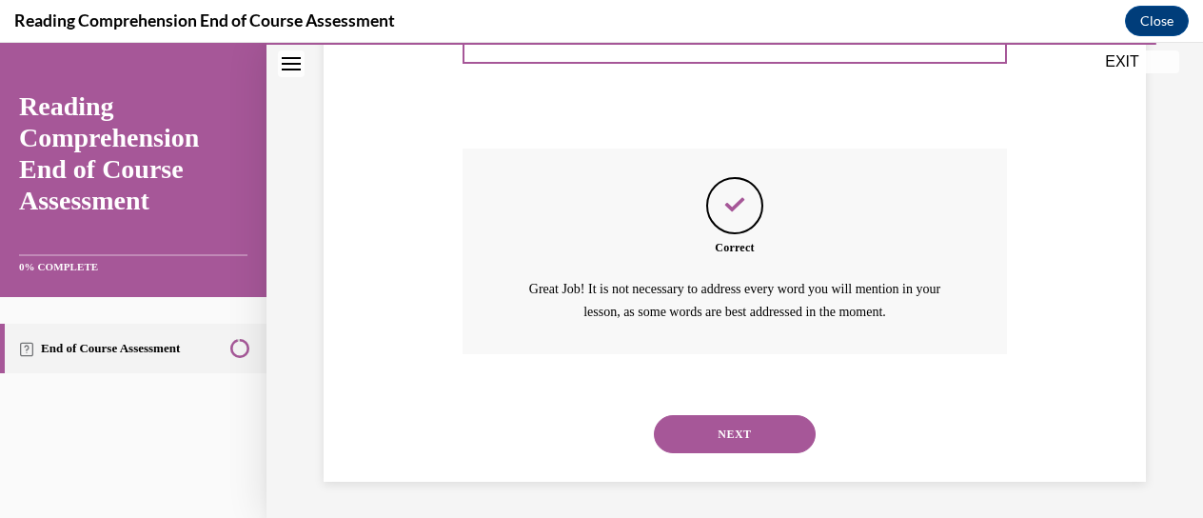
click at [709, 441] on button "NEXT" at bounding box center [735, 434] width 162 height 38
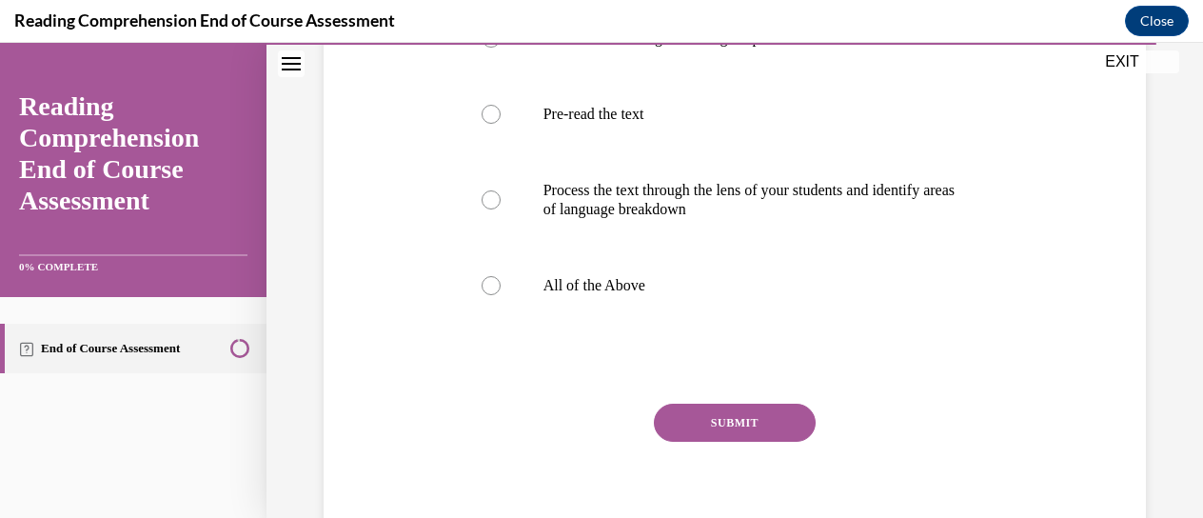
scroll to position [547, 0]
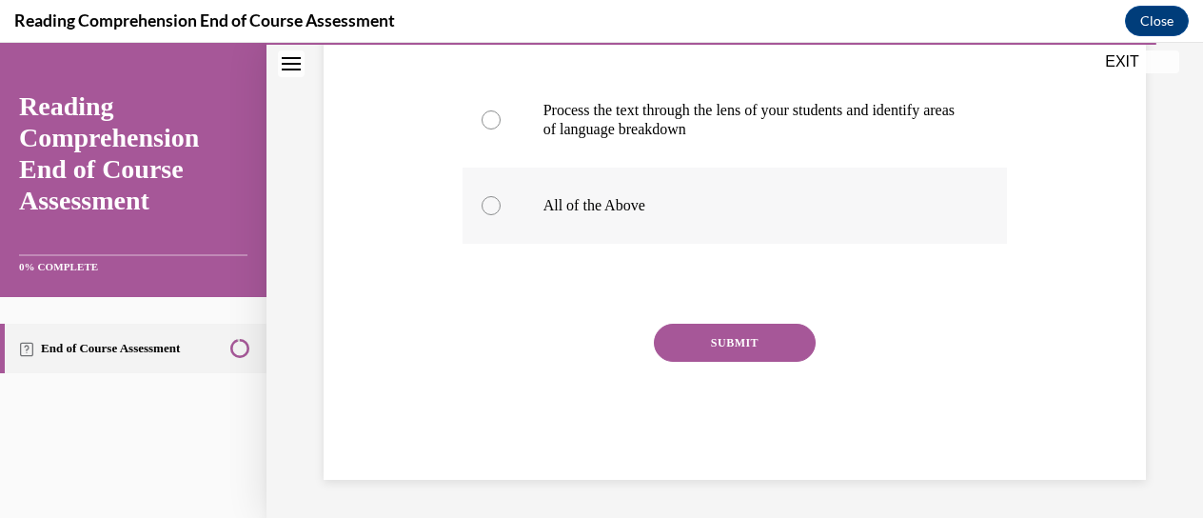
click at [507, 193] on label "All of the Above" at bounding box center [734, 205] width 545 height 76
click at [500, 196] on input "All of the Above" at bounding box center [490, 205] width 19 height 19
radio input "true"
click at [686, 335] on button "SUBMIT" at bounding box center [735, 342] width 162 height 38
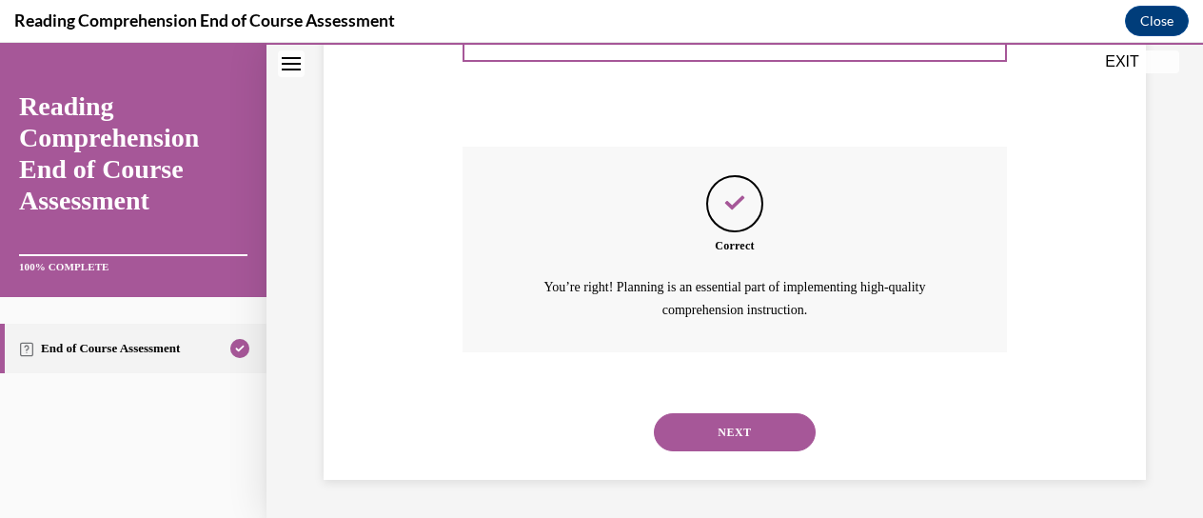
scroll to position [723, 0]
click at [713, 435] on button "NEXT" at bounding box center [735, 432] width 162 height 38
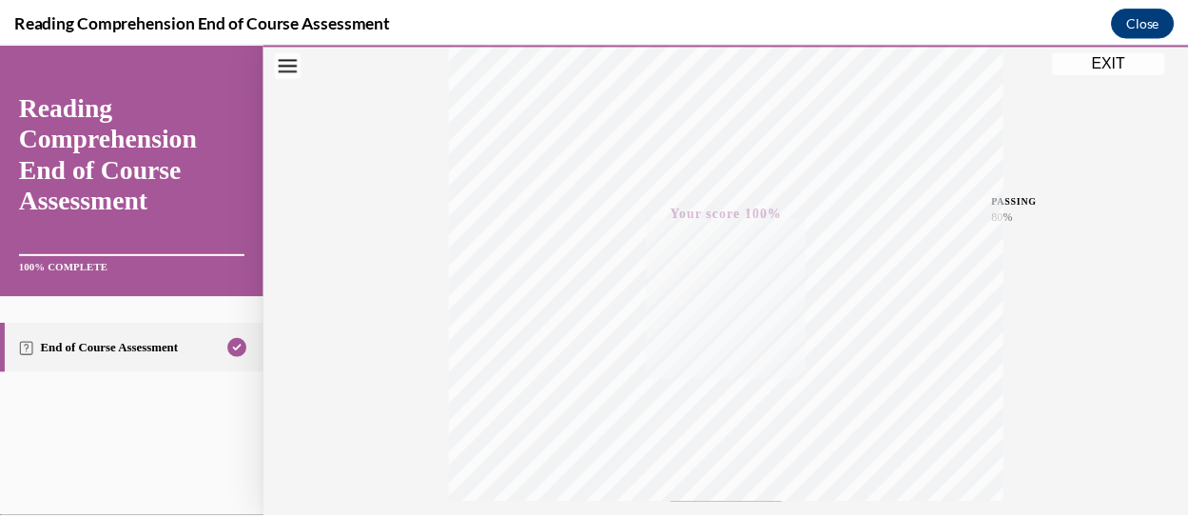
scroll to position [323, 0]
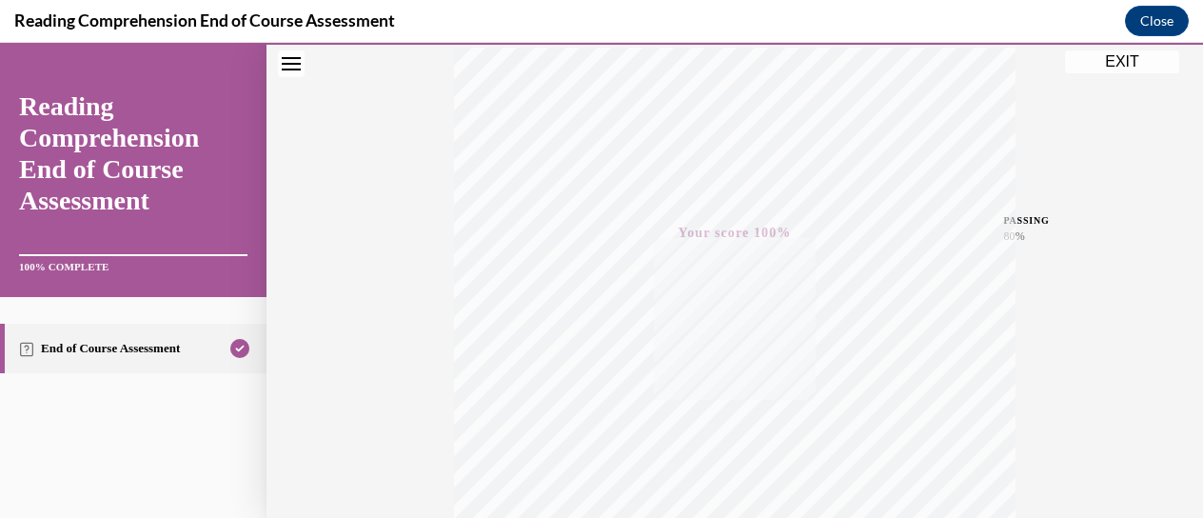
click at [1111, 69] on button "EXIT" at bounding box center [1122, 61] width 114 height 23
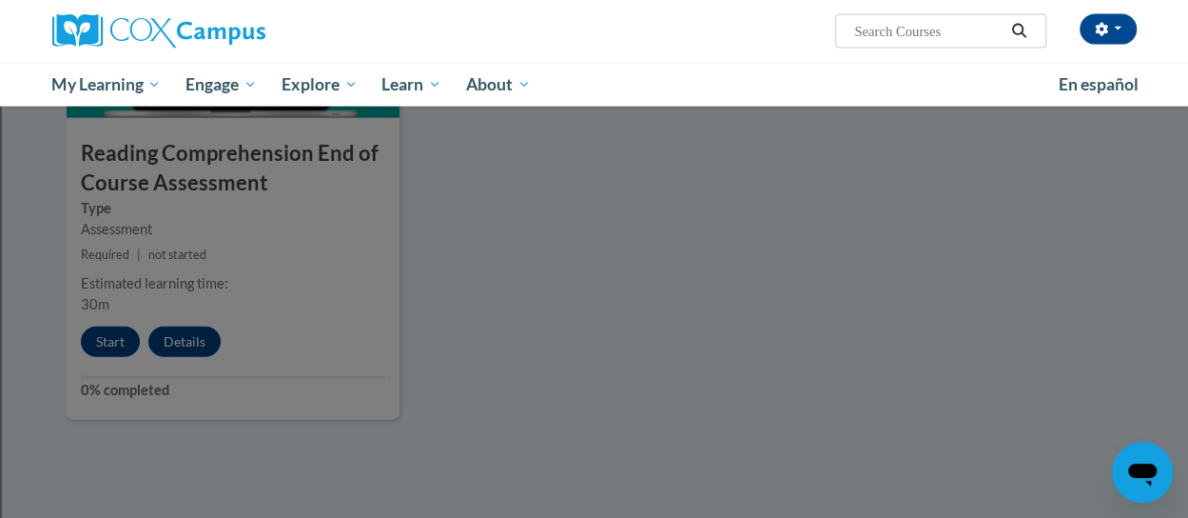
scroll to position [2178, 0]
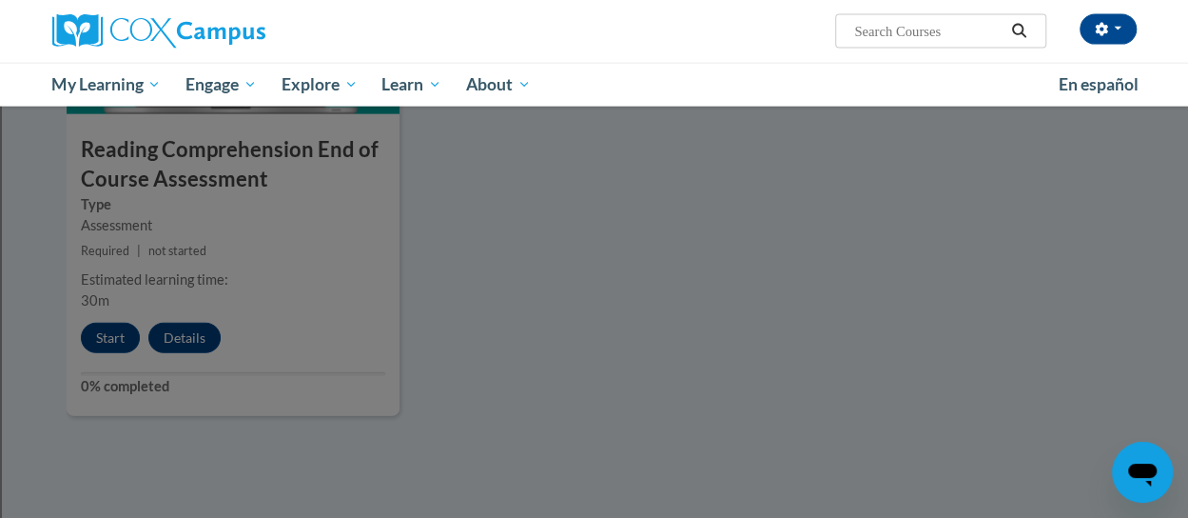
click at [930, 226] on div at bounding box center [594, 259] width 1188 height 518
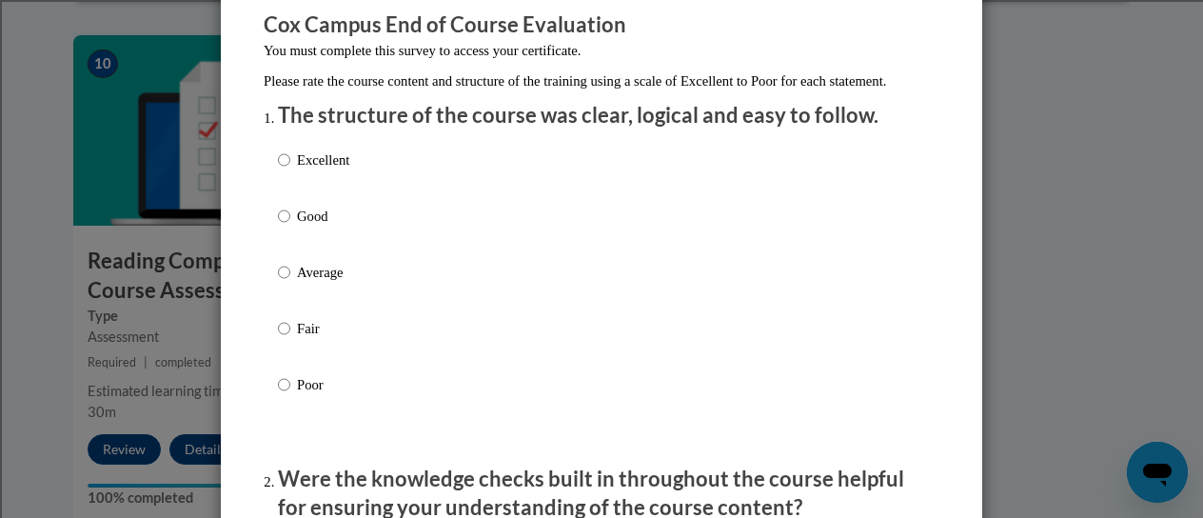
scroll to position [184, 0]
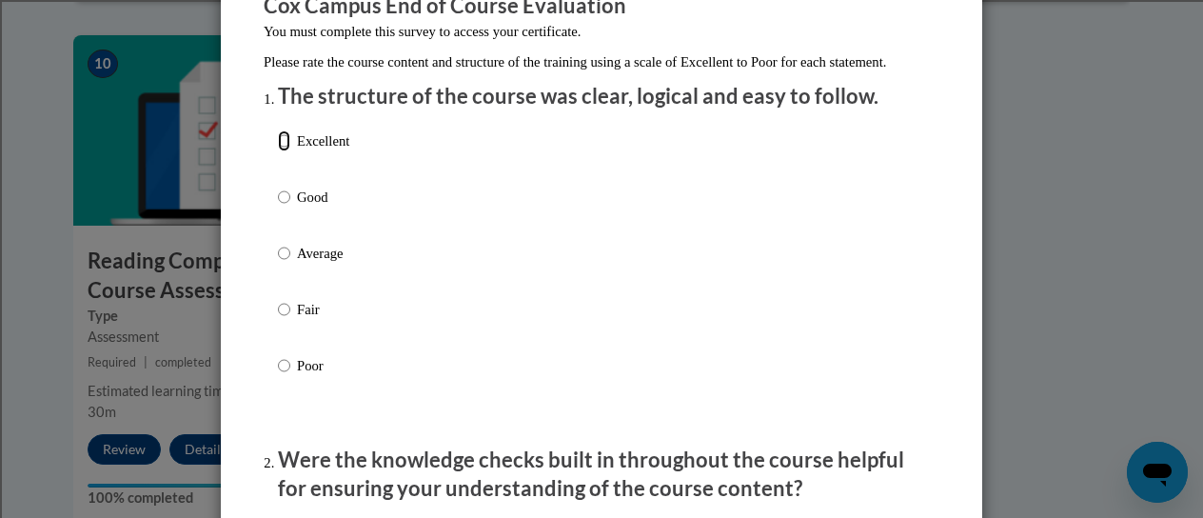
click at [278, 151] on input "Excellent" at bounding box center [284, 140] width 12 height 21
radio input "true"
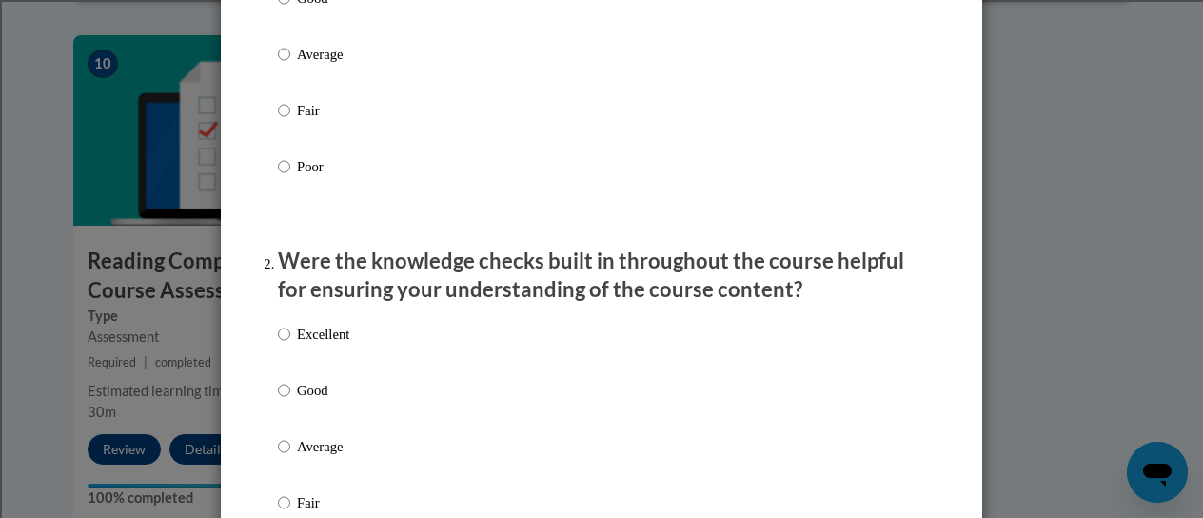
scroll to position [383, 0]
click at [463, 270] on p "Were the knowledge checks built in throughout the course helpful for ensuring y…" at bounding box center [601, 274] width 647 height 59
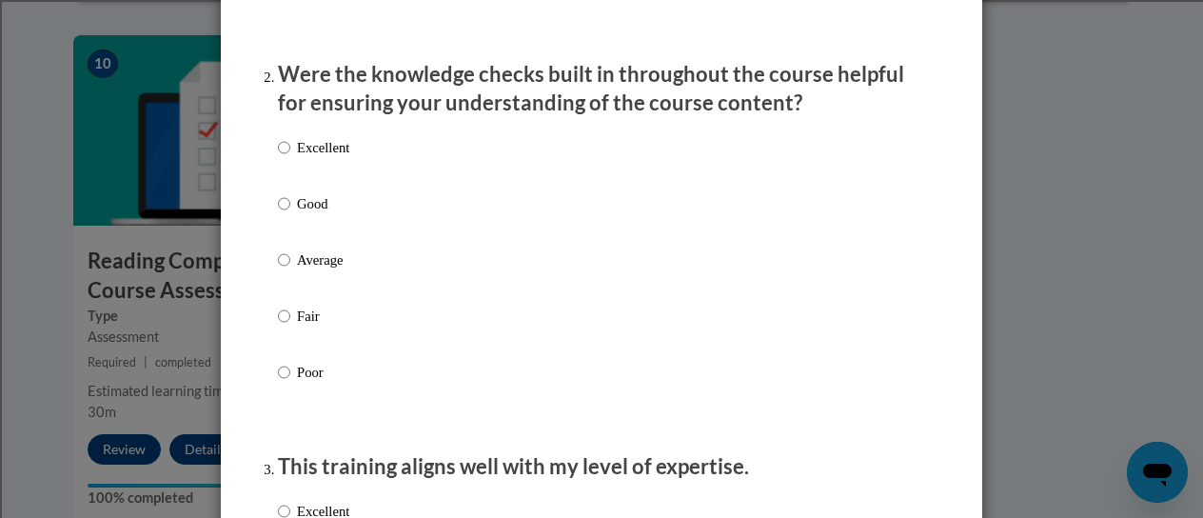
scroll to position [570, 0]
click at [280, 157] on input "Excellent" at bounding box center [284, 146] width 12 height 21
radio input "true"
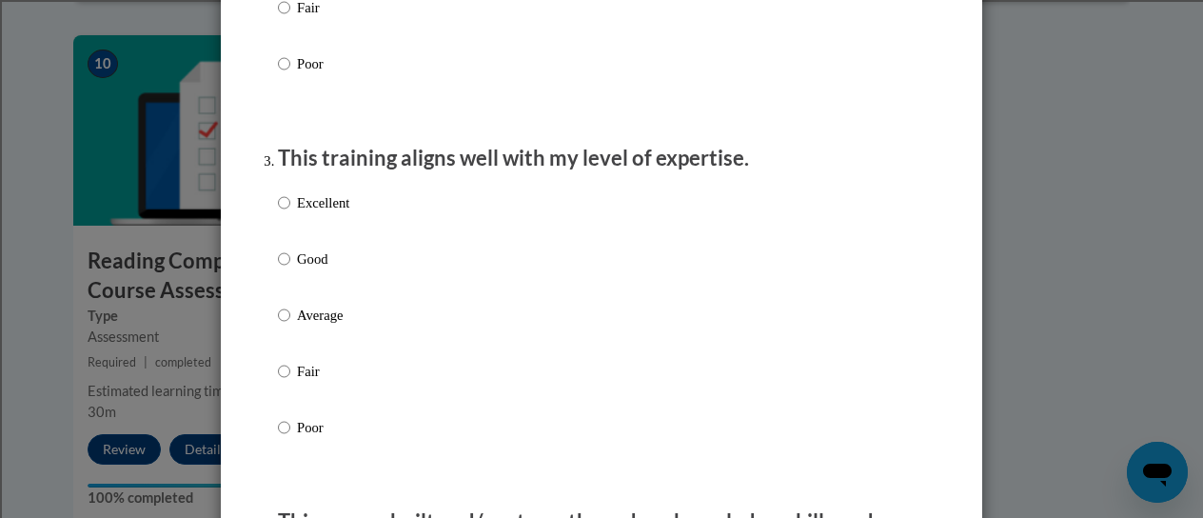
scroll to position [881, 0]
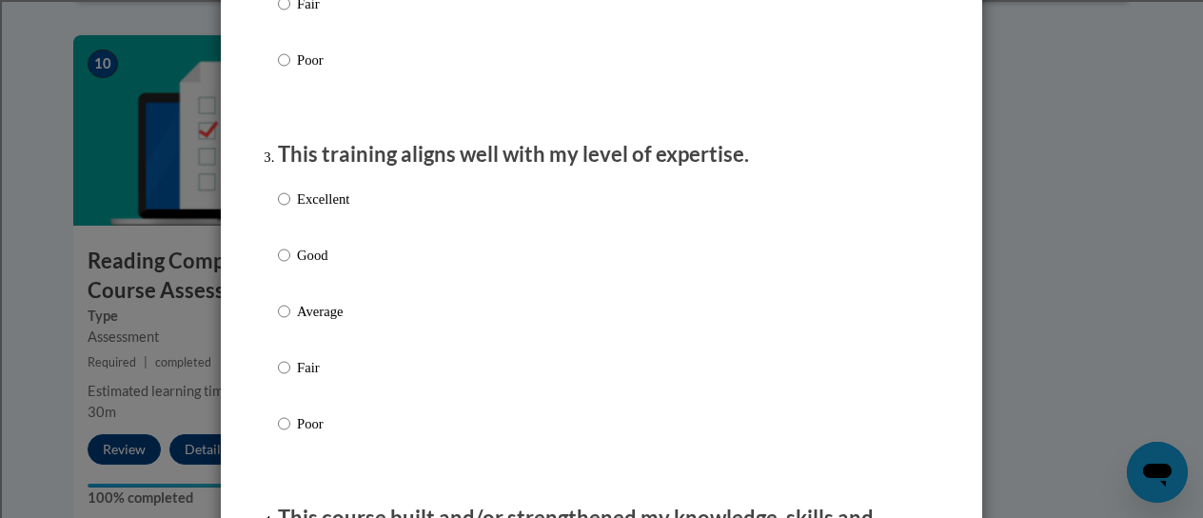
click at [278, 209] on input "Excellent" at bounding box center [284, 198] width 12 height 21
radio input "true"
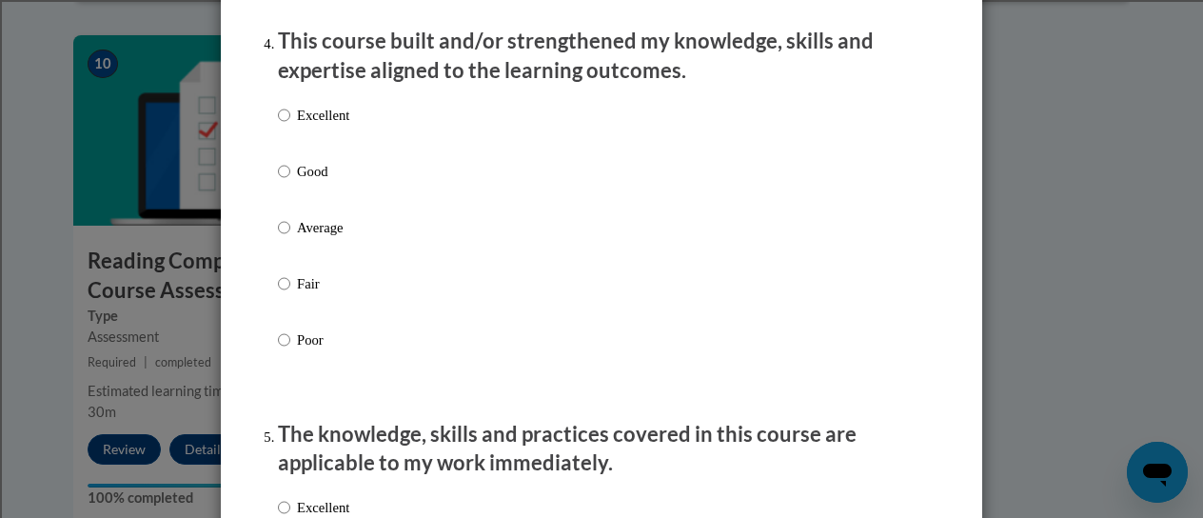
scroll to position [1359, 0]
click at [580, 392] on div "Excellent Good Average Fair Poor" at bounding box center [601, 249] width 647 height 310
click at [350, 182] on div "Excellent Good Average Fair Poor" at bounding box center [601, 249] width 647 height 310
click at [280, 125] on input "Excellent" at bounding box center [284, 114] width 12 height 21
radio input "true"
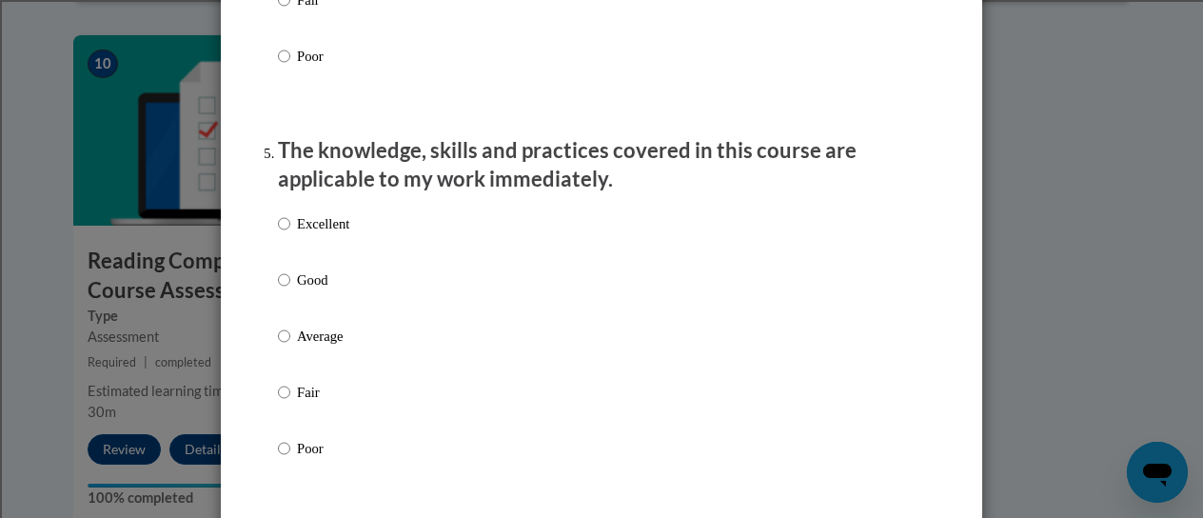
scroll to position [1642, 0]
click at [278, 233] on input "Excellent" at bounding box center [284, 222] width 12 height 21
radio input "true"
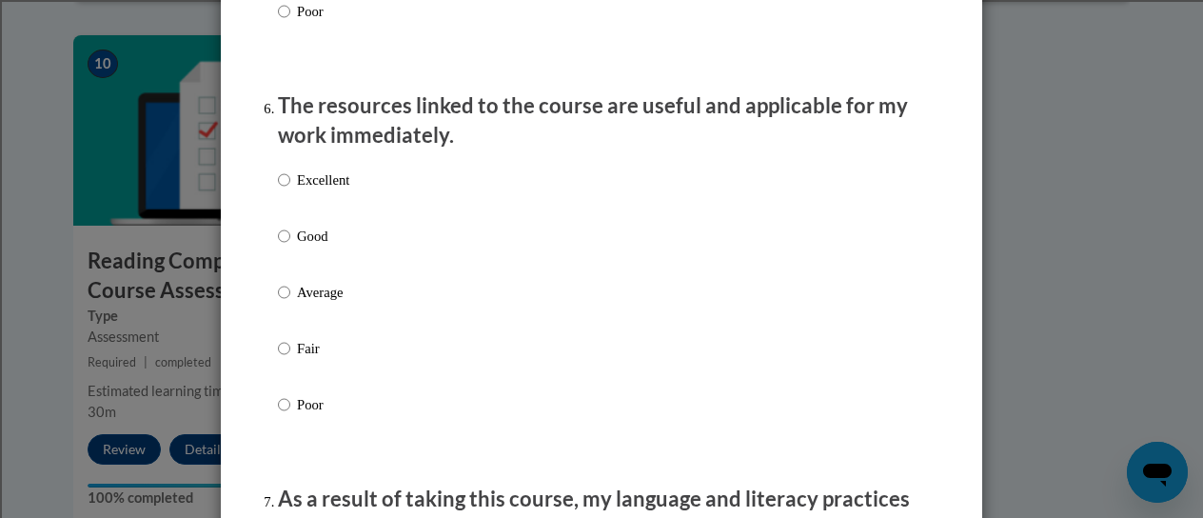
scroll to position [2089, 0]
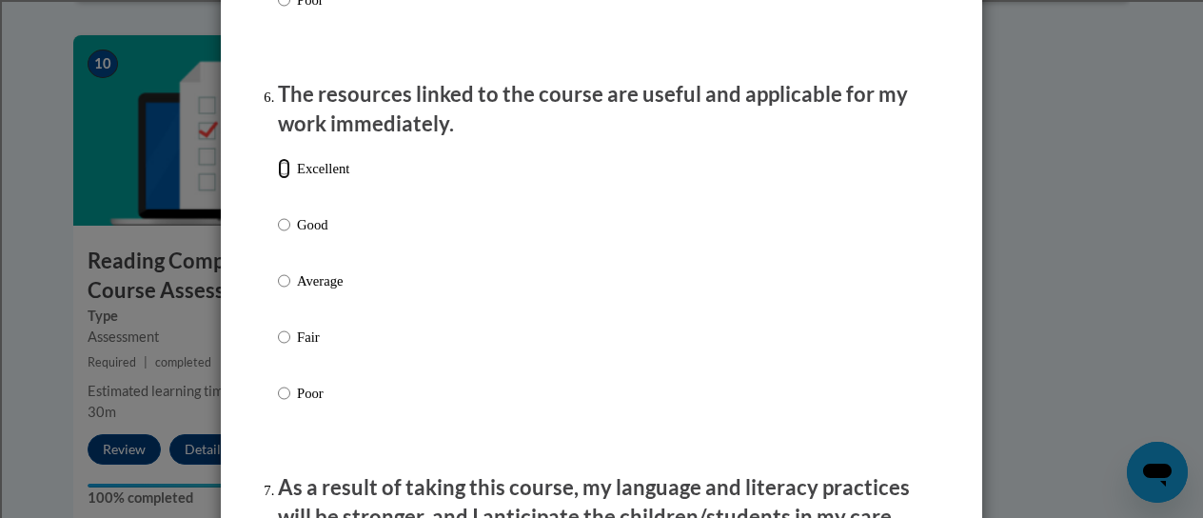
click at [280, 179] on input "Excellent" at bounding box center [284, 168] width 12 height 21
radio input "true"
click at [280, 179] on input "Excellent" at bounding box center [284, 168] width 12 height 21
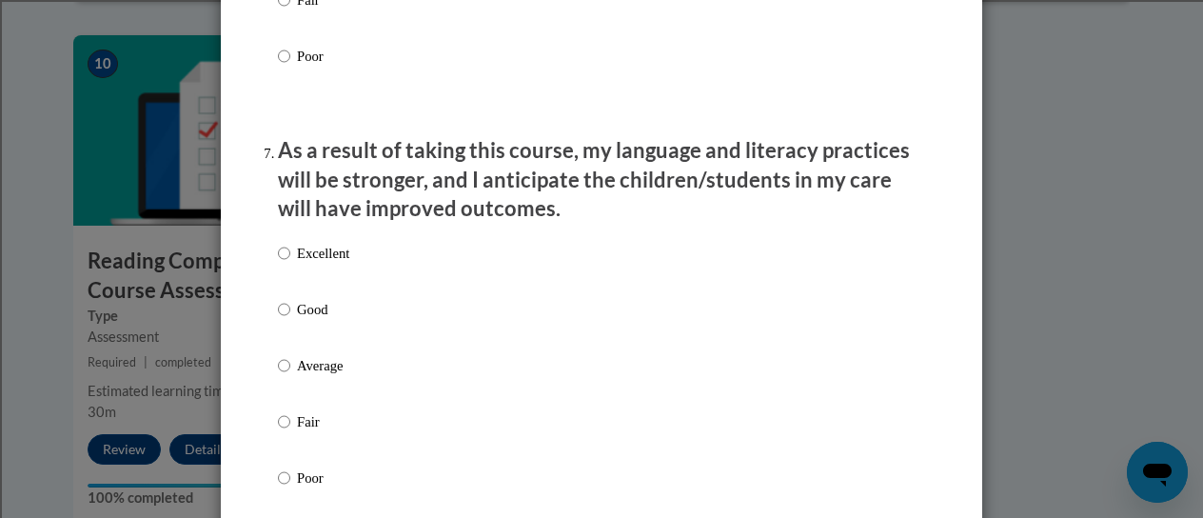
scroll to position [2427, 0]
click at [278, 263] on input "Excellent" at bounding box center [284, 252] width 12 height 21
radio input "true"
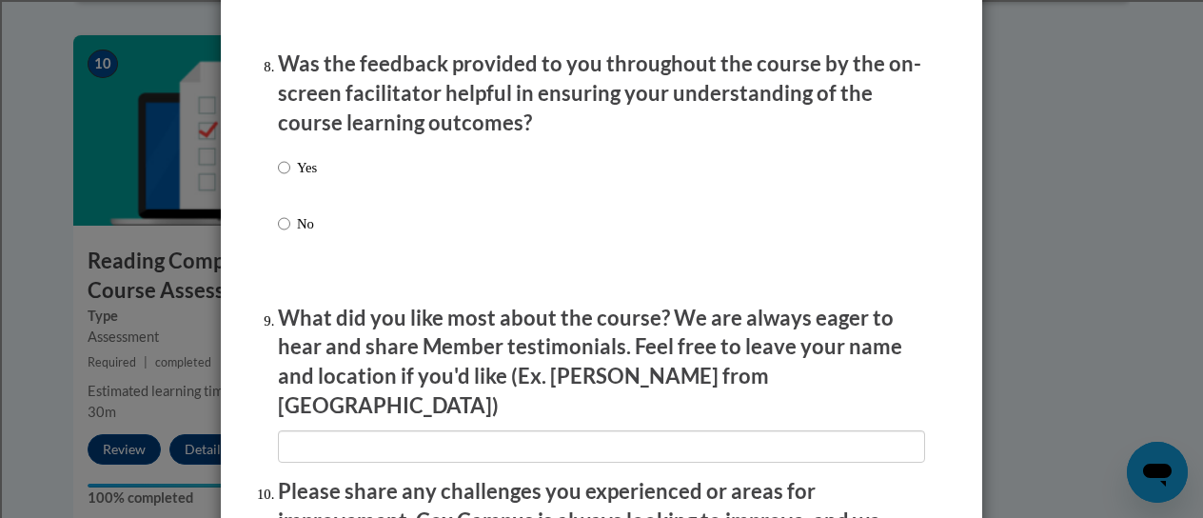
scroll to position [2939, 0]
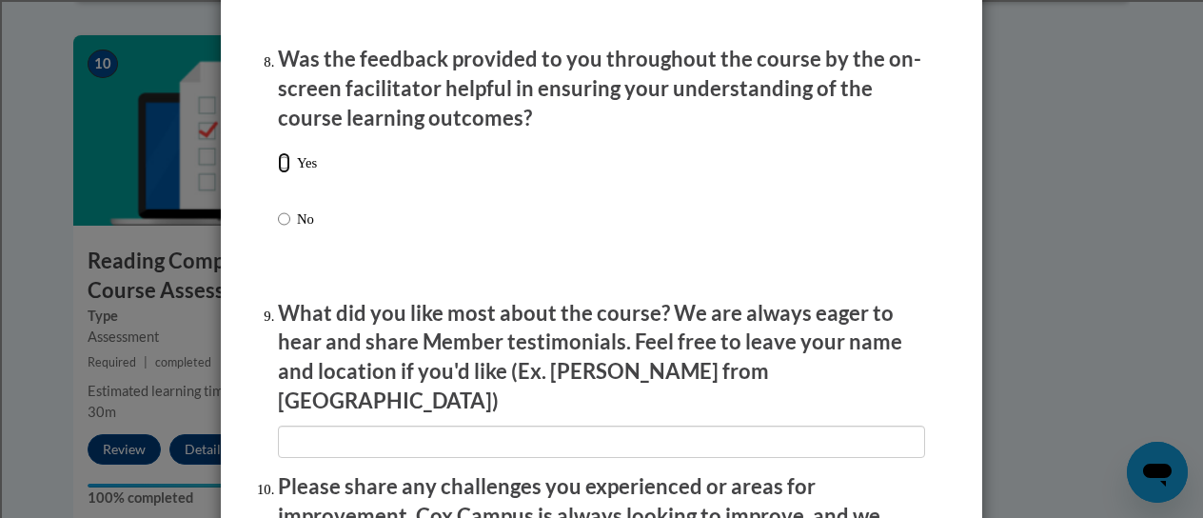
click at [280, 170] on input "Yes" at bounding box center [284, 162] width 12 height 21
radio input "true"
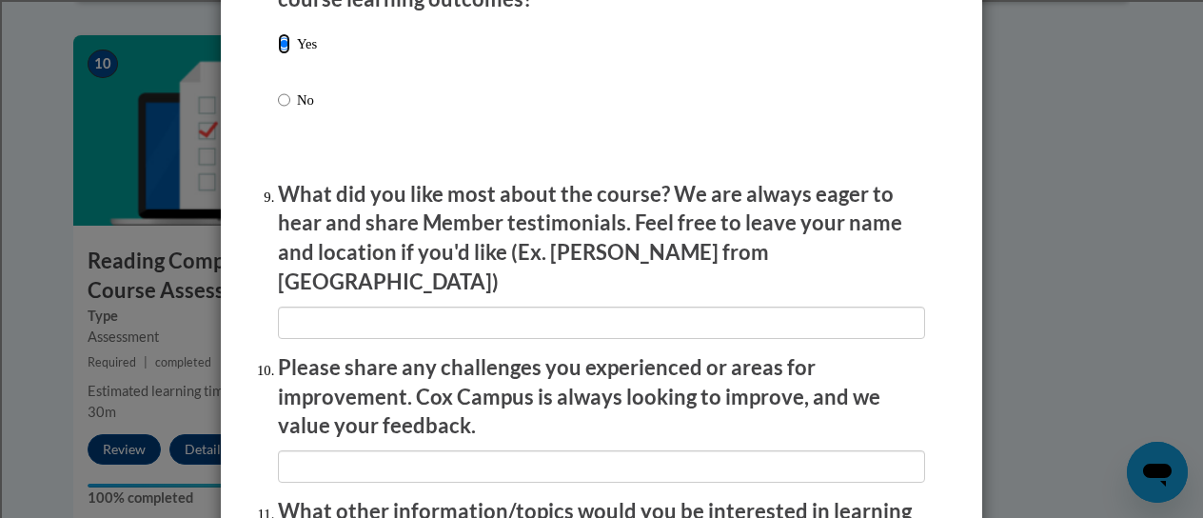
scroll to position [3057, 0]
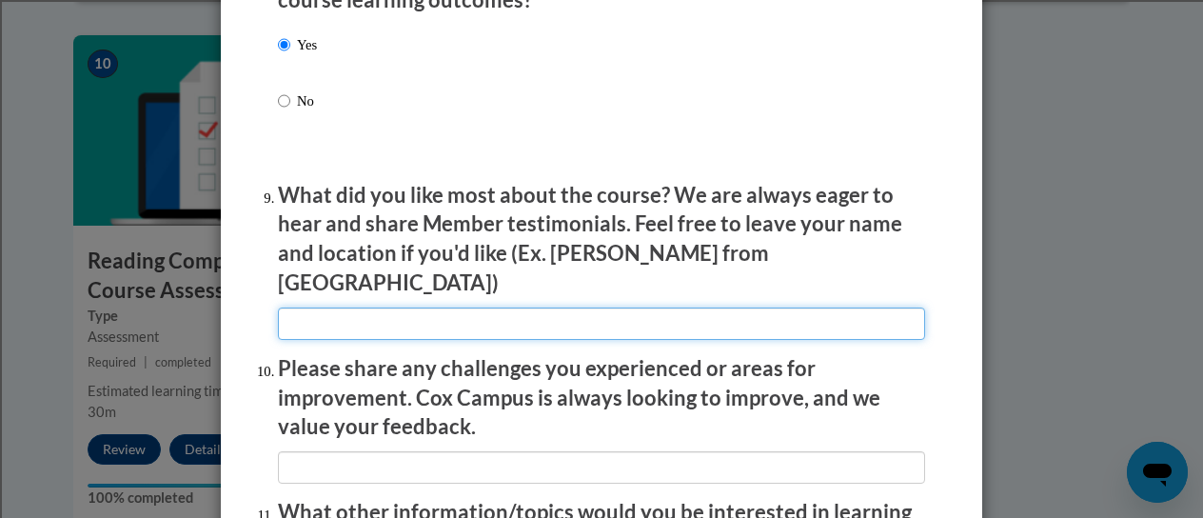
click at [355, 307] on input "textbox" at bounding box center [601, 323] width 647 height 32
click at [356, 307] on input "textbox" at bounding box center [601, 323] width 647 height 32
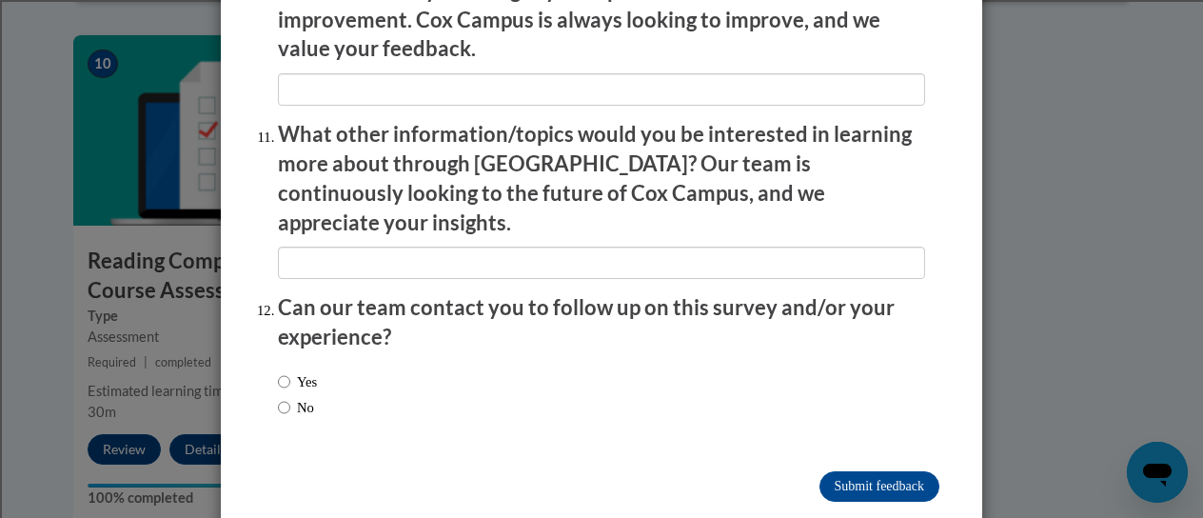
scroll to position [3439, 0]
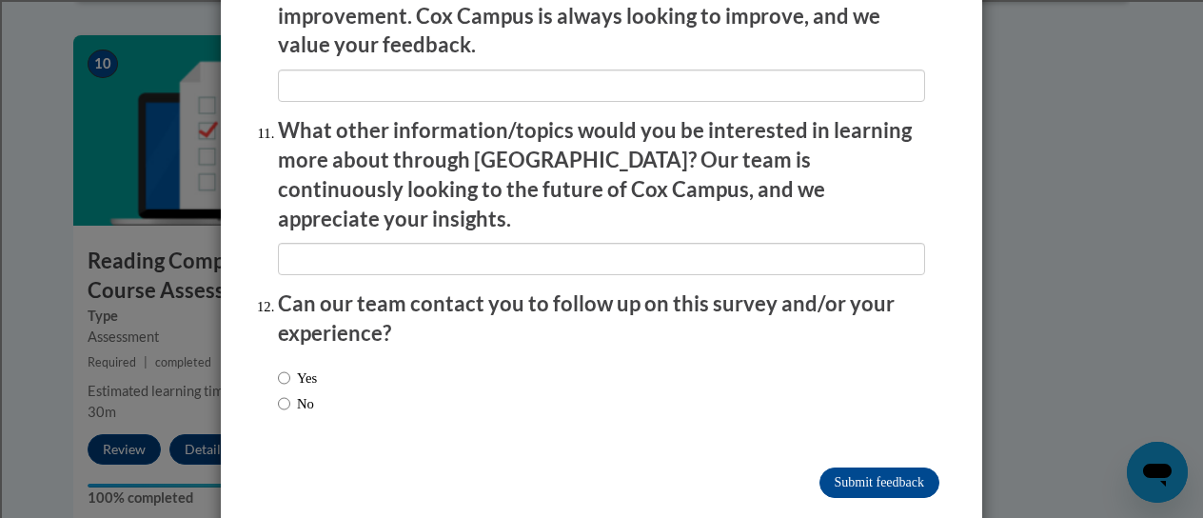
type input "The feedback and layout"
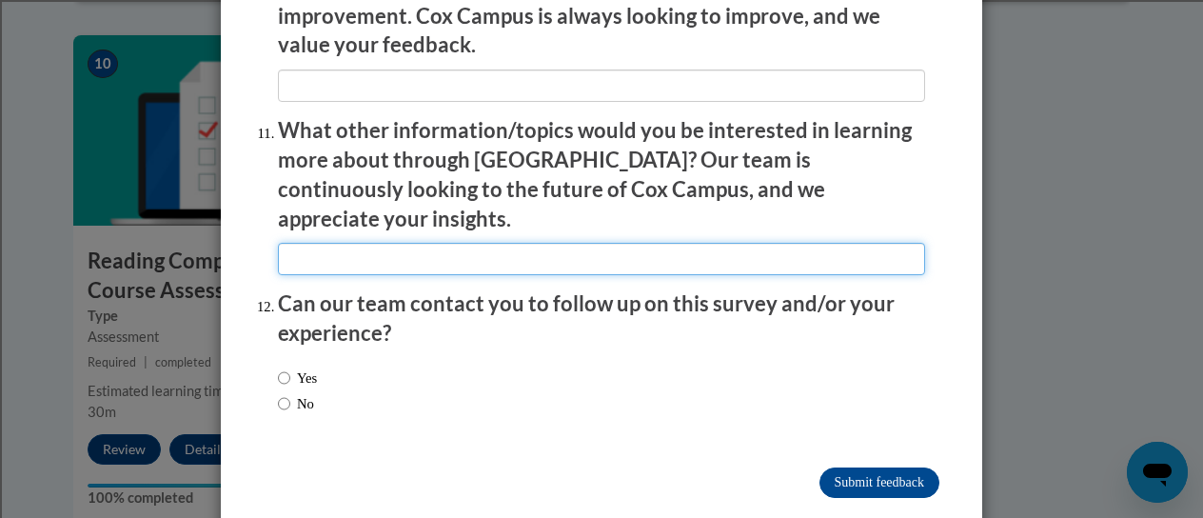
click at [335, 243] on input "textbox" at bounding box center [601, 259] width 647 height 32
type input "writing with non readers"
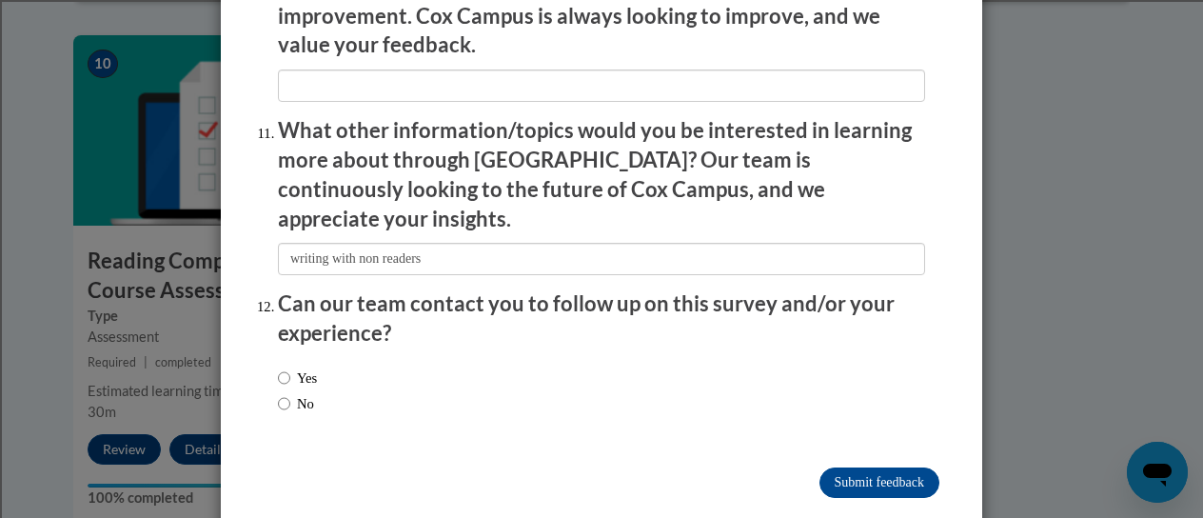
click at [297, 367] on label "Yes" at bounding box center [297, 377] width 39 height 21
click at [290, 367] on input "Yes" at bounding box center [284, 377] width 12 height 21
radio input "true"
click at [853, 467] on input "Submit feedback" at bounding box center [879, 482] width 120 height 30
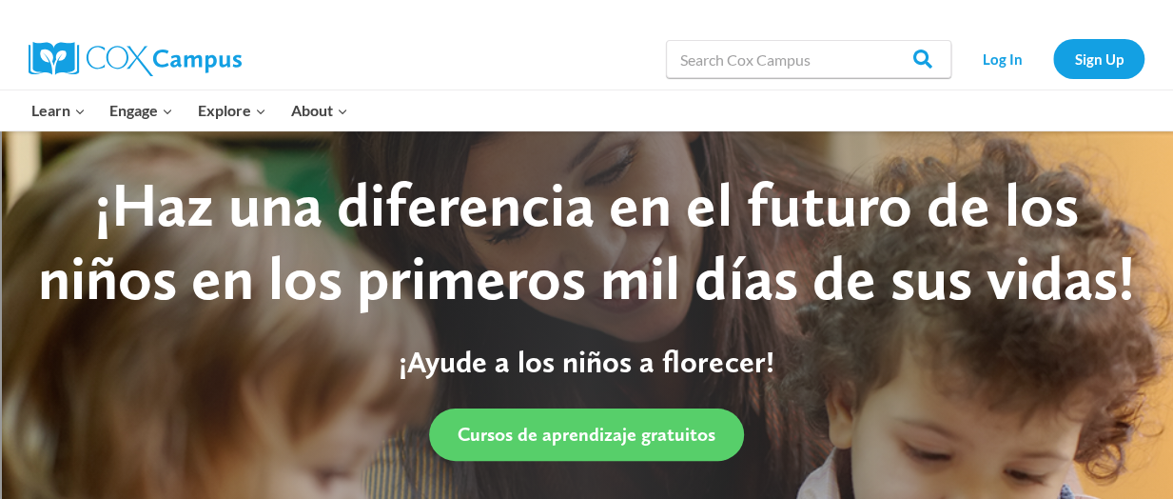
click at [661, 29] on div "Search in https://coxcampus.org/ Search Search Log In Sign Up" at bounding box center [799, 59] width 691 height 61
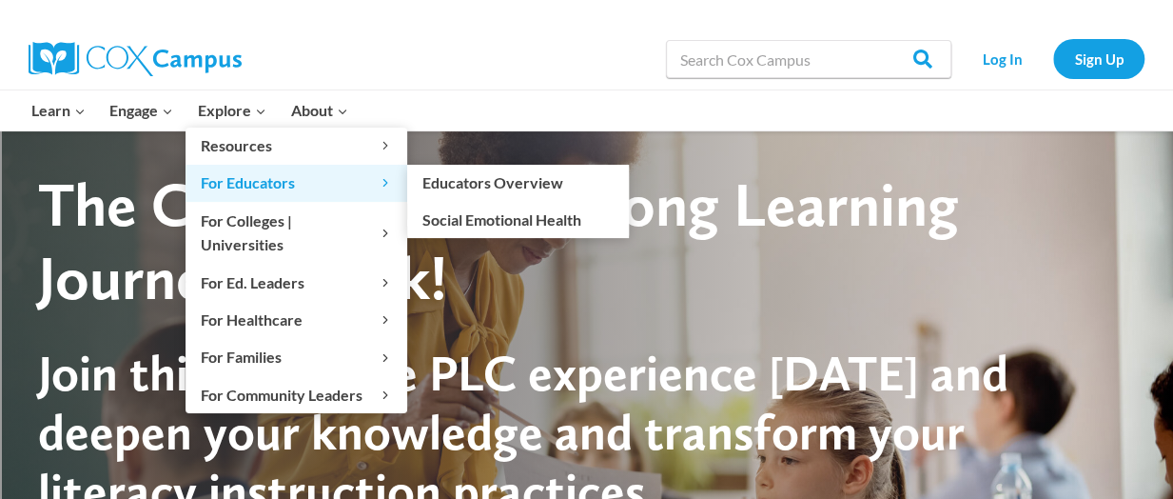
click at [255, 180] on span "For Educators Expand" at bounding box center [296, 182] width 191 height 25
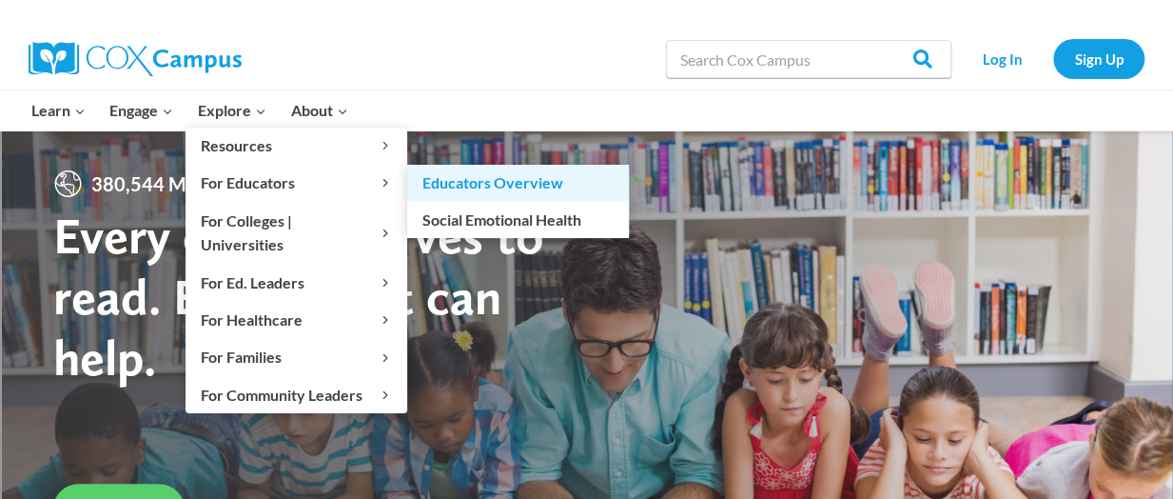
click at [430, 179] on link "Educators Overview" at bounding box center [518, 183] width 222 height 36
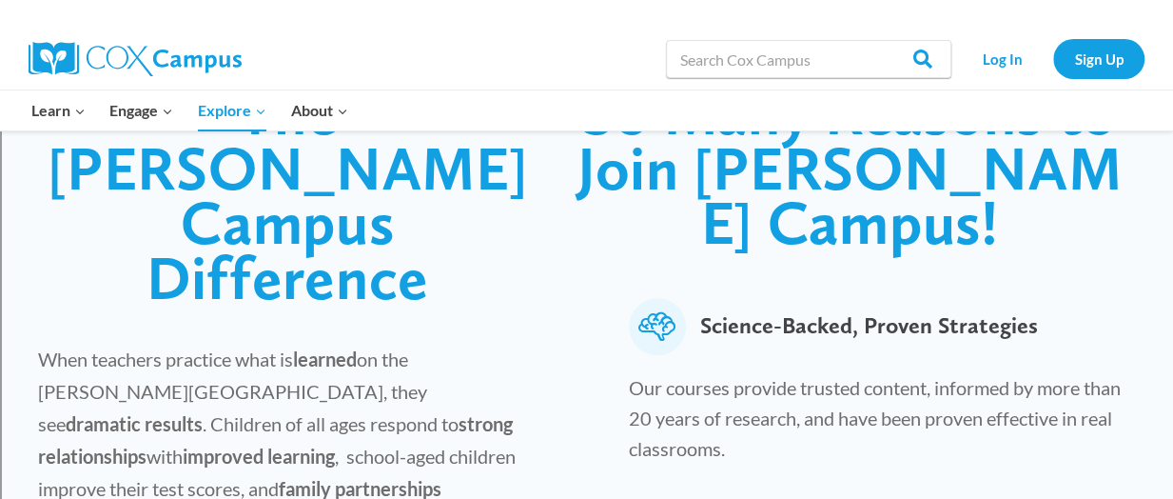
scroll to position [527, 0]
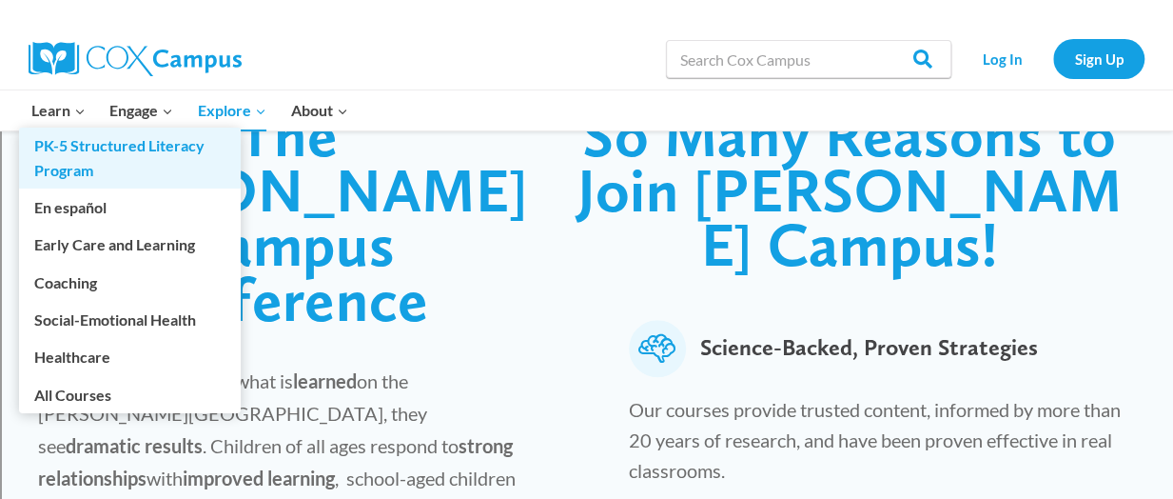
click at [37, 159] on link "PK-5 Structured Literacy Program" at bounding box center [130, 157] width 222 height 61
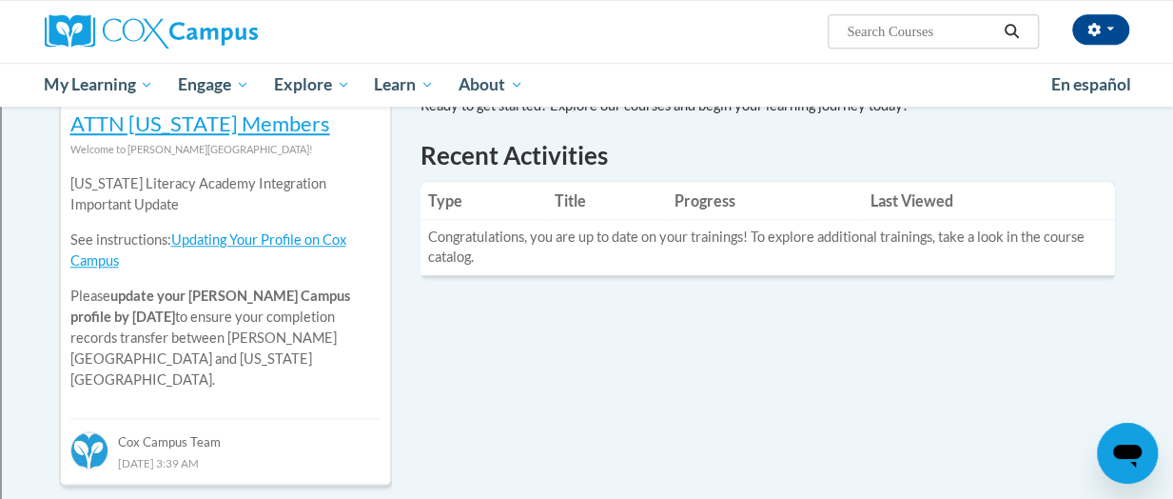
scroll to position [644, 0]
click at [259, 244] on link "Updating Your Profile on Cox Campus" at bounding box center [208, 250] width 276 height 37
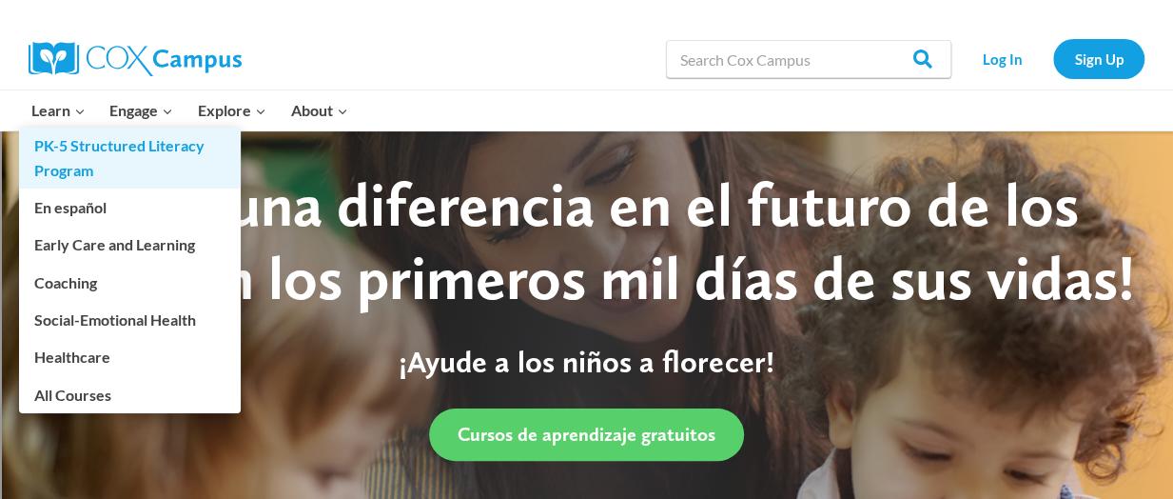
click at [68, 152] on link "PK-5 Structured Literacy Program" at bounding box center [130, 157] width 222 height 61
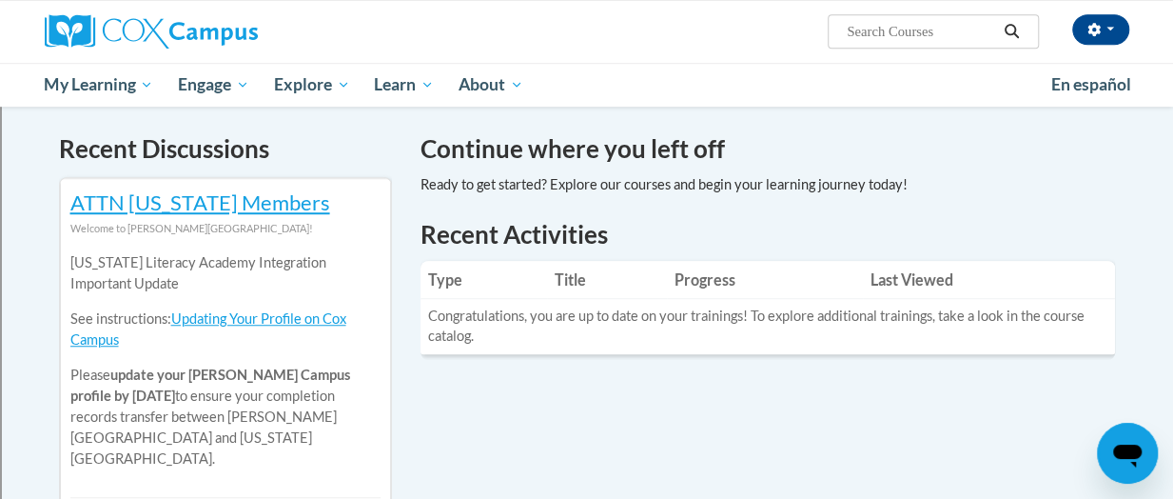
scroll to position [571, 0]
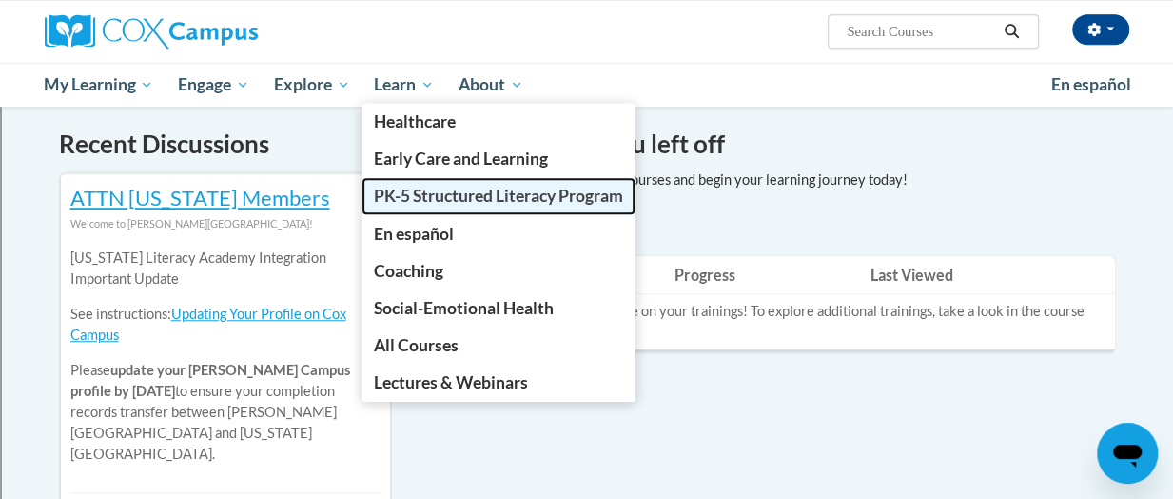
click at [416, 208] on link "PK-5 Structured Literacy Program" at bounding box center [499, 195] width 274 height 37
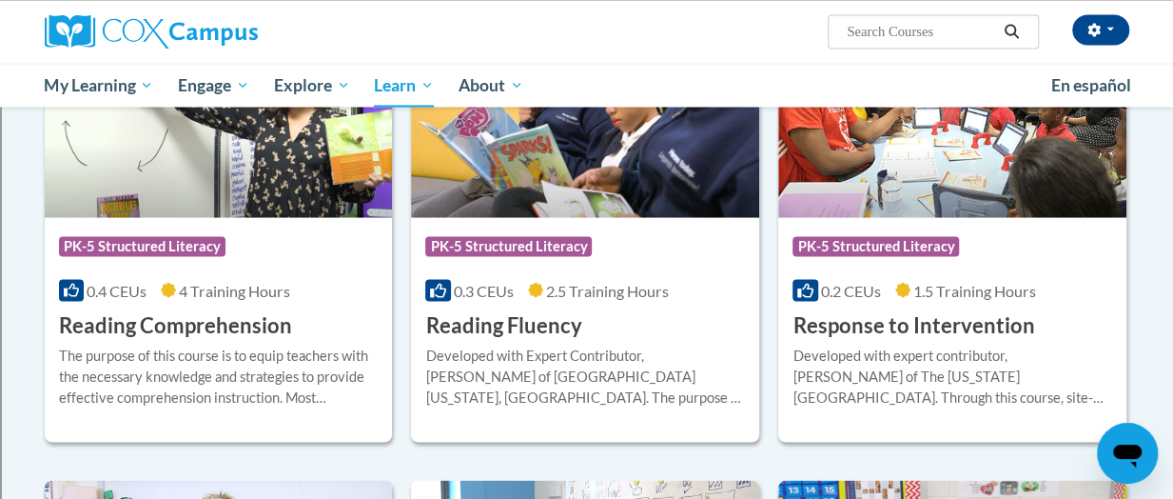
scroll to position [1719, 0]
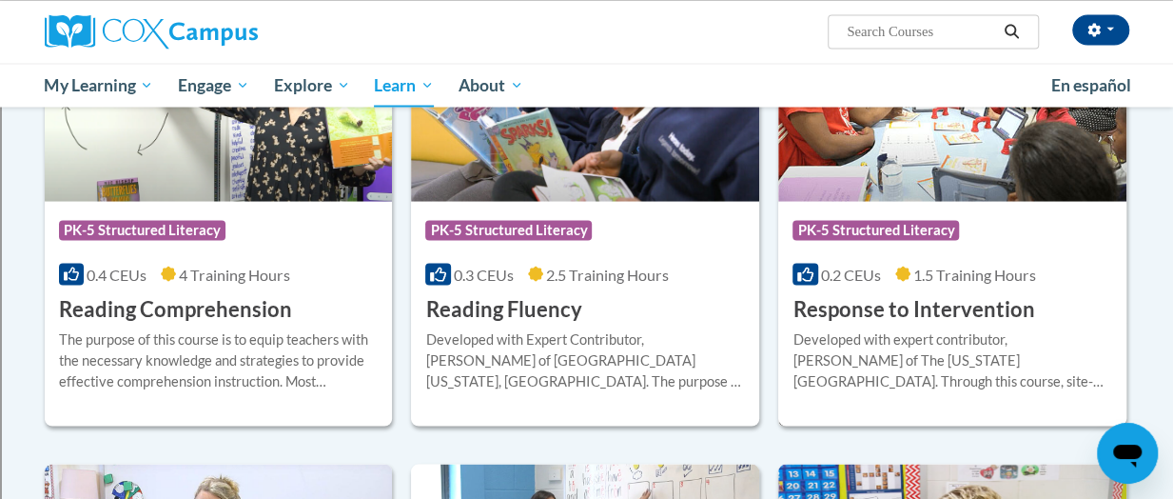
click at [906, 214] on div "Course Category: PK-5 Structured Literacy" at bounding box center [953, 231] width 320 height 43
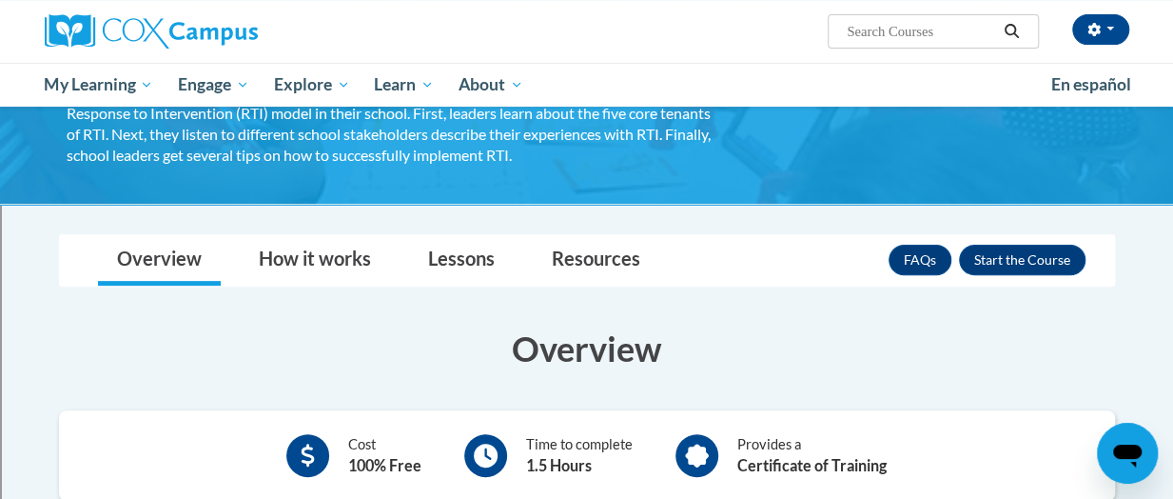
scroll to position [196, 0]
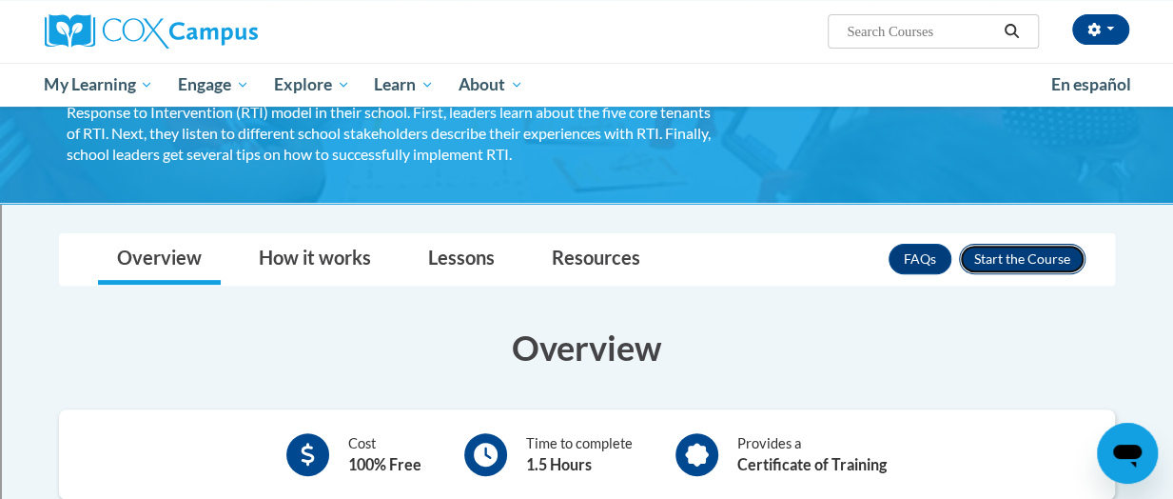
click at [1009, 258] on button "Enroll" at bounding box center [1022, 259] width 127 height 30
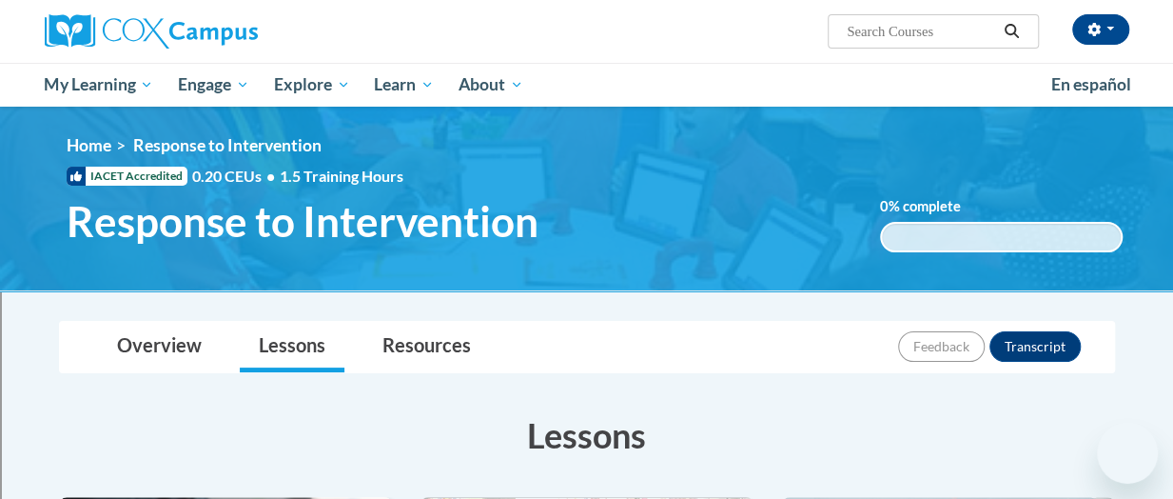
click at [808, 345] on div "Overview Lessons Resources Feedback Transcript" at bounding box center [587, 347] width 1026 height 50
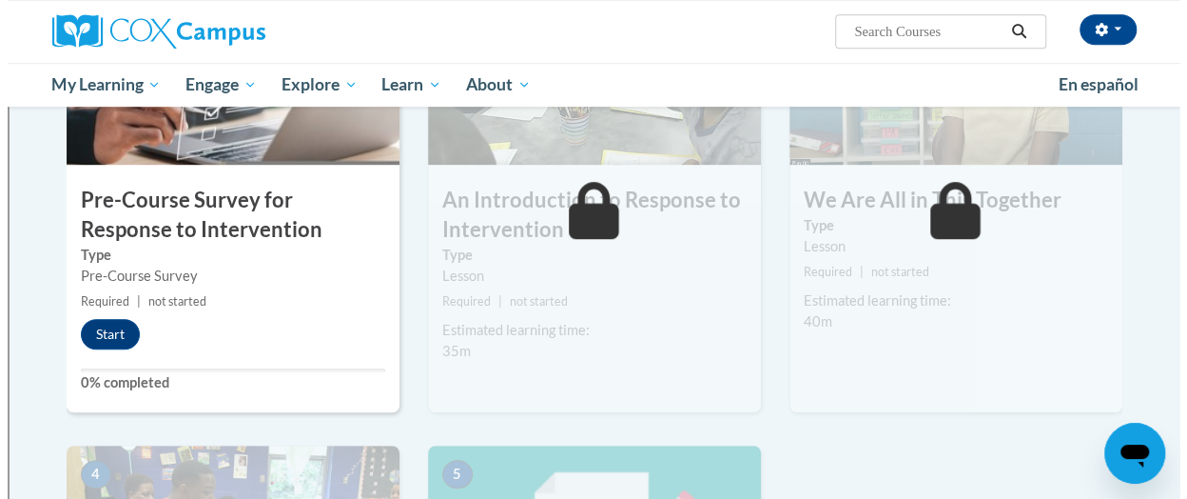
scroll to position [523, 0]
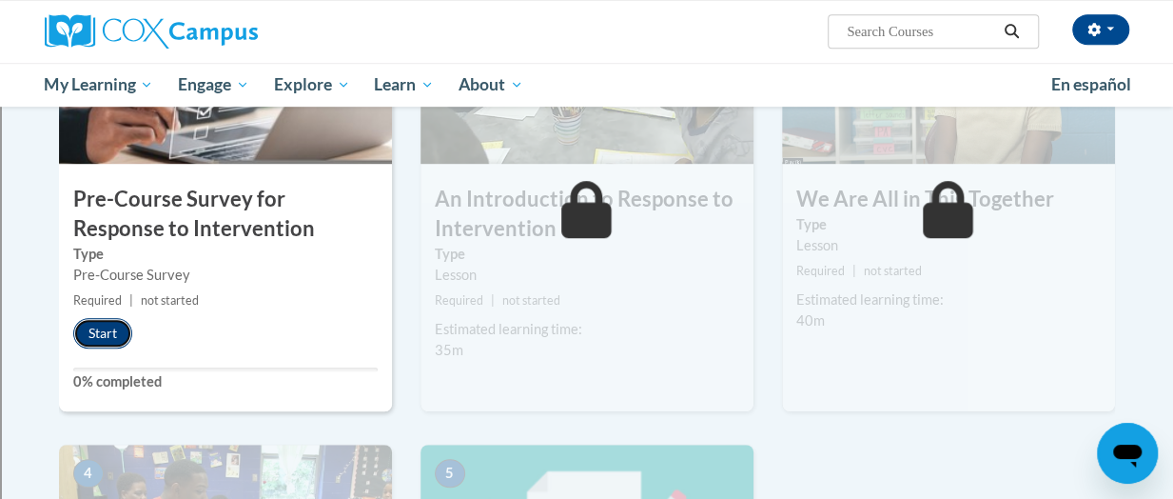
click at [88, 326] on button "Start" at bounding box center [102, 333] width 59 height 30
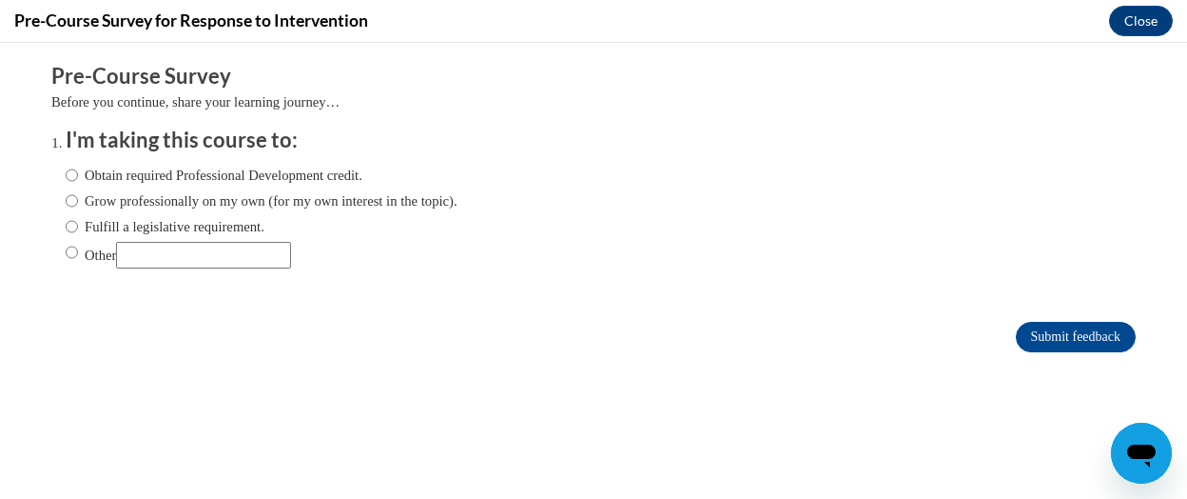
scroll to position [0, 0]
click at [66, 175] on input "Obtain required Professional Development credit." at bounding box center [72, 175] width 12 height 21
radio input "true"
click at [1069, 343] on input "Submit feedback" at bounding box center [1076, 337] width 120 height 30
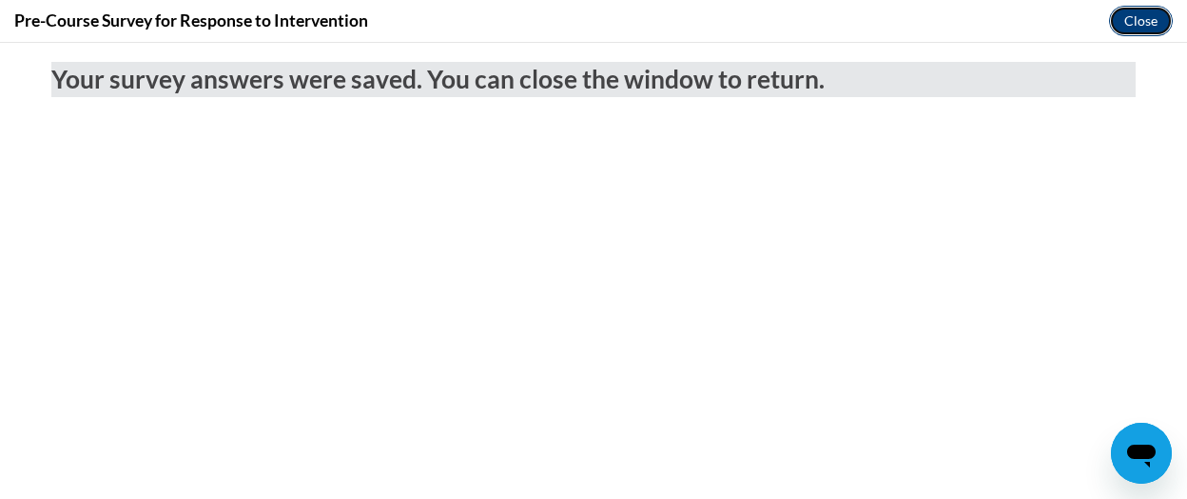
click at [1137, 14] on button "Close" at bounding box center [1141, 21] width 64 height 30
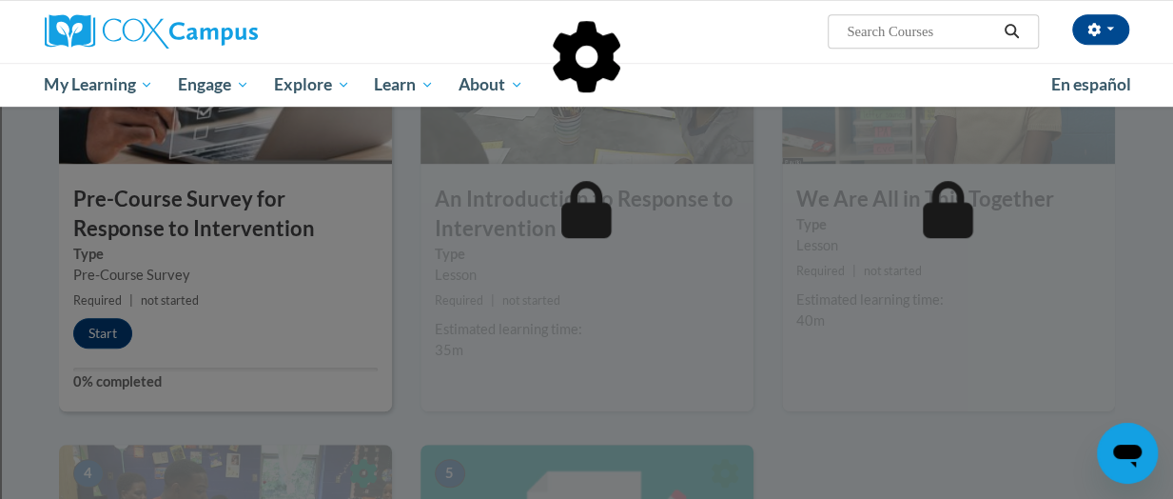
click at [607, 247] on div at bounding box center [587, 154] width 1056 height 362
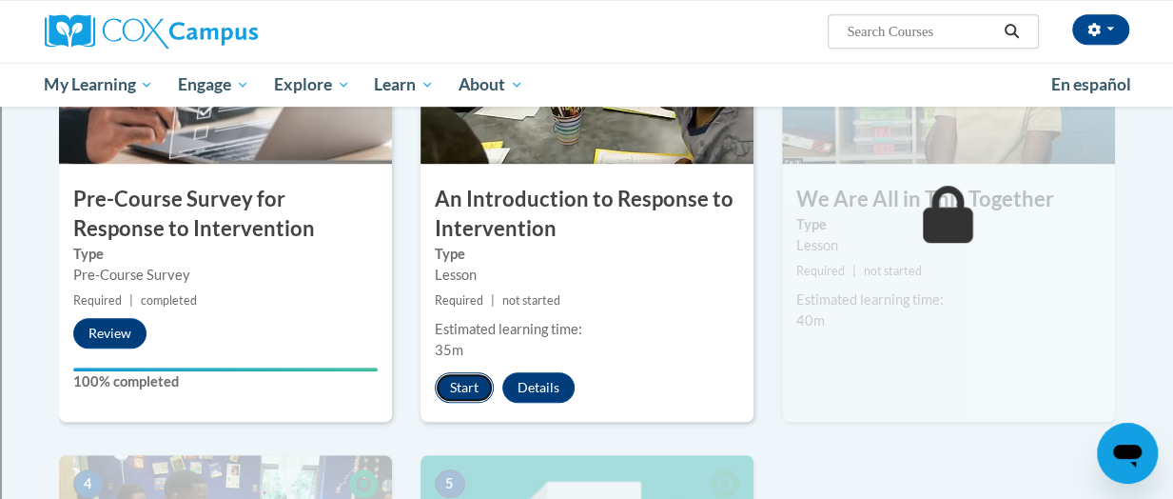
click at [453, 394] on button "Start" at bounding box center [464, 387] width 59 height 30
